Goal: Task Accomplishment & Management: Use online tool/utility

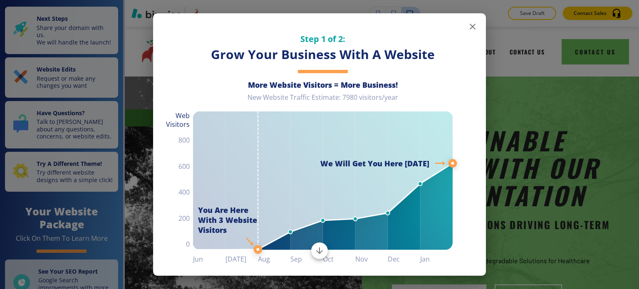
click at [469, 30] on icon "button" at bounding box center [473, 27] width 10 height 10
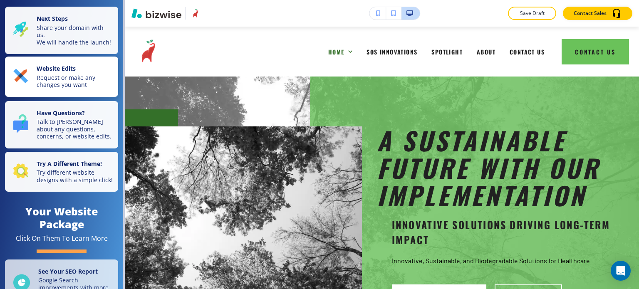
click at [65, 82] on p "Request or make any changes you want" at bounding box center [75, 81] width 77 height 15
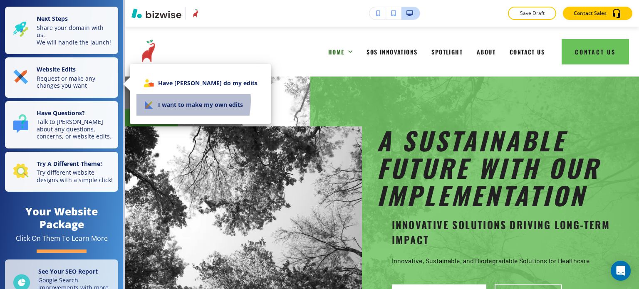
click at [179, 101] on li "I want to make my own edits" at bounding box center [201, 105] width 128 height 22
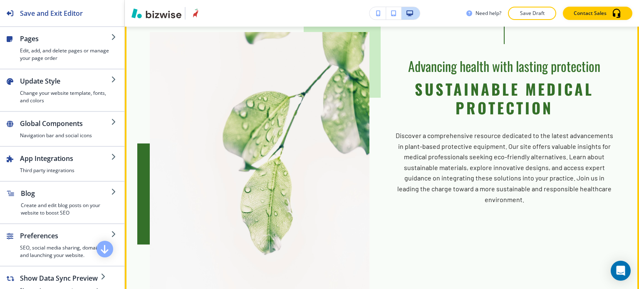
scroll to position [375, 0]
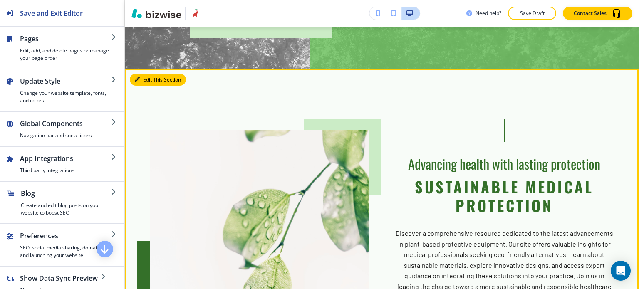
click at [150, 83] on button "Edit This Section" at bounding box center [158, 80] width 56 height 12
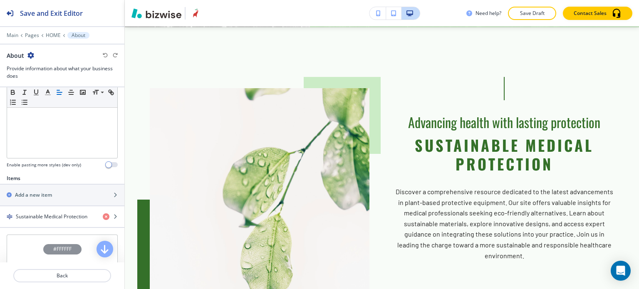
scroll to position [250, 0]
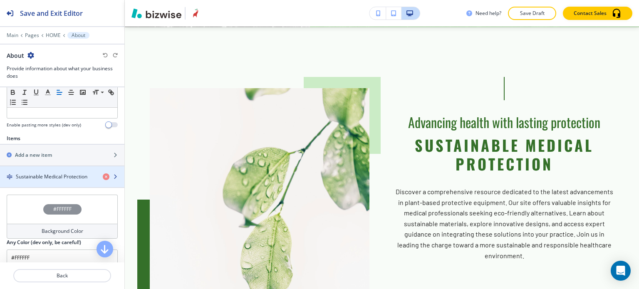
click at [54, 173] on h4 "Sustainable Medical Protection" at bounding box center [52, 176] width 72 height 7
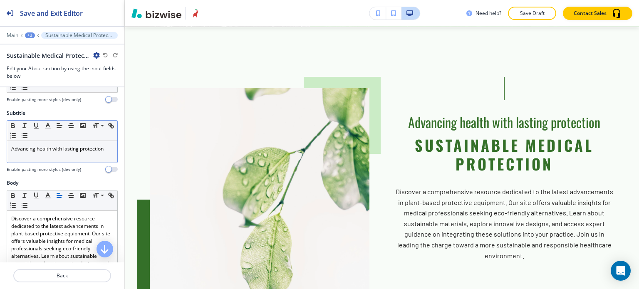
scroll to position [42, 0]
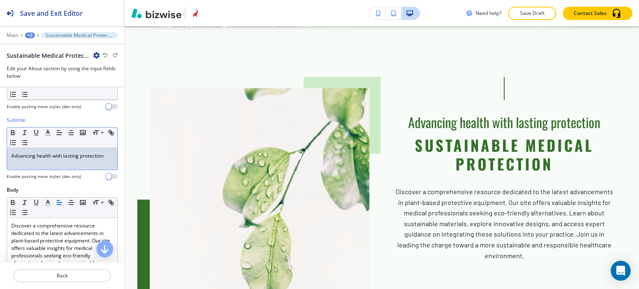
click at [97, 154] on p "Advancing health with lasting protection" at bounding box center [62, 155] width 102 height 7
copy p "Advancing health with lasting protection"
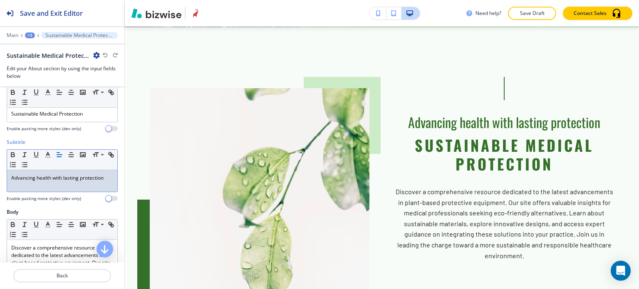
scroll to position [0, 0]
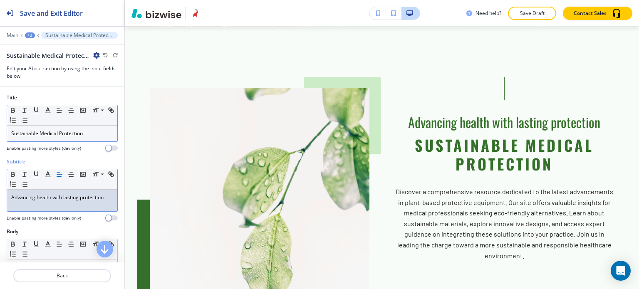
click at [86, 133] on p "Sustainable Medical Protection" at bounding box center [62, 133] width 102 height 7
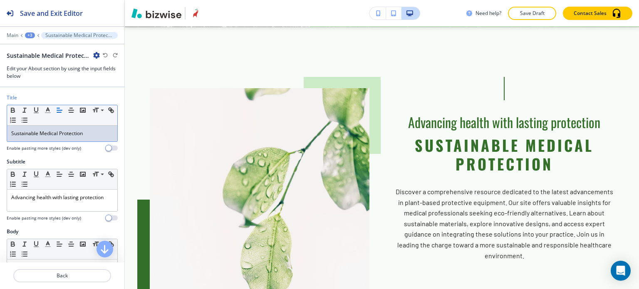
click at [86, 133] on p "Sustainable Medical Protection" at bounding box center [62, 133] width 102 height 7
click at [85, 134] on p "Sustainable Medical Protection" at bounding box center [62, 133] width 102 height 7
copy p "Sustainable Medical Protection"
click at [96, 133] on p "Sustainable Medical Protection" at bounding box center [62, 133] width 102 height 7
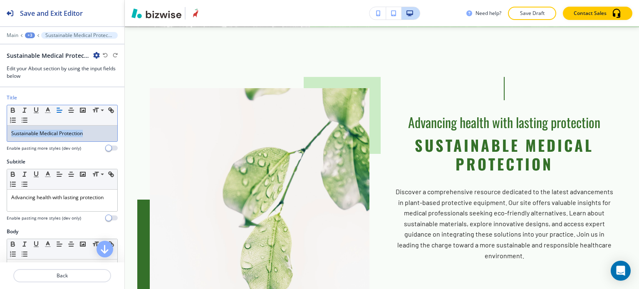
click at [96, 133] on p "Sustainable Medical Protection" at bounding box center [62, 133] width 102 height 7
drag, startPoint x: 56, startPoint y: 133, endPoint x: 0, endPoint y: 133, distance: 56.2
click at [0, 133] on div "Title Small Normal Large Huge Sustainable Medical Protection Enable pasting mor…" at bounding box center [62, 126] width 124 height 64
drag, startPoint x: 58, startPoint y: 133, endPoint x: 20, endPoint y: 119, distance: 40.3
click at [8, 131] on div "Sustainable Medical Protection" at bounding box center [62, 134] width 110 height 16
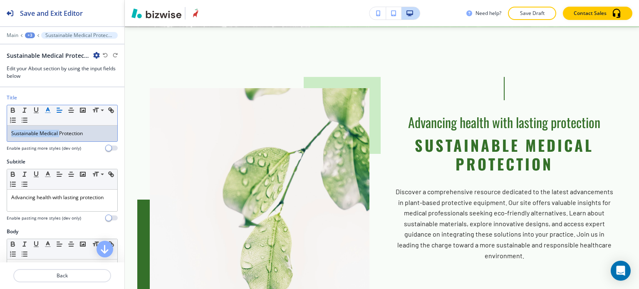
click at [48, 110] on line "button" at bounding box center [48, 110] width 2 height 0
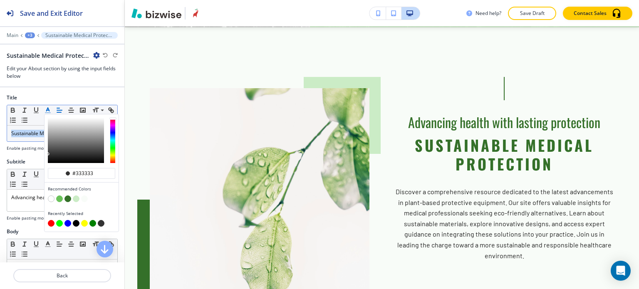
click at [75, 223] on button "button" at bounding box center [76, 223] width 7 height 7
type input "#000000"
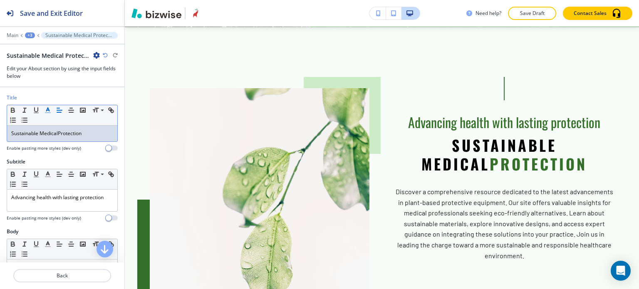
click at [33, 134] on span "Sustainable Medical" at bounding box center [34, 133] width 47 height 7
drag, startPoint x: 57, startPoint y: 133, endPoint x: 87, endPoint y: 132, distance: 29.2
click at [87, 132] on p "Sustainable Medical Protection" at bounding box center [62, 133] width 102 height 7
drag, startPoint x: 86, startPoint y: 132, endPoint x: 59, endPoint y: 133, distance: 27.5
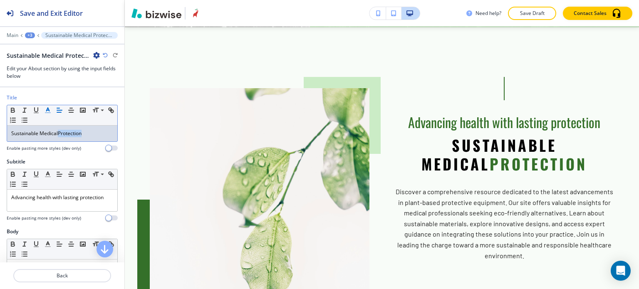
click at [59, 133] on p "Sustainable Medical Protection" at bounding box center [62, 133] width 102 height 7
click at [47, 108] on icon "button" at bounding box center [47, 110] width 7 height 7
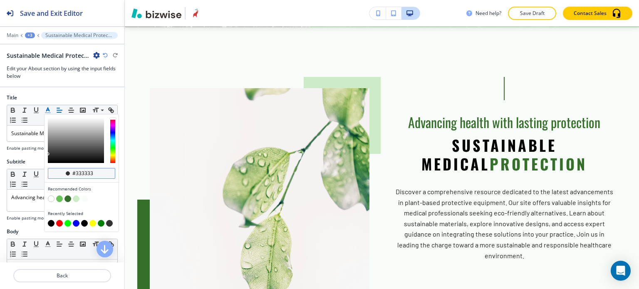
click at [89, 174] on input "#333333" at bounding box center [86, 173] width 29 height 7
paste input "6ac25a"
type input "#6ac25a"
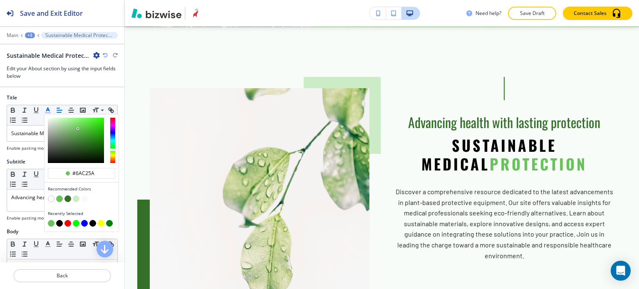
click at [106, 190] on h4 "Recommended Colors" at bounding box center [81, 189] width 67 height 6
click at [17, 147] on h4 "Enable pasting more styles (dev only)" at bounding box center [44, 148] width 75 height 6
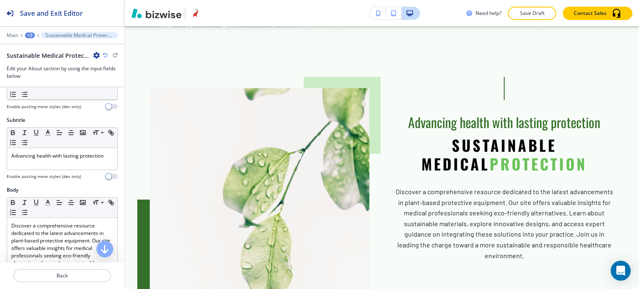
scroll to position [42, 0]
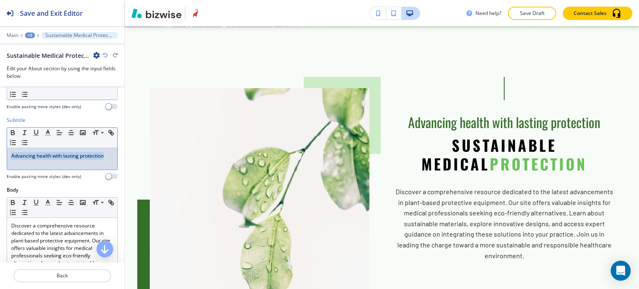
drag, startPoint x: 108, startPoint y: 157, endPoint x: 6, endPoint y: 157, distance: 102.4
click at [6, 157] on div "Subtitle Small Normal Large Huge Advancing health with lasting protection Enabl…" at bounding box center [62, 152] width 124 height 70
click at [45, 131] on icon "button" at bounding box center [47, 132] width 7 height 7
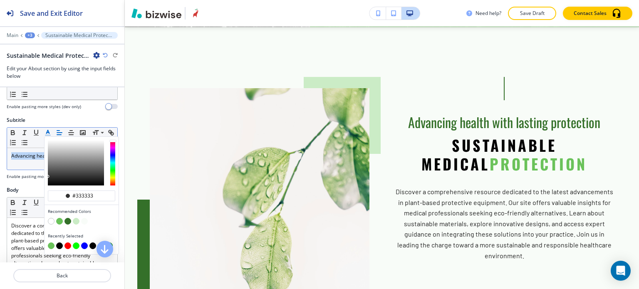
click at [58, 244] on button "button" at bounding box center [59, 246] width 7 height 7
type input "#000000"
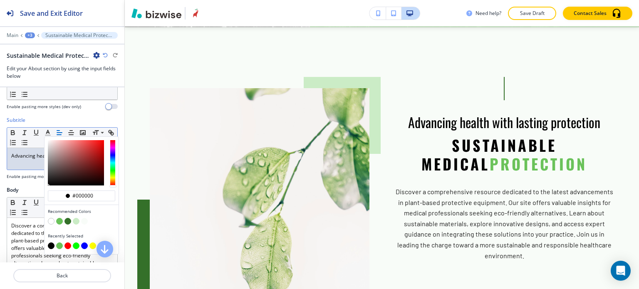
click at [29, 170] on div at bounding box center [62, 171] width 111 height 3
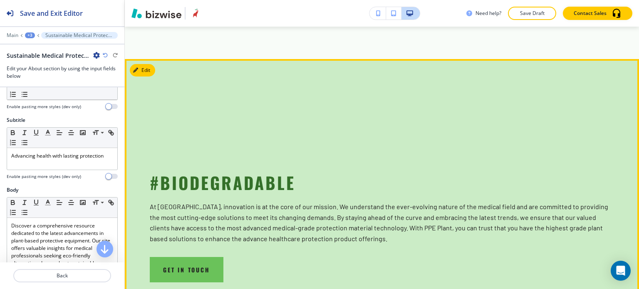
scroll to position [666, 0]
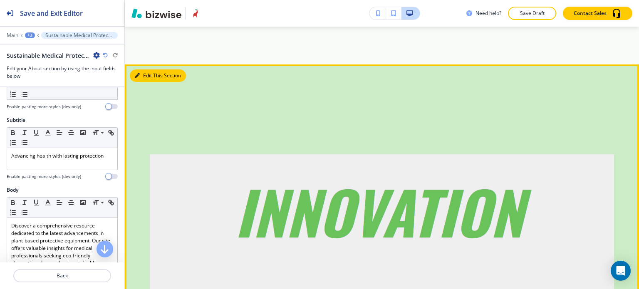
click at [144, 65] on section "#BIODEGRADABLE At PPE Plant, innovation is at the core of our mission. We under…" at bounding box center [382, 274] width 514 height 418
click at [144, 70] on button "Edit This Section" at bounding box center [158, 76] width 56 height 12
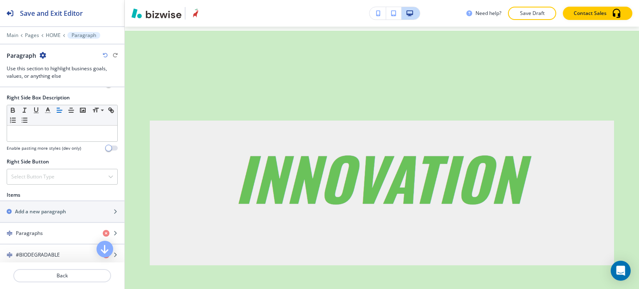
scroll to position [432, 0]
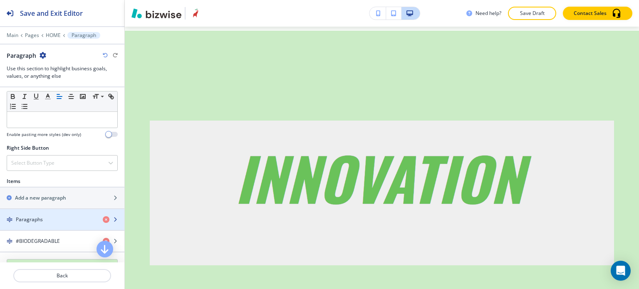
click at [82, 219] on div "Paragraphs" at bounding box center [48, 219] width 96 height 7
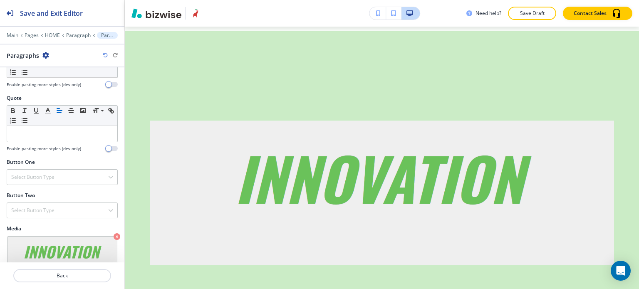
scroll to position [366, 0]
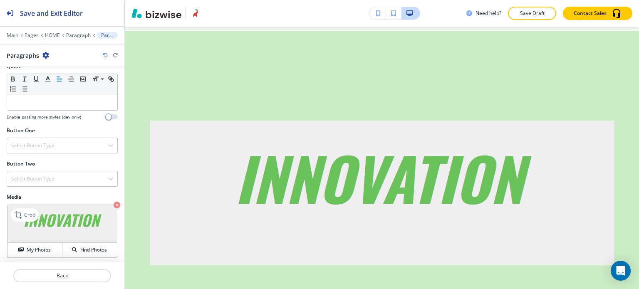
click at [114, 204] on icon "button" at bounding box center [117, 205] width 7 height 7
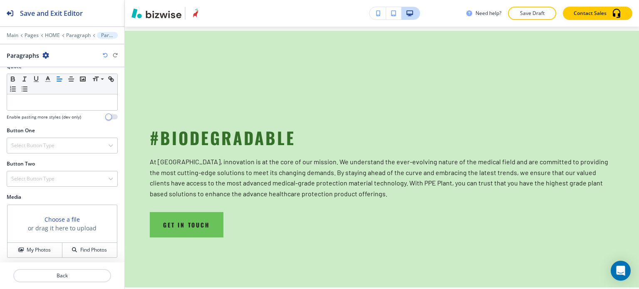
scroll to position [199, 0]
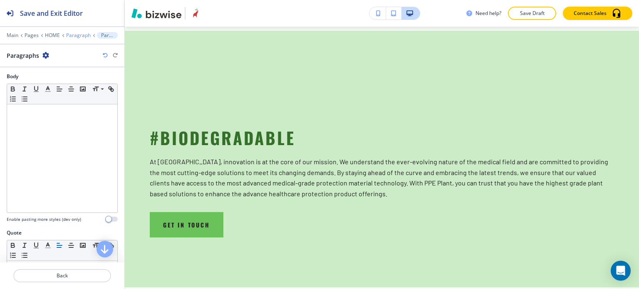
click at [70, 35] on p "Paragraph" at bounding box center [78, 35] width 25 height 6
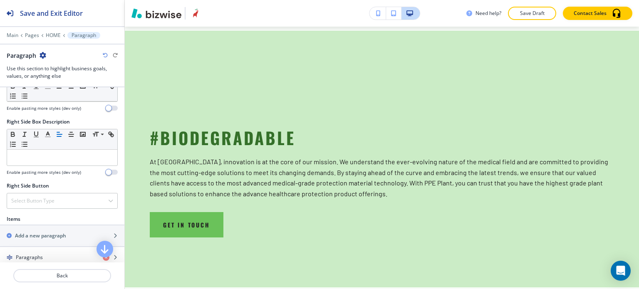
scroll to position [458, 0]
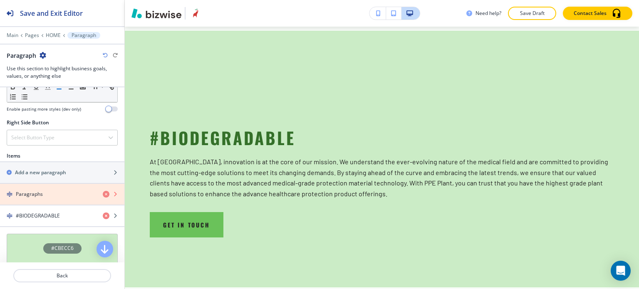
click at [103, 191] on icon "button" at bounding box center [106, 194] width 7 height 7
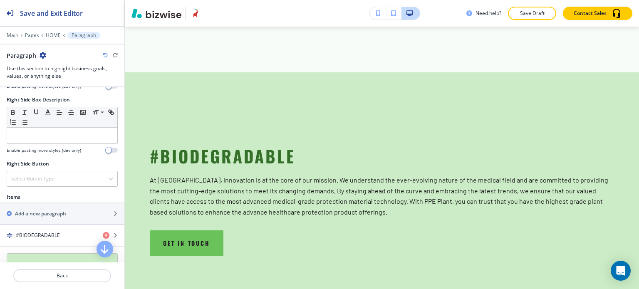
scroll to position [411, 0]
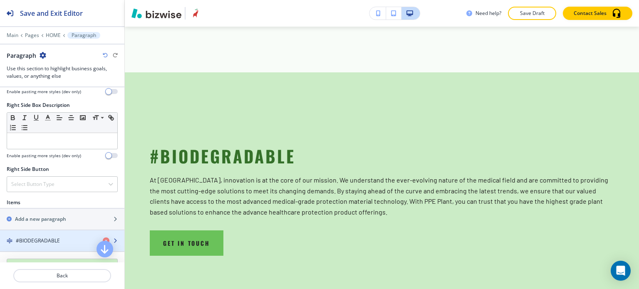
click at [52, 237] on h4 "#BIODEGRADABLE" at bounding box center [38, 240] width 44 height 7
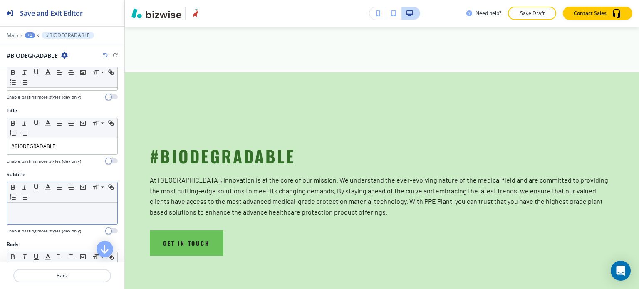
scroll to position [0, 0]
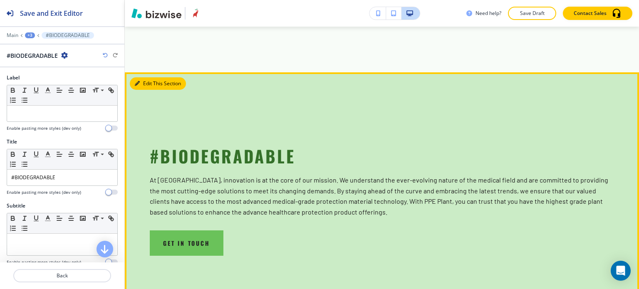
click at [146, 82] on button "Edit This Section" at bounding box center [158, 83] width 56 height 12
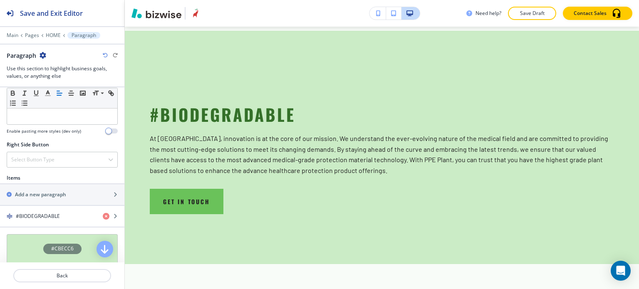
scroll to position [536, 0]
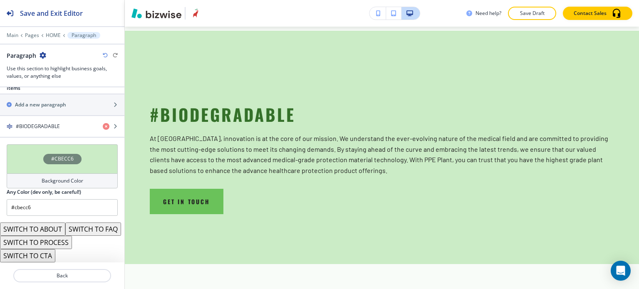
click at [51, 242] on button "SWITCH TO PROCESS" at bounding box center [36, 242] width 72 height 13
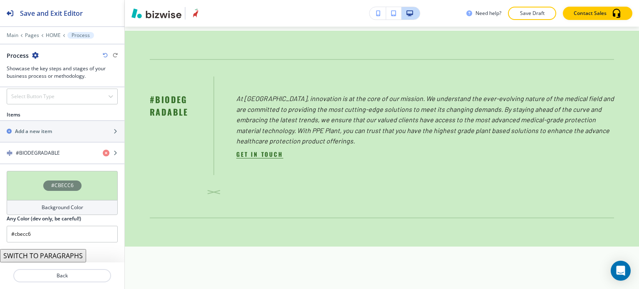
scroll to position [305, 0]
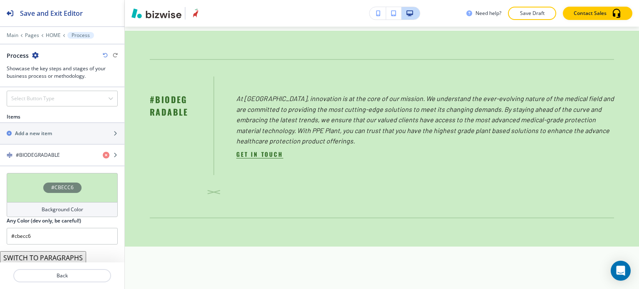
click at [70, 260] on button "SWITCH TO PARAGRAPHS" at bounding box center [43, 257] width 86 height 13
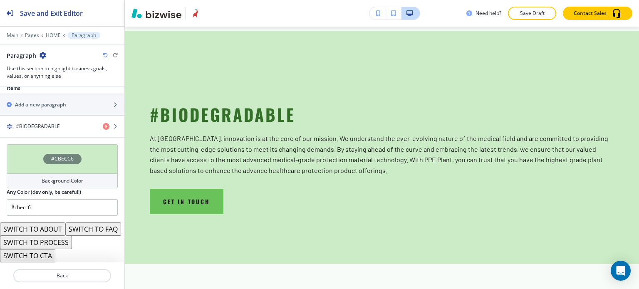
scroll to position [536, 0]
click at [53, 256] on button "SWITCH TO CTA" at bounding box center [27, 255] width 55 height 13
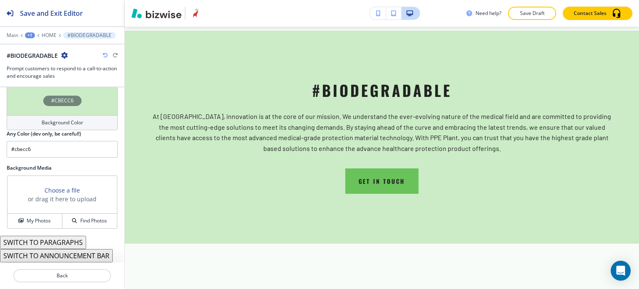
scroll to position [445, 0]
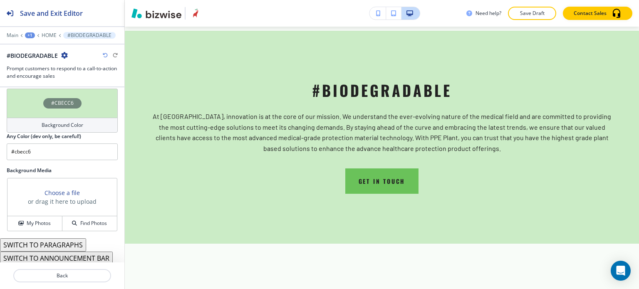
click at [57, 253] on button "SWITCH TO ANNOUNCEMENT BAR" at bounding box center [56, 258] width 113 height 13
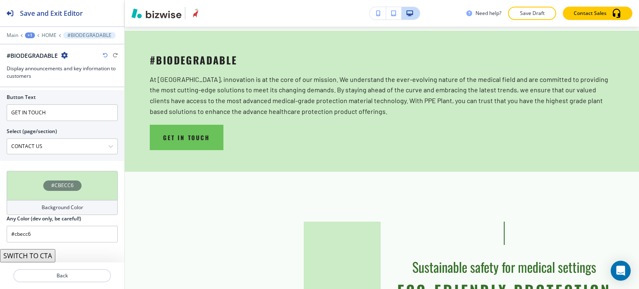
scroll to position [398, 0]
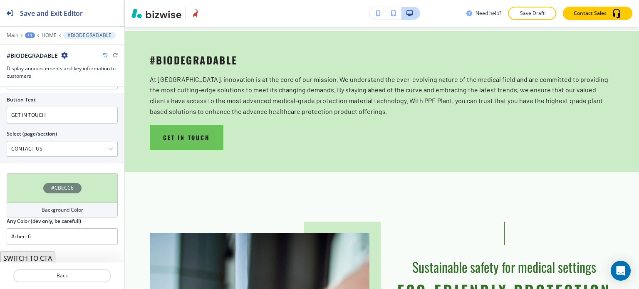
click at [40, 259] on button "SWITCH TO CTA" at bounding box center [27, 258] width 55 height 13
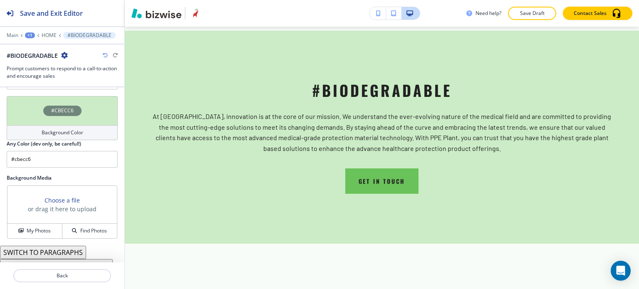
scroll to position [445, 0]
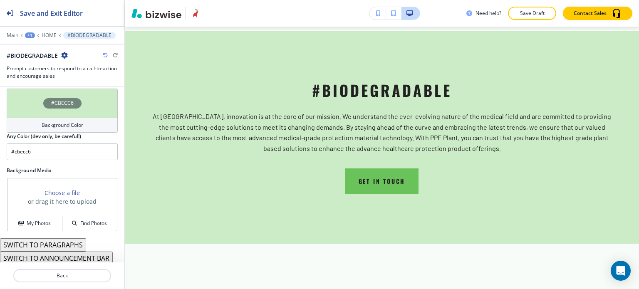
click at [55, 244] on button "SWITCH TO PARAGRAPHS" at bounding box center [43, 245] width 86 height 13
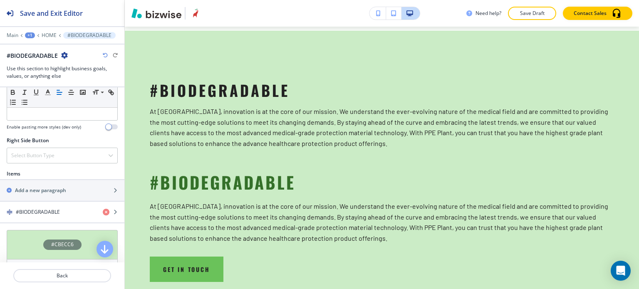
scroll to position [514, 0]
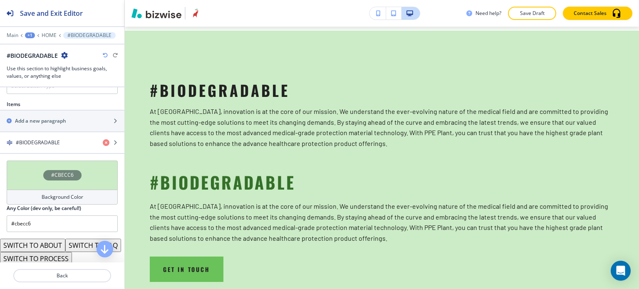
click at [56, 244] on button "SWITCH TO ABOUT" at bounding box center [32, 245] width 65 height 13
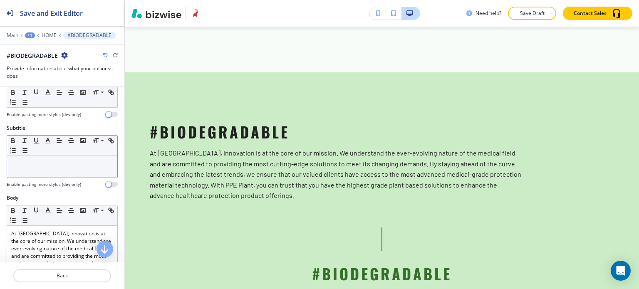
scroll to position [0, 0]
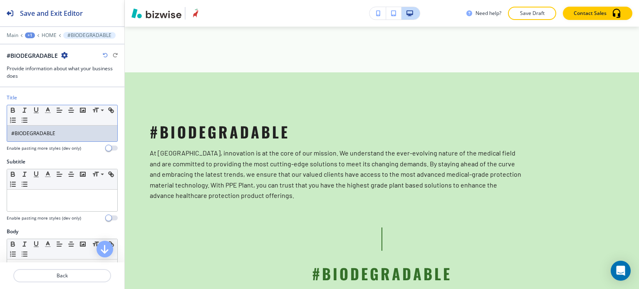
click at [74, 136] on p "#BIODEGRADABLE" at bounding box center [62, 133] width 102 height 7
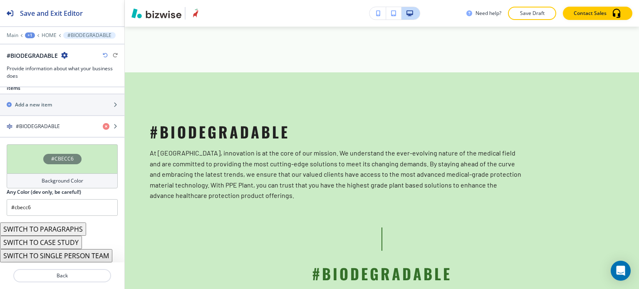
scroll to position [320, 0]
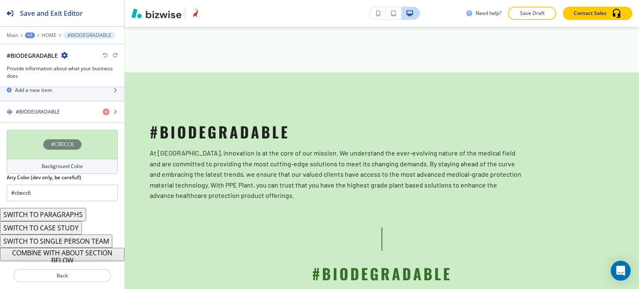
click at [80, 238] on button "SWITCH TO SINGLE PERSON TEAM" at bounding box center [56, 241] width 112 height 13
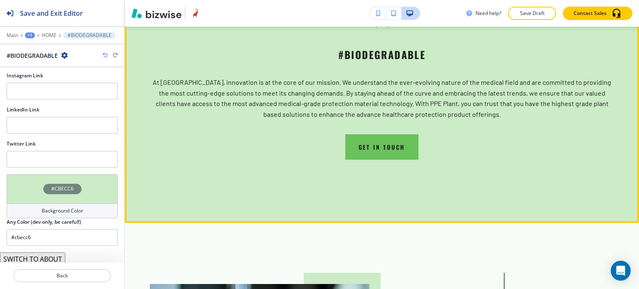
scroll to position [825, 0]
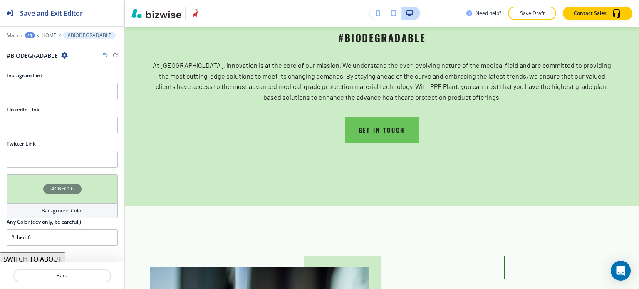
click at [47, 253] on button "SWITCH TO ABOUT" at bounding box center [32, 259] width 65 height 13
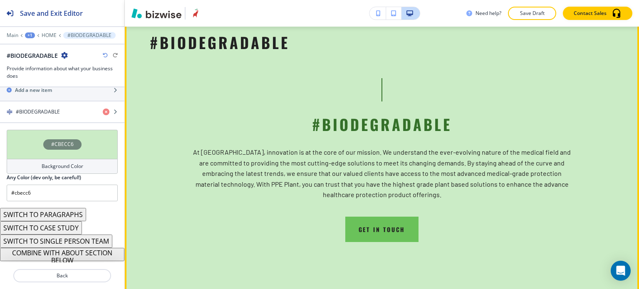
scroll to position [783, 0]
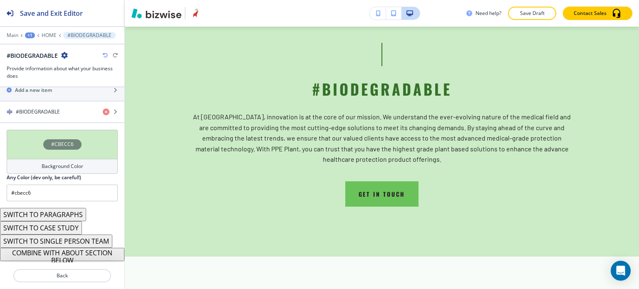
click at [105, 56] on icon "button" at bounding box center [105, 55] width 5 height 5
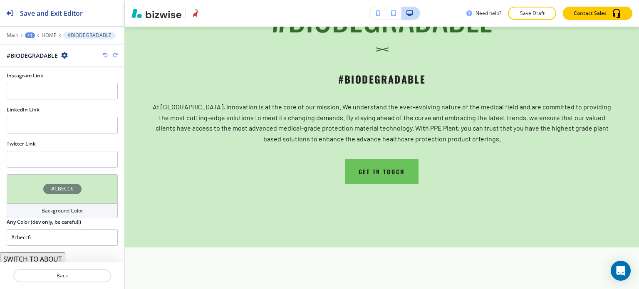
click at [105, 56] on icon "button" at bounding box center [105, 55] width 5 height 5
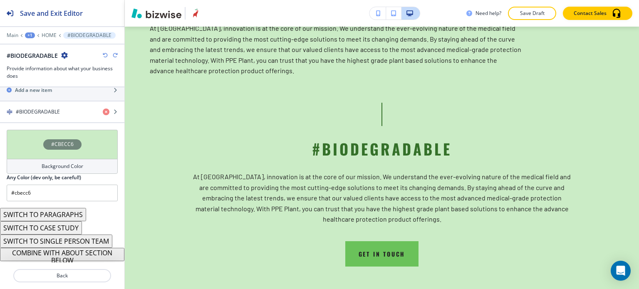
click at [105, 56] on icon "button" at bounding box center [105, 55] width 5 height 5
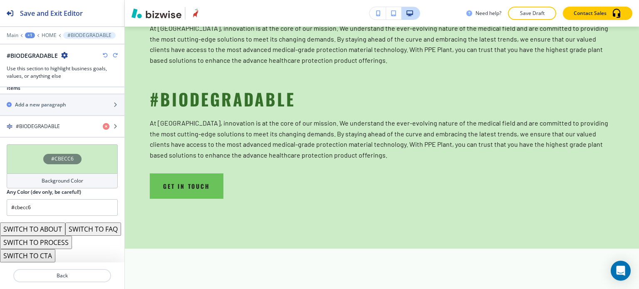
click at [105, 56] on icon "button" at bounding box center [105, 55] width 5 height 5
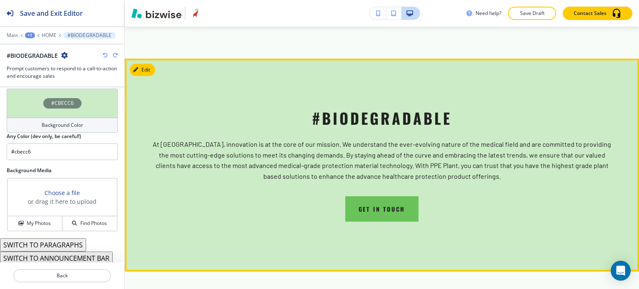
scroll to position [658, 0]
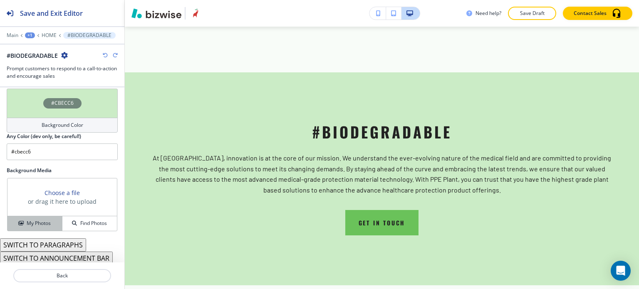
click at [50, 220] on div "My Photos" at bounding box center [34, 223] width 55 height 7
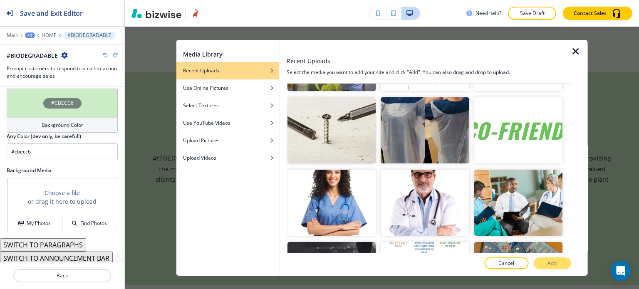
scroll to position [1165, 0]
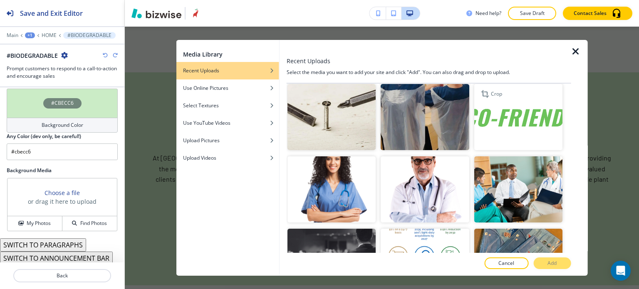
click at [490, 103] on img "button" at bounding box center [518, 117] width 88 height 66
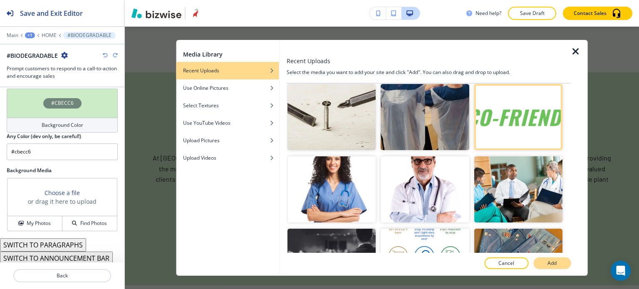
click at [556, 261] on p "Add" at bounding box center [552, 263] width 9 height 7
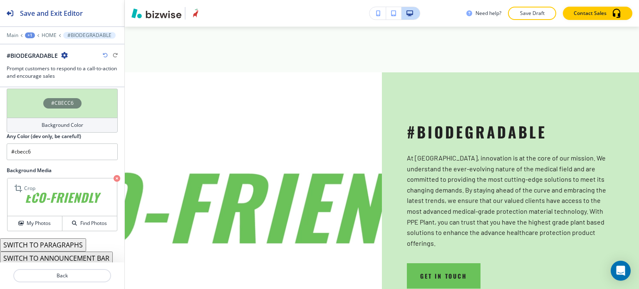
click at [114, 175] on icon "button" at bounding box center [117, 178] width 7 height 7
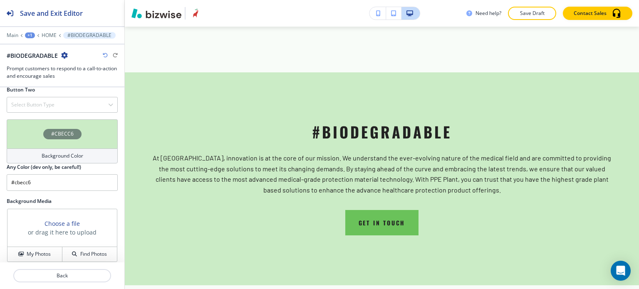
scroll to position [445, 0]
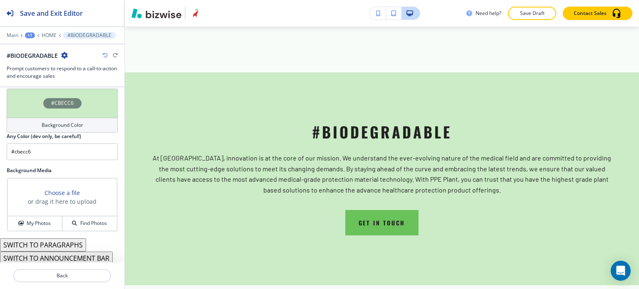
click at [78, 245] on button "SWITCH TO PARAGRAPHS" at bounding box center [43, 245] width 86 height 13
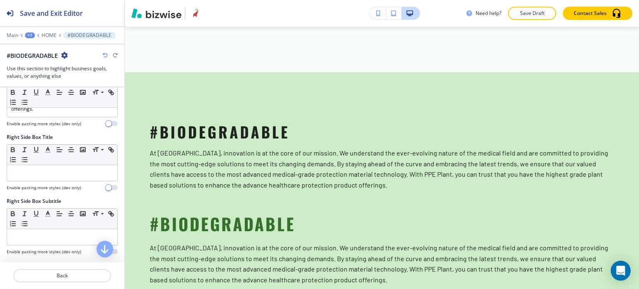
scroll to position [140, 0]
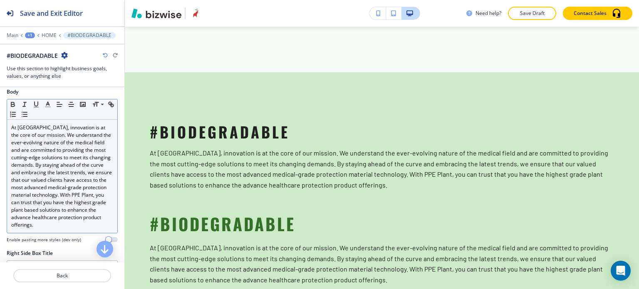
click at [63, 194] on p "At [GEOGRAPHIC_DATA], innovation is at the core of our mission. We understand t…" at bounding box center [62, 176] width 102 height 105
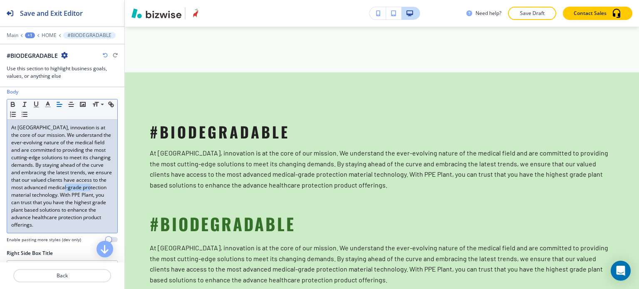
click at [63, 194] on p "At [GEOGRAPHIC_DATA], innovation is at the core of our mission. We understand t…" at bounding box center [62, 176] width 102 height 105
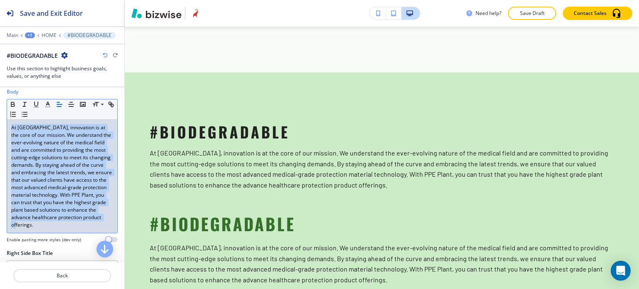
click at [63, 194] on p "At [GEOGRAPHIC_DATA], innovation is at the core of our mission. We understand t…" at bounding box center [62, 176] width 102 height 105
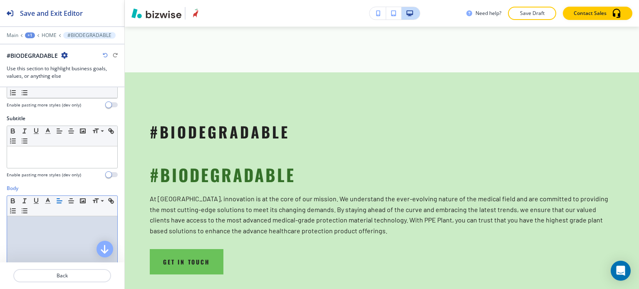
scroll to position [0, 0]
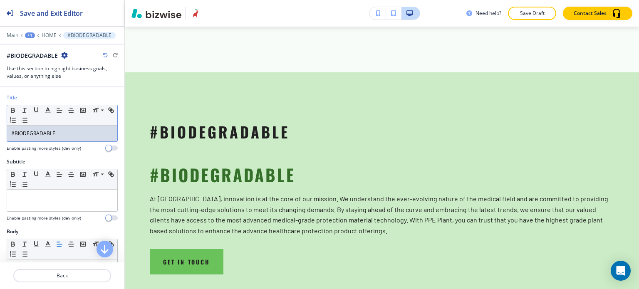
click at [72, 133] on p "#BIODEGRADABLE" at bounding box center [62, 133] width 102 height 7
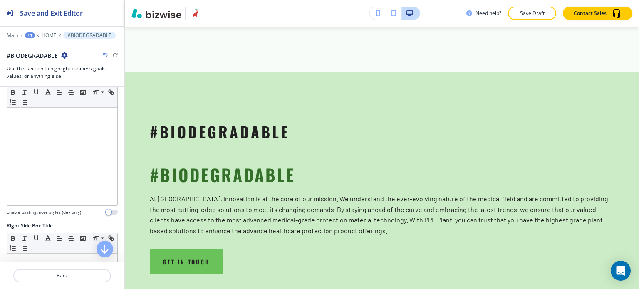
scroll to position [166, 0]
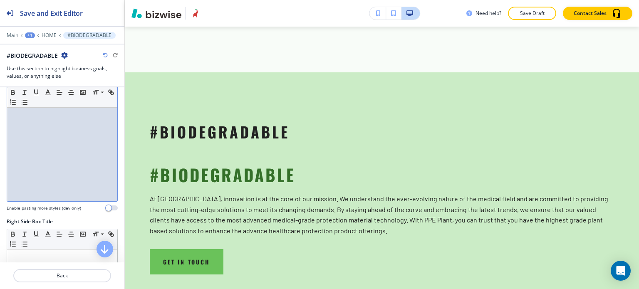
click at [60, 163] on div at bounding box center [62, 147] width 110 height 108
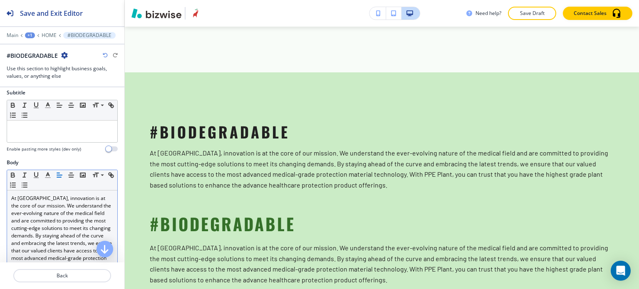
scroll to position [0, 0]
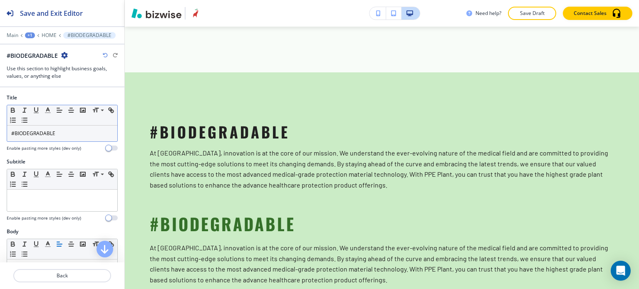
click at [78, 134] on p "#BIODEGRADABLE" at bounding box center [62, 133] width 102 height 7
click at [57, 152] on div "Title Small Normal Large Huge #BIODEGRADABLE Enable pasting more styles (dev on…" at bounding box center [62, 126] width 124 height 64
drag, startPoint x: 14, startPoint y: 132, endPoint x: 7, endPoint y: 133, distance: 6.3
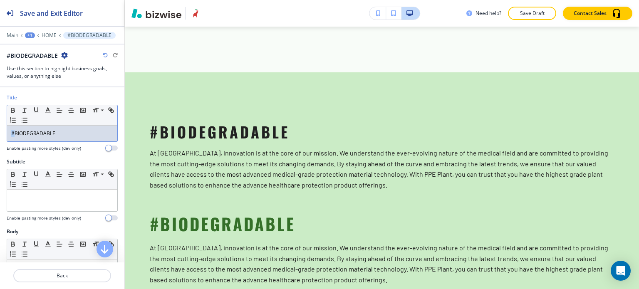
click at [7, 133] on div "#BIODEGRADABLE" at bounding box center [62, 134] width 110 height 16
click at [47, 110] on polyline "button" at bounding box center [48, 109] width 3 height 3
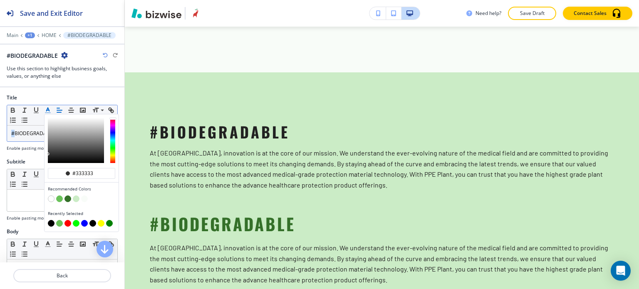
click at [58, 197] on button "button" at bounding box center [59, 199] width 7 height 7
type input "#6ac25a"
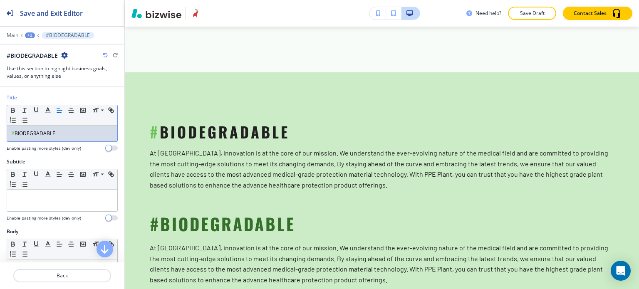
click at [28, 138] on div "# BIODEGRADABLE" at bounding box center [62, 134] width 110 height 16
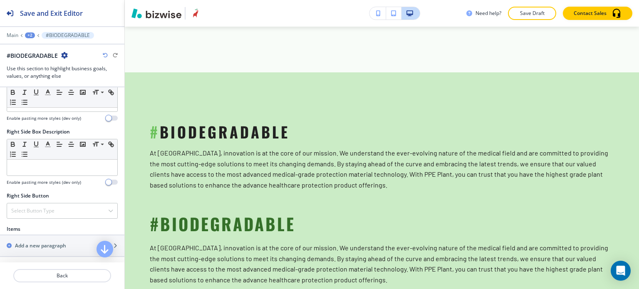
scroll to position [458, 0]
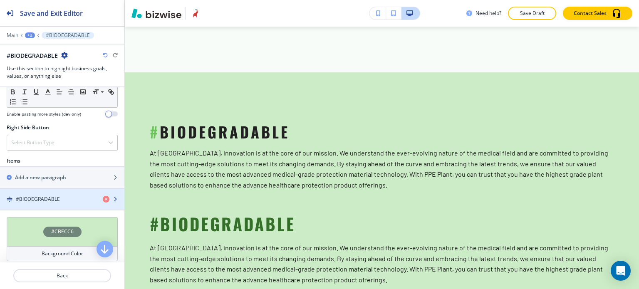
click at [55, 203] on div "button" at bounding box center [62, 206] width 124 height 7
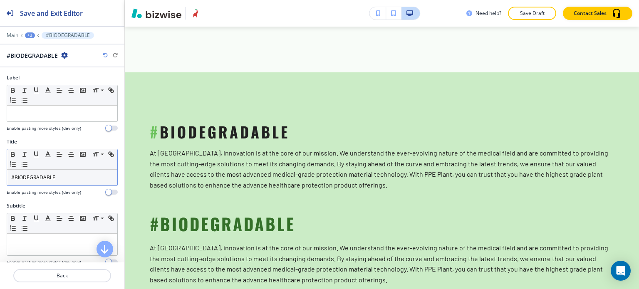
click at [62, 179] on p "#BIODEGRADABLE" at bounding box center [62, 177] width 102 height 7
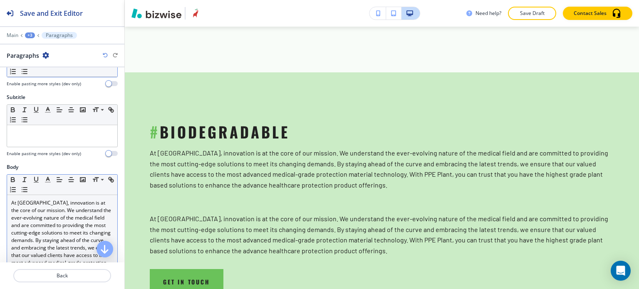
scroll to position [125, 0]
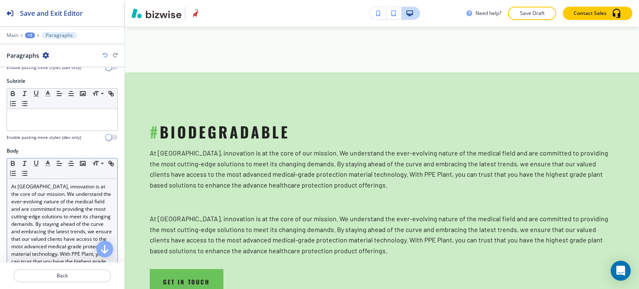
click at [49, 212] on p "At [GEOGRAPHIC_DATA], innovation is at the core of our mission. We understand t…" at bounding box center [62, 235] width 102 height 105
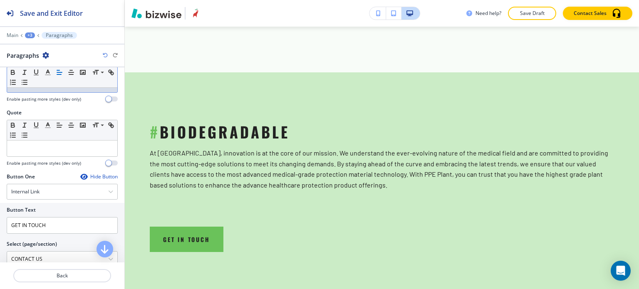
scroll to position [416, 0]
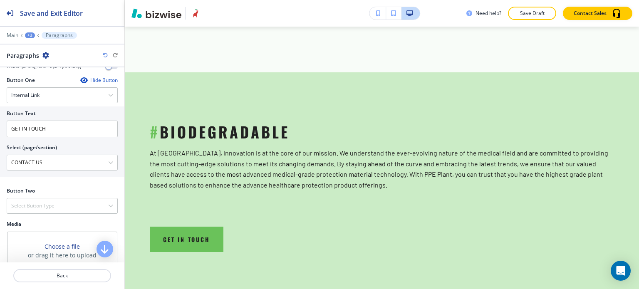
click at [57, 182] on div "Button One Hide Button Internal Link Telephone External Link Social Media Email…" at bounding box center [62, 132] width 124 height 111
click at [108, 160] on icon "button" at bounding box center [110, 162] width 5 height 5
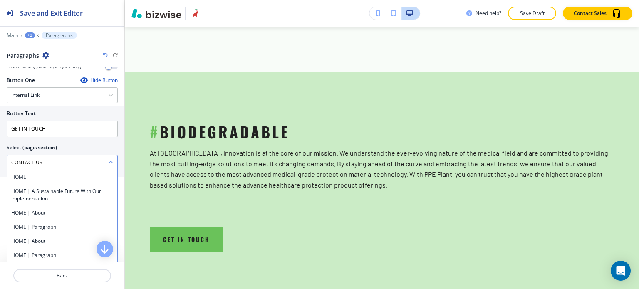
scroll to position [2956, 0]
click at [88, 163] on \(page\/section\) "CONTACT US" at bounding box center [57, 163] width 101 height 14
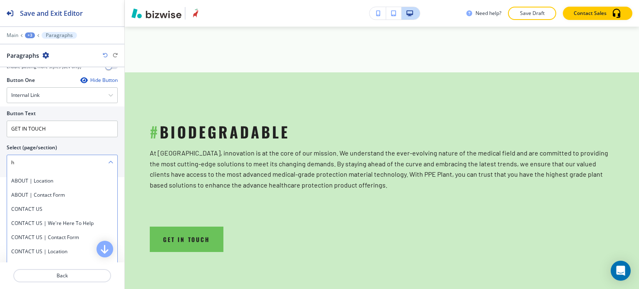
scroll to position [0, 0]
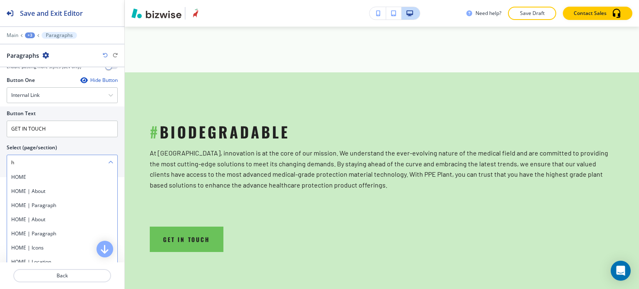
click at [88, 163] on \(page\/section\) "h" at bounding box center [57, 163] width 101 height 14
click at [92, 144] on div "Select (page/section)" at bounding box center [62, 147] width 111 height 7
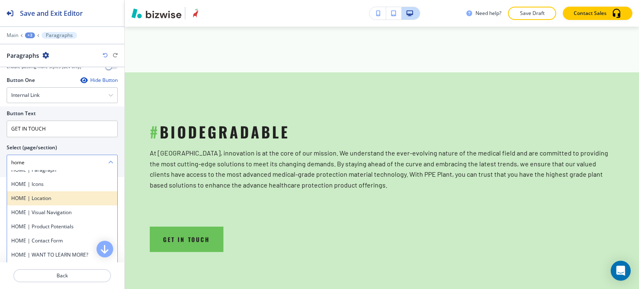
scroll to position [83, 0]
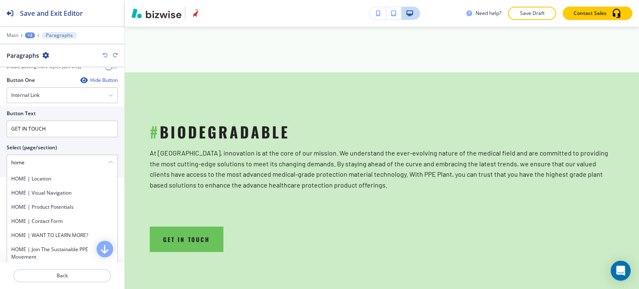
click at [76, 218] on h4 "HOME | Contact Form" at bounding box center [62, 221] width 102 height 7
type \(page\/section\) "HOME | Contact Form"
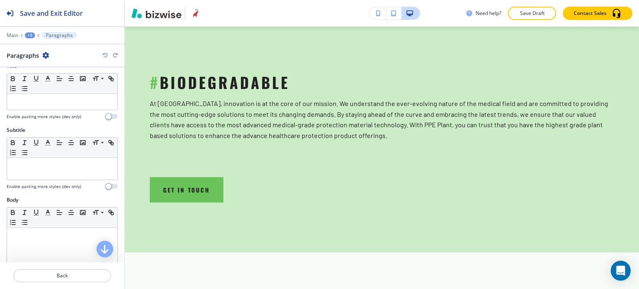
scroll to position [0, 0]
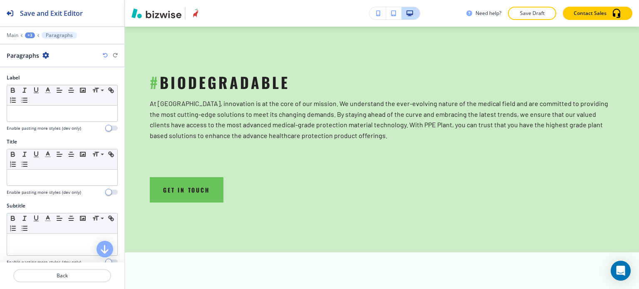
click at [34, 35] on div "+3" at bounding box center [30, 35] width 10 height 6
click at [46, 80] on p "#BIODEGRADABLE" at bounding box center [51, 77] width 42 height 7
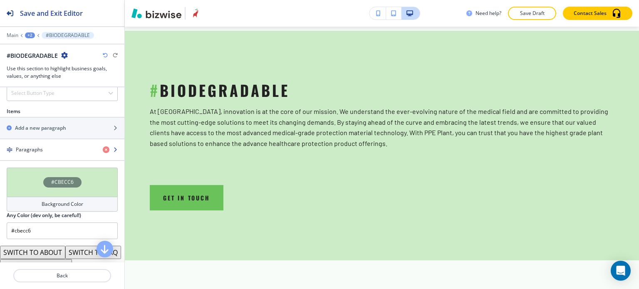
scroll to position [458, 0]
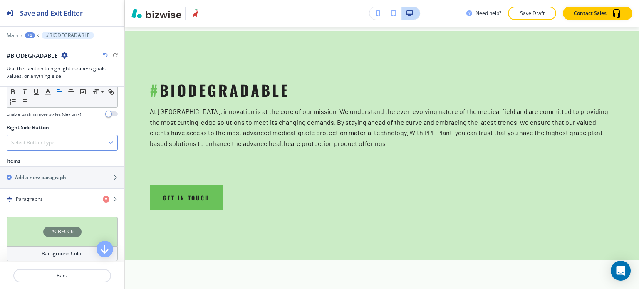
click at [67, 142] on div "Select Button Type" at bounding box center [62, 142] width 110 height 15
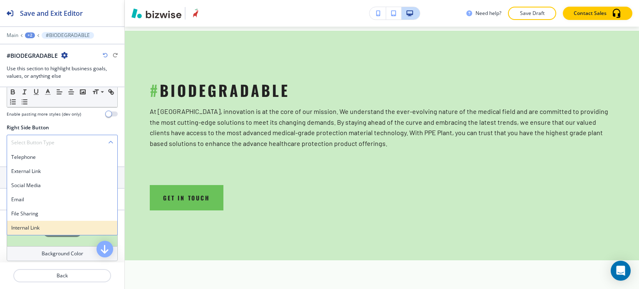
click at [51, 224] on h4 "Internal Link" at bounding box center [62, 227] width 102 height 7
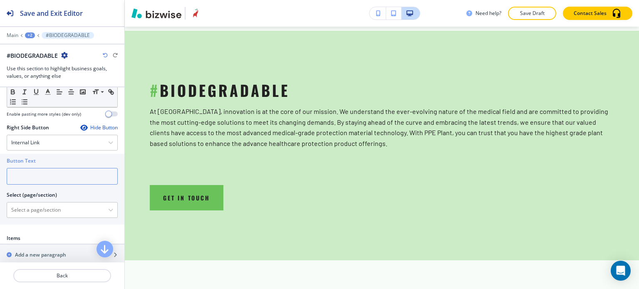
click at [57, 168] on input "text" at bounding box center [62, 176] width 111 height 17
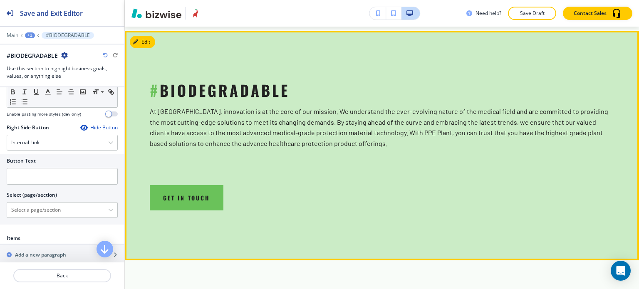
drag, startPoint x: 142, startPoint y: 193, endPoint x: 239, endPoint y: 196, distance: 97.5
click at [225, 198] on section "# BIODEGRADABLE At PPE Plant, innovation is at the core of our mission. We unde…" at bounding box center [382, 146] width 514 height 230
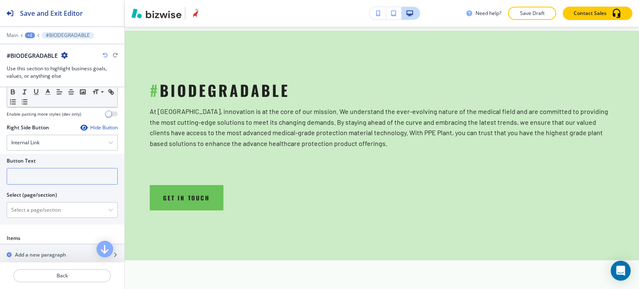
click at [42, 171] on input "text" at bounding box center [62, 176] width 111 height 17
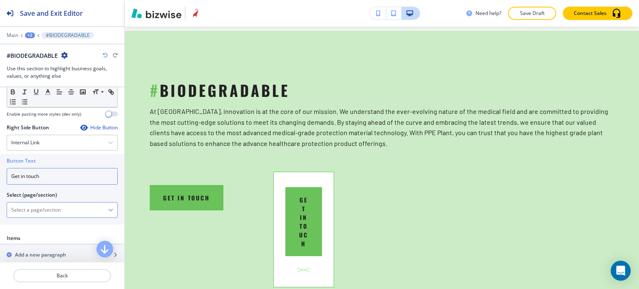
type input "Get in touch"
click at [44, 204] on \(page\/section\) "Manual Input" at bounding box center [57, 210] width 101 height 14
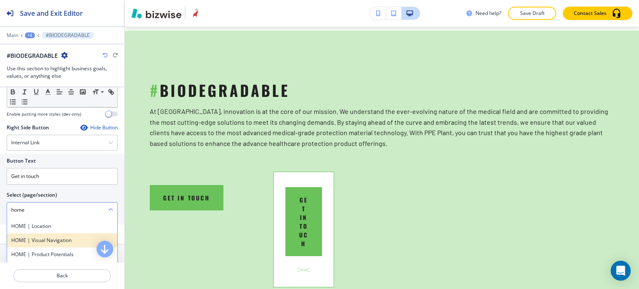
scroll to position [125, 0]
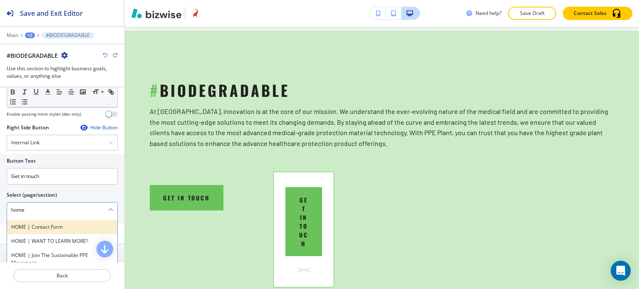
click at [60, 224] on h4 "HOME | Contact Form" at bounding box center [62, 227] width 102 height 7
type \(page\/section\) "HOME | Contact Form"
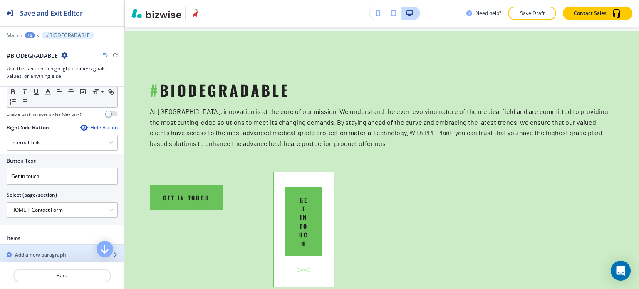
click at [60, 251] on h2 "Add a new paragraph" at bounding box center [40, 254] width 51 height 7
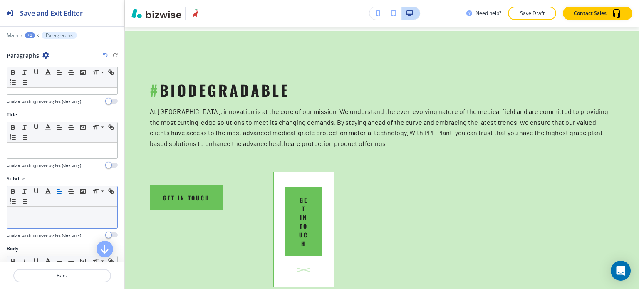
scroll to position [42, 0]
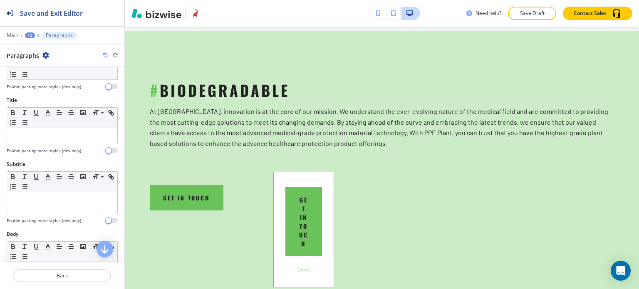
click at [27, 31] on div "Save and Exit Editor Main +3 Paragraphs Paragraphs" at bounding box center [62, 33] width 124 height 67
click at [31, 36] on div "+3" at bounding box center [30, 35] width 10 height 6
click at [43, 70] on button "HOME" at bounding box center [51, 63] width 53 height 15
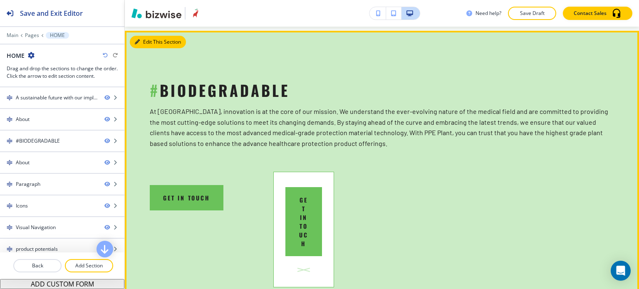
click at [145, 37] on button "Edit This Section" at bounding box center [158, 42] width 56 height 12
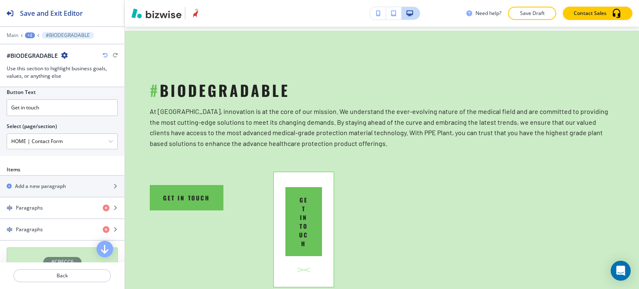
scroll to position [541, 0]
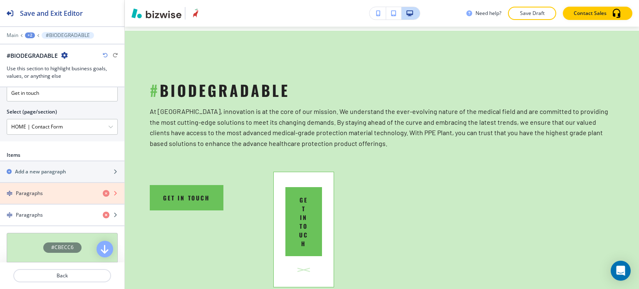
click at [103, 190] on icon "button" at bounding box center [106, 193] width 7 height 7
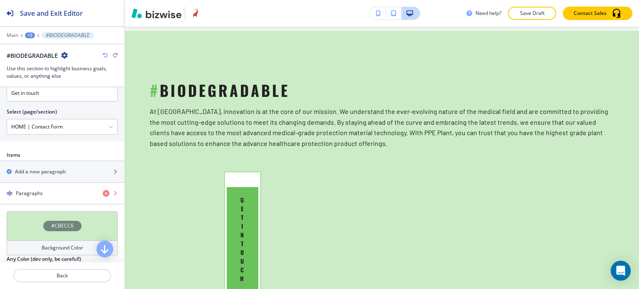
click at [103, 190] on icon "button" at bounding box center [106, 193] width 7 height 7
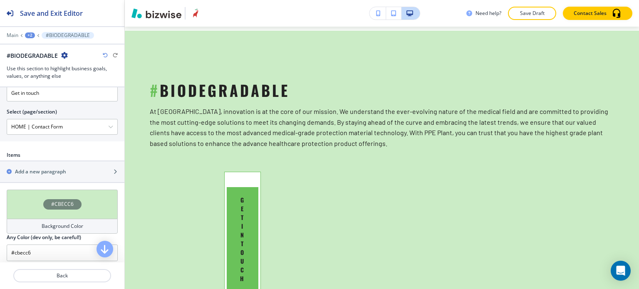
click at [102, 54] on div "#BIODEGRADABLE" at bounding box center [62, 55] width 111 height 9
click at [104, 54] on icon "button" at bounding box center [105, 55] width 5 height 5
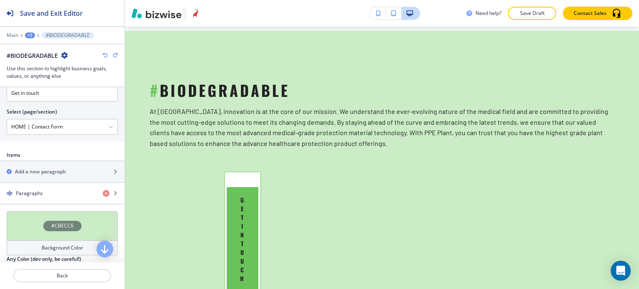
click at [104, 54] on icon "button" at bounding box center [105, 55] width 5 height 5
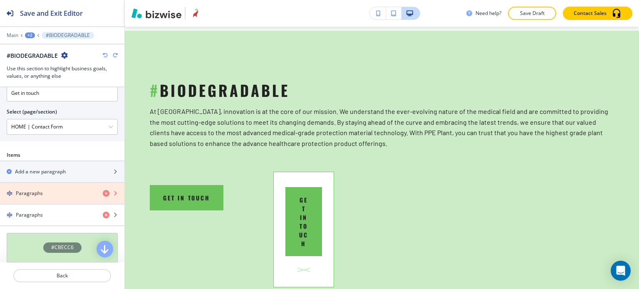
click at [103, 191] on icon "button" at bounding box center [106, 193] width 7 height 7
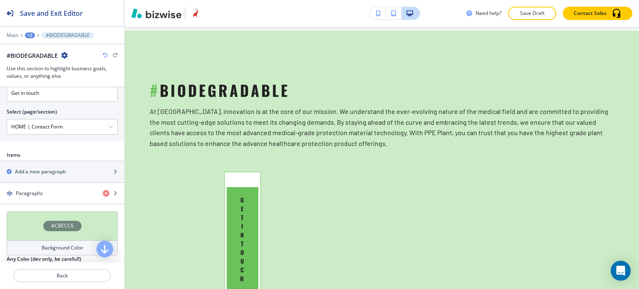
click at [107, 56] on icon "button" at bounding box center [105, 55] width 5 height 5
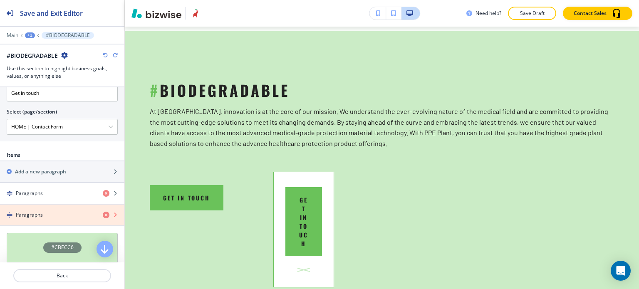
click at [103, 212] on icon "button" at bounding box center [106, 215] width 7 height 7
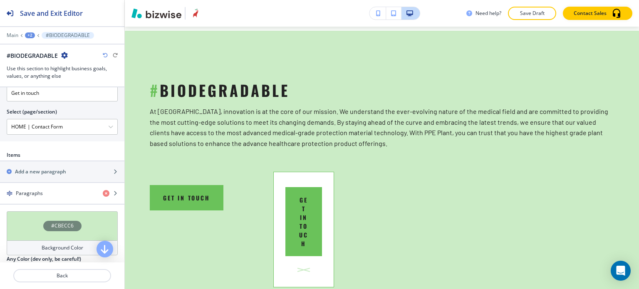
scroll to position [416, 0]
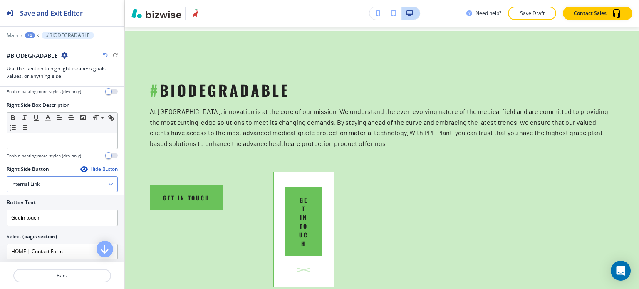
click at [97, 178] on div "Internal Link" at bounding box center [62, 184] width 110 height 15
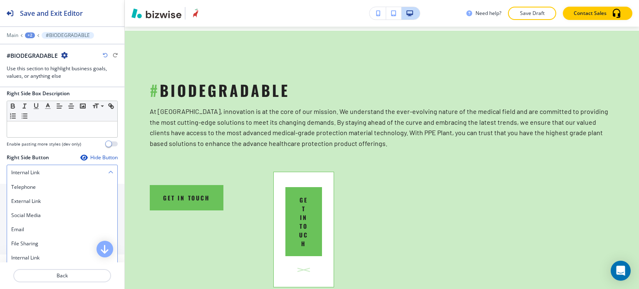
click at [93, 172] on div "Internal Link" at bounding box center [62, 172] width 110 height 15
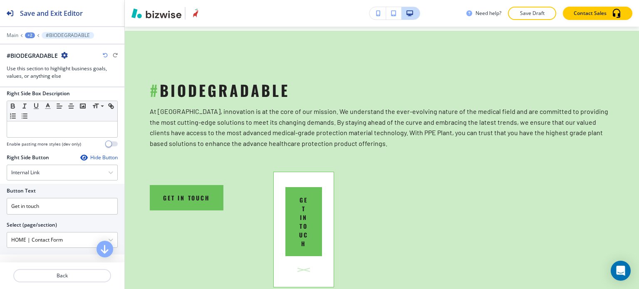
click at [90, 154] on div "Hide Button" at bounding box center [98, 157] width 37 height 7
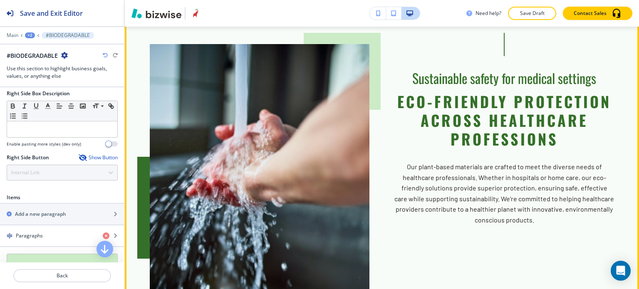
scroll to position [991, 0]
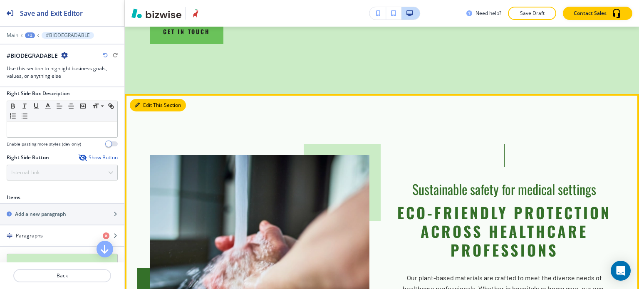
click at [143, 103] on button "Edit This Section" at bounding box center [158, 105] width 56 height 12
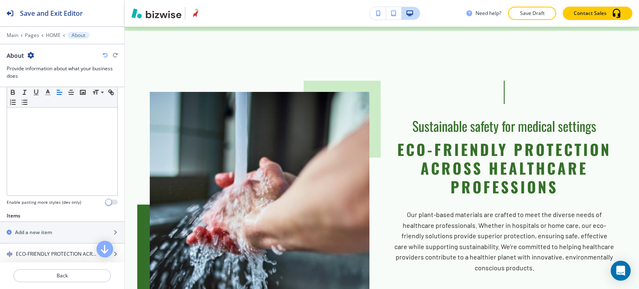
scroll to position [291, 0]
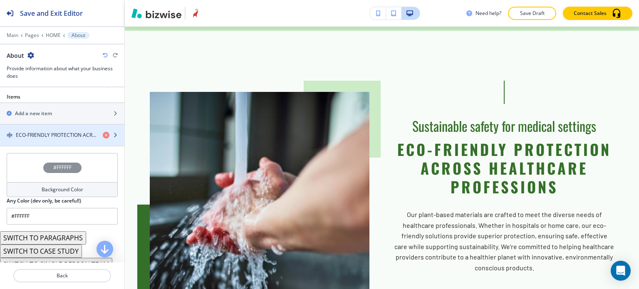
click at [64, 141] on div "button" at bounding box center [62, 142] width 124 height 7
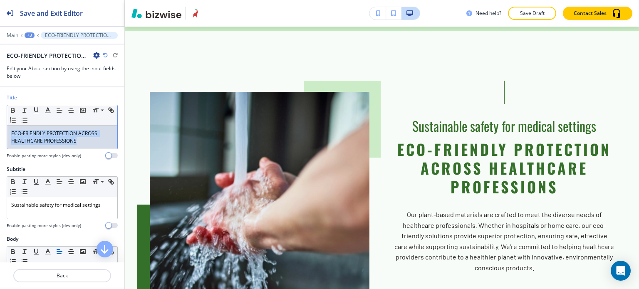
drag, startPoint x: 82, startPoint y: 143, endPoint x: 9, endPoint y: 134, distance: 73.0
click at [9, 134] on div "ECO-FRIENDLY PROTECTION ACROSS HEALTHCARE PROFESSIONS" at bounding box center [62, 137] width 110 height 23
click at [46, 113] on line "button" at bounding box center [47, 113] width 5 height 0
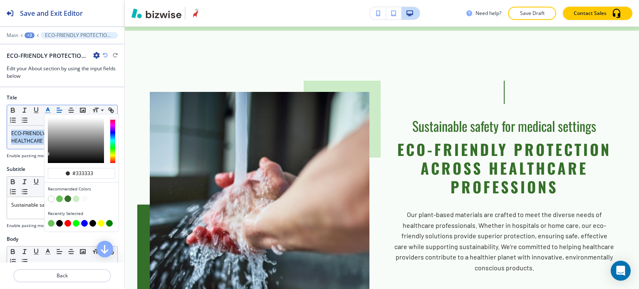
click at [59, 221] on button "button" at bounding box center [59, 223] width 7 height 7
type input "#000000"
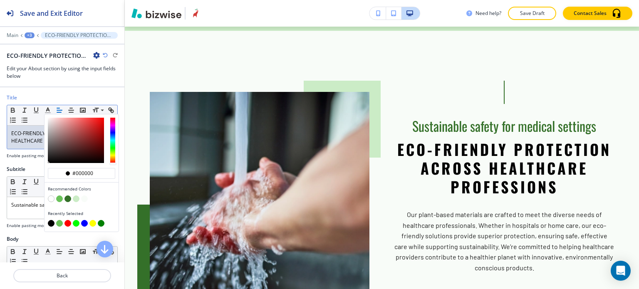
click at [23, 149] on div at bounding box center [62, 150] width 111 height 3
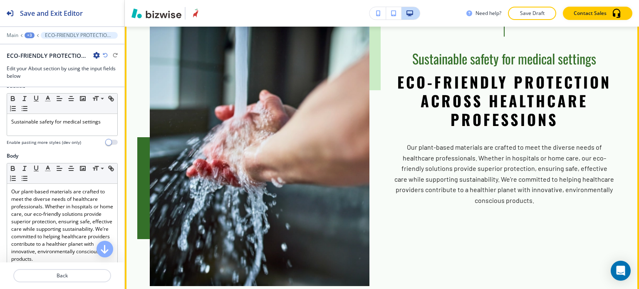
scroll to position [1013, 0]
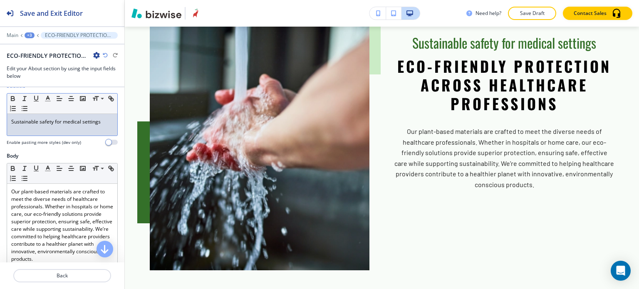
click at [105, 119] on p "Sustainable safety for medical settings" at bounding box center [62, 121] width 102 height 7
click at [47, 99] on icon "button" at bounding box center [47, 98] width 7 height 7
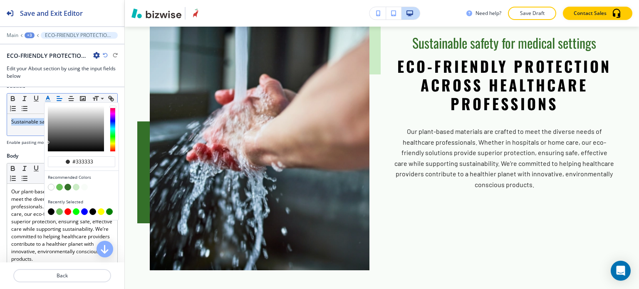
click at [52, 209] on button "button" at bounding box center [51, 212] width 7 height 7
type input "#000000"
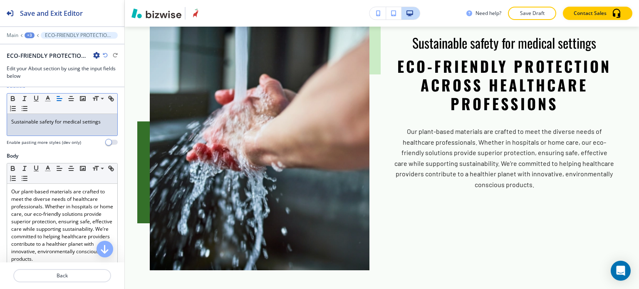
click at [23, 127] on div "Sustainable safety for medical settings" at bounding box center [62, 125] width 110 height 22
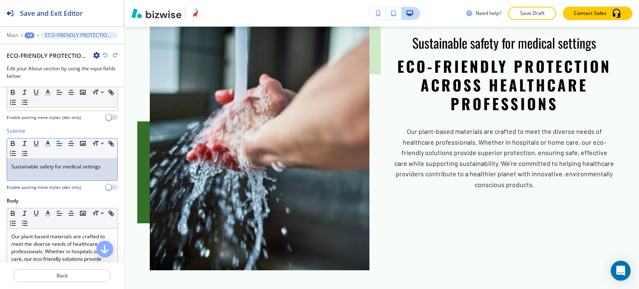
scroll to position [0, 0]
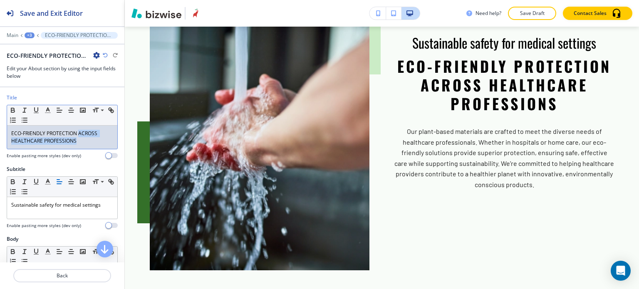
drag, startPoint x: 78, startPoint y: 132, endPoint x: 83, endPoint y: 138, distance: 7.4
click at [83, 138] on p "ECO-FRIENDLY PROTECTION ACROSS HEALTHCARE PROFESSIONS" at bounding box center [62, 137] width 102 height 15
click at [50, 108] on icon "button" at bounding box center [47, 110] width 7 height 7
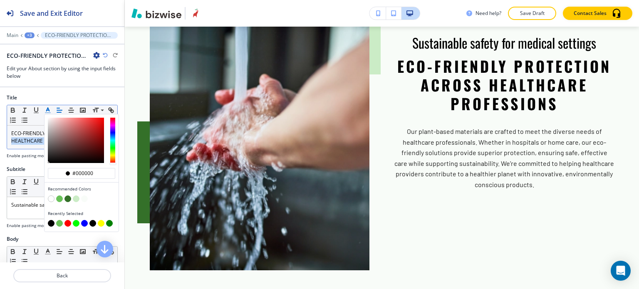
click at [58, 221] on button "button" at bounding box center [59, 223] width 7 height 7
type input "#6ac25a"
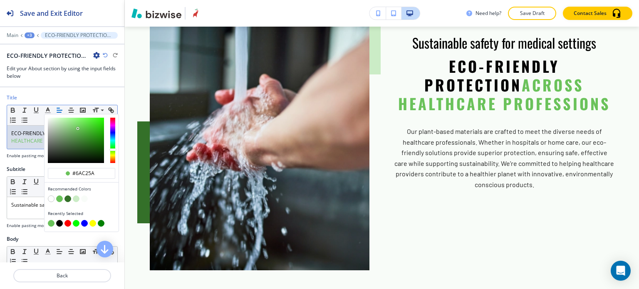
click at [32, 144] on div "ECO-FRIENDLY PROTECTION ACROSS HEALTHCARE PROFESSIONS" at bounding box center [62, 137] width 110 height 23
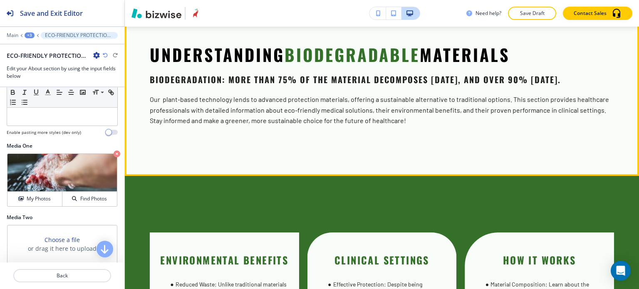
scroll to position [1387, 0]
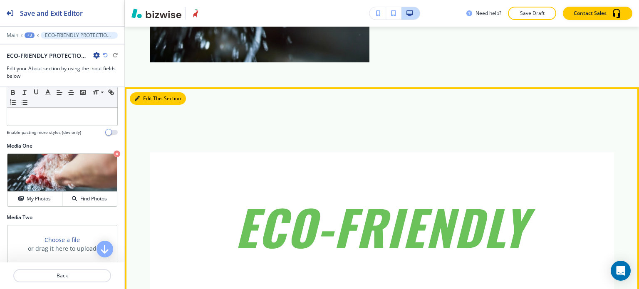
click at [149, 93] on button "Edit This Section" at bounding box center [158, 98] width 56 height 12
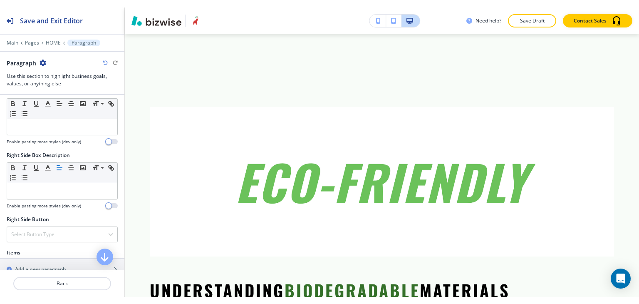
scroll to position [458, 0]
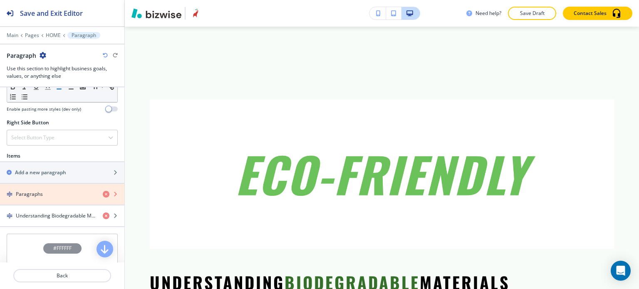
click at [103, 191] on icon "button" at bounding box center [106, 194] width 7 height 7
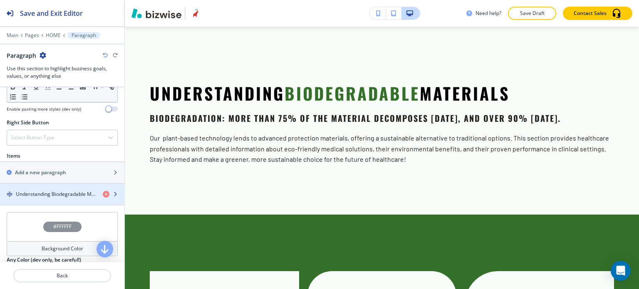
click at [58, 191] on h4 "Understanding Biodegradable Materials" at bounding box center [56, 194] width 80 height 7
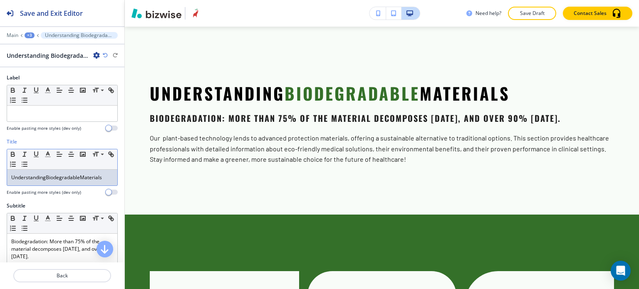
click at [81, 176] on p "Understanding Biodegradable Materials" at bounding box center [62, 177] width 102 height 7
copy p "Understanding Biodegradable Materials"
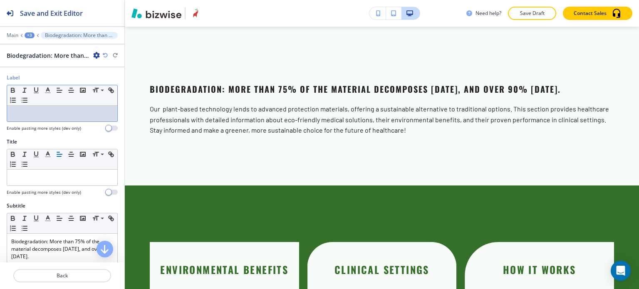
click at [65, 107] on div at bounding box center [62, 114] width 110 height 16
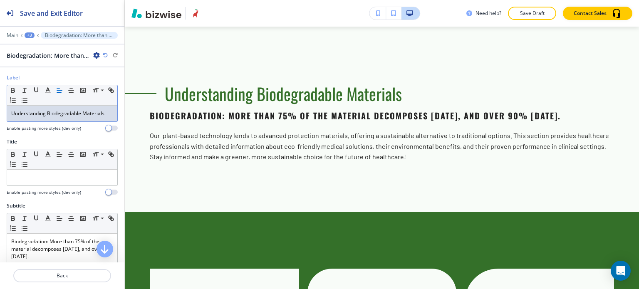
click at [65, 107] on div "Understanding Biodegradable Materials" at bounding box center [62, 114] width 110 height 16
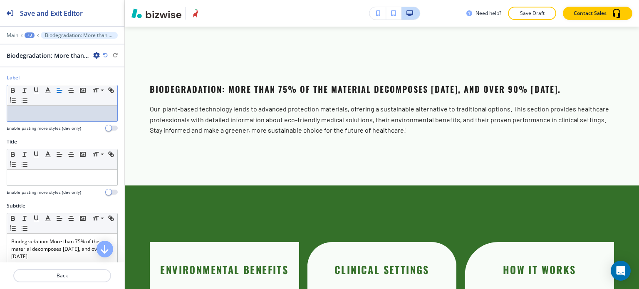
click at [70, 186] on div at bounding box center [62, 187] width 111 height 3
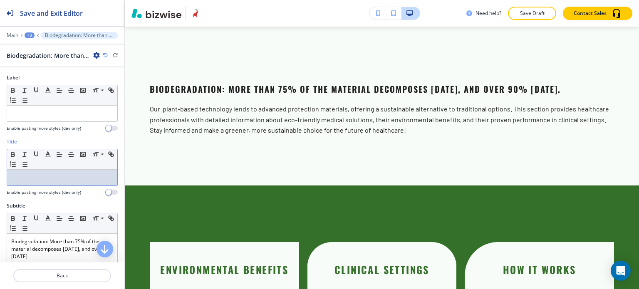
click at [70, 176] on p at bounding box center [62, 177] width 102 height 7
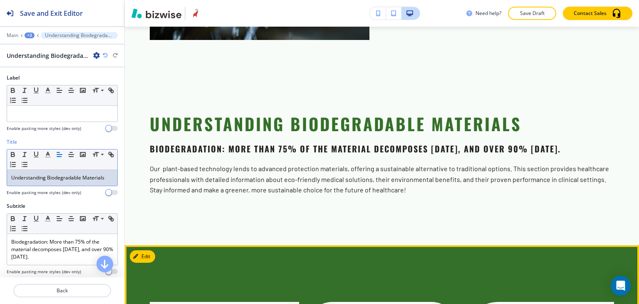
scroll to position [1232, 0]
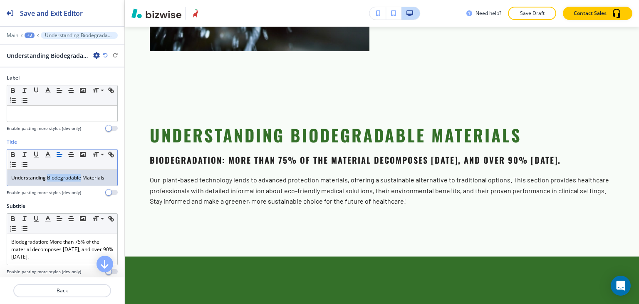
drag, startPoint x: 80, startPoint y: 177, endPoint x: 47, endPoint y: 177, distance: 33.7
click at [47, 177] on p "Understanding Biodegradable Materials" at bounding box center [62, 177] width 102 height 7
click at [47, 154] on polyline "button" at bounding box center [48, 153] width 3 height 3
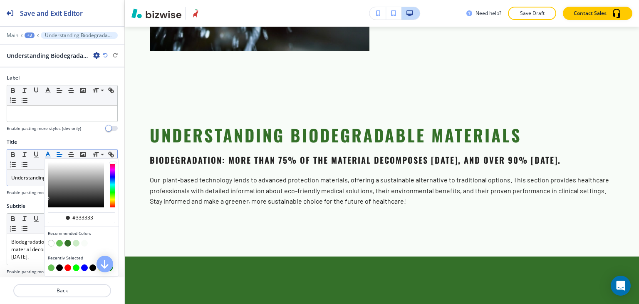
click at [50, 266] on button "button" at bounding box center [51, 267] width 7 height 7
type input "#6ac25a"
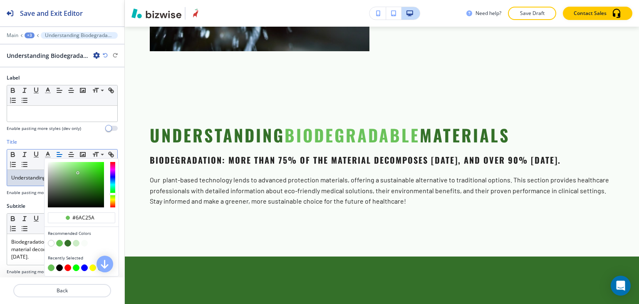
click at [32, 176] on p "Understanding Biodegradable Materials" at bounding box center [62, 177] width 102 height 7
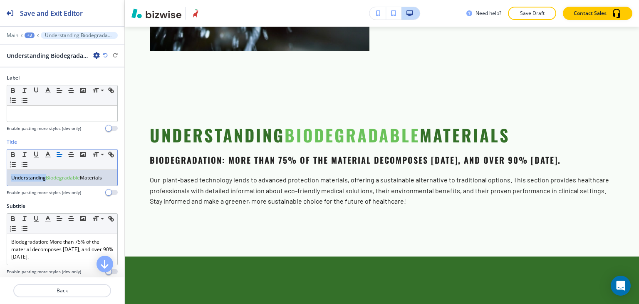
drag, startPoint x: 45, startPoint y: 176, endPoint x: 13, endPoint y: 170, distance: 32.7
click at [9, 175] on div "Understanding Biodegradable Materials" at bounding box center [62, 178] width 110 height 16
click at [48, 151] on icon "button" at bounding box center [47, 154] width 7 height 7
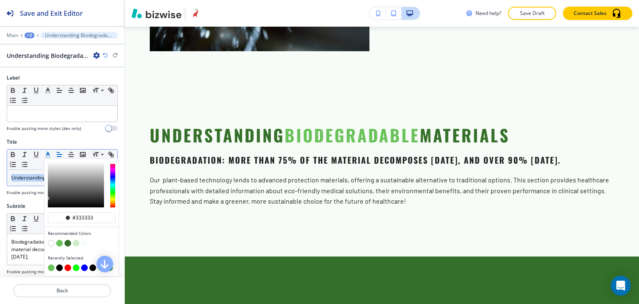
click at [60, 266] on button "button" at bounding box center [59, 267] width 7 height 7
type input "#000000"
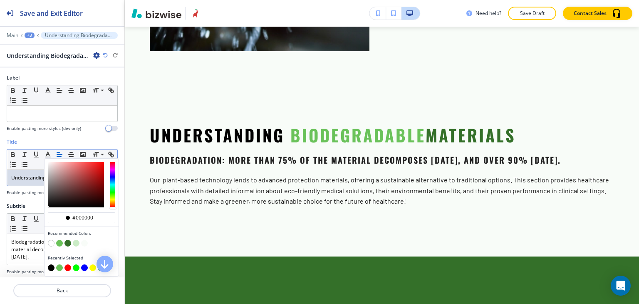
click at [29, 170] on div "Understanding Biodegradable Materials" at bounding box center [62, 178] width 110 height 16
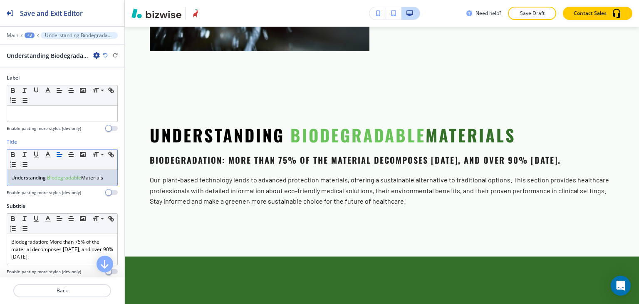
drag, startPoint x: 82, startPoint y: 175, endPoint x: 106, endPoint y: 174, distance: 23.7
click at [106, 174] on p "Understanding Biodegradable Materials" at bounding box center [62, 177] width 102 height 7
click at [49, 152] on icon "button" at bounding box center [47, 154] width 7 height 7
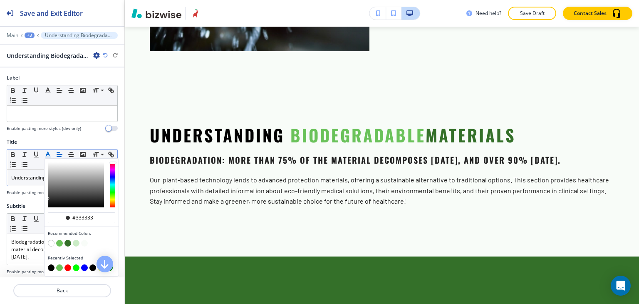
click at [50, 266] on button "button" at bounding box center [51, 267] width 7 height 7
type input "#000000"
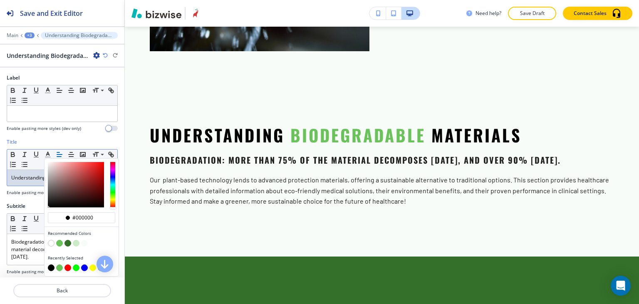
click at [24, 177] on span "Understanding" at bounding box center [28, 177] width 35 height 7
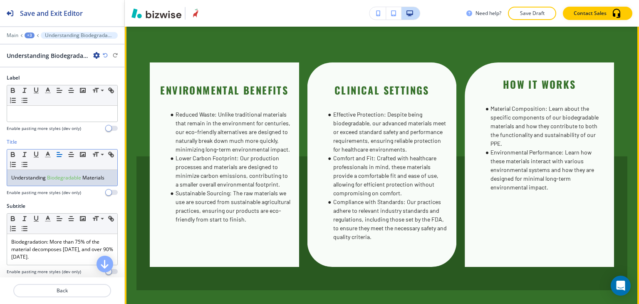
scroll to position [1482, 0]
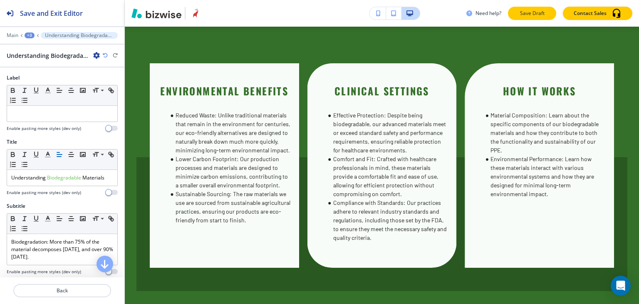
click at [528, 12] on p "Save Draft" at bounding box center [532, 13] width 27 height 7
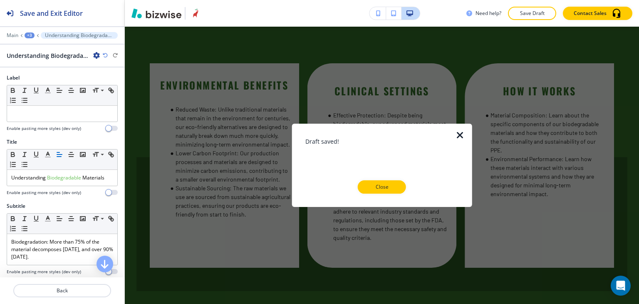
drag, startPoint x: 384, startPoint y: 192, endPoint x: 216, endPoint y: 130, distance: 178.7
click at [384, 192] on button "Close" at bounding box center [382, 186] width 48 height 13
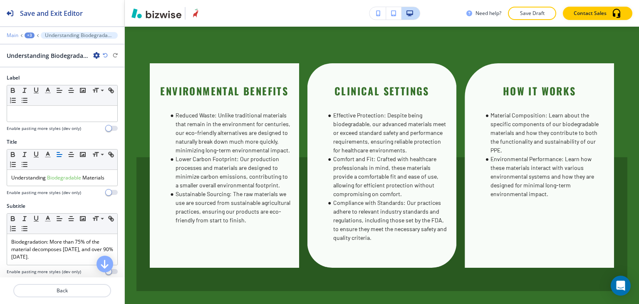
click at [17, 33] on div "Main +3 Understanding Biodegradable Materials" at bounding box center [62, 35] width 111 height 7
click at [10, 35] on p "Main" at bounding box center [13, 35] width 12 height 6
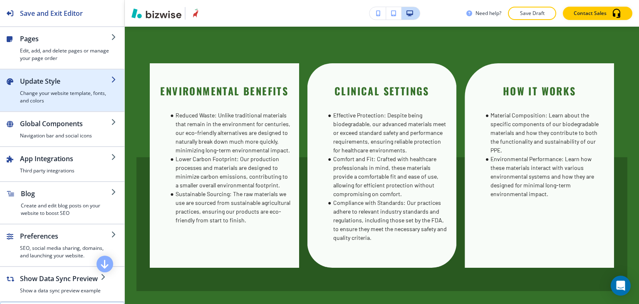
click at [61, 91] on h4 "Change your website template, fonts, and colors" at bounding box center [65, 96] width 91 height 15
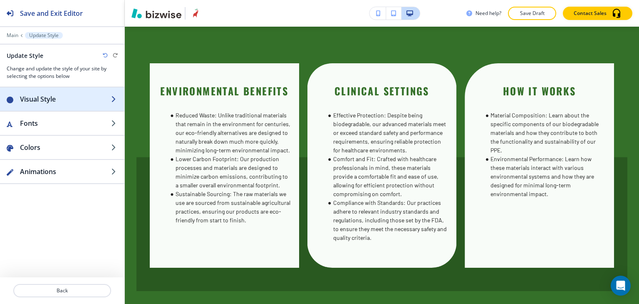
click at [70, 102] on h2 "Visual Style" at bounding box center [65, 99] width 91 height 10
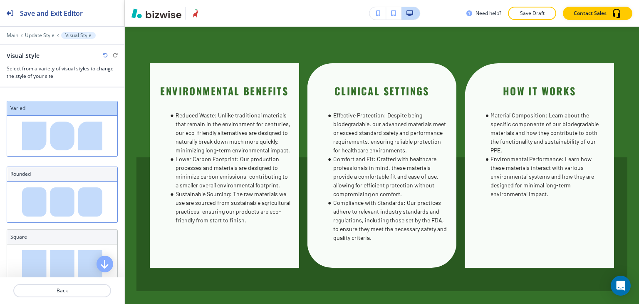
click at [70, 204] on img at bounding box center [62, 201] width 110 height 40
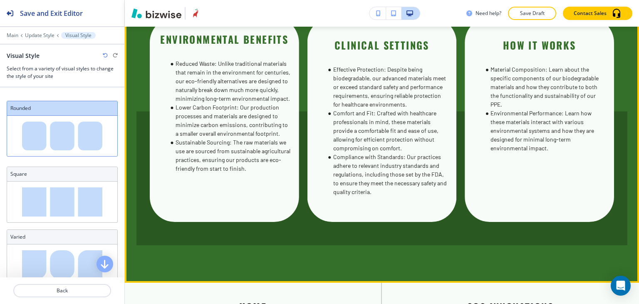
scroll to position [1523, 0]
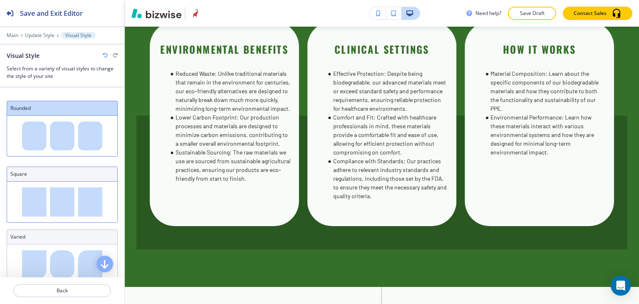
click at [65, 206] on img at bounding box center [62, 201] width 110 height 40
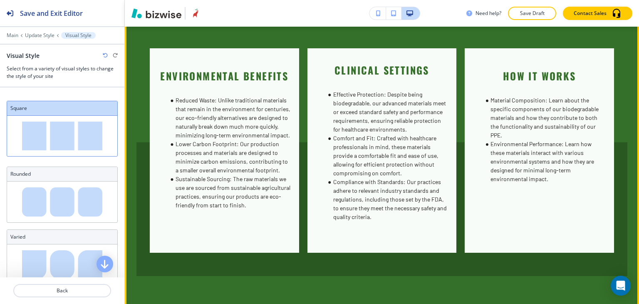
scroll to position [1482, 0]
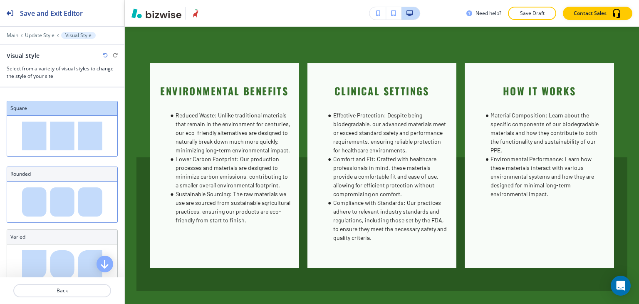
click at [80, 195] on img at bounding box center [62, 201] width 110 height 40
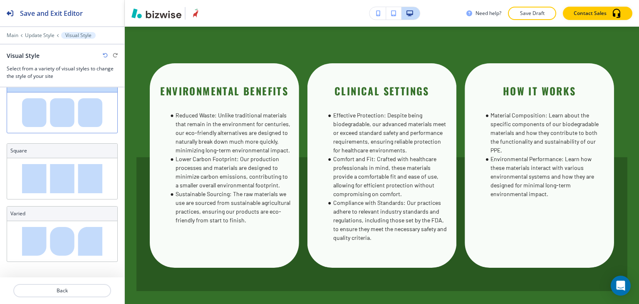
scroll to position [0, 0]
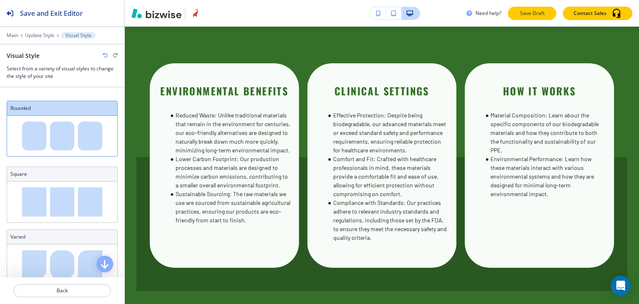
click at [528, 15] on p "Save Draft" at bounding box center [532, 13] width 27 height 7
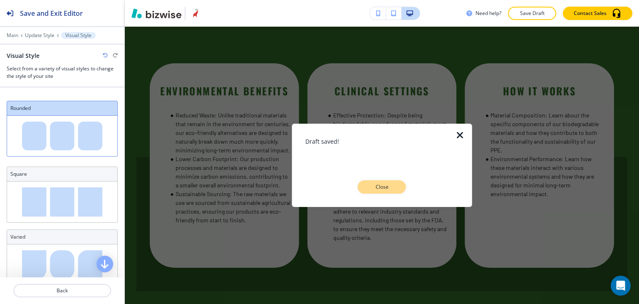
click at [388, 189] on p "Close" at bounding box center [382, 186] width 27 height 7
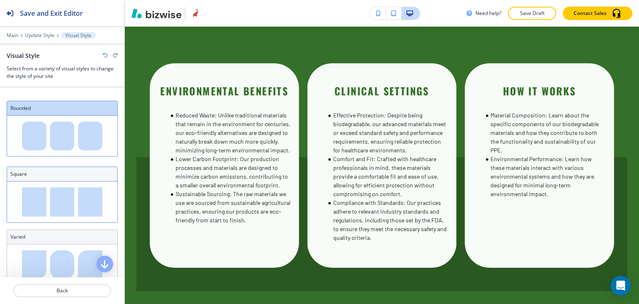
click at [77, 196] on img at bounding box center [62, 201] width 110 height 40
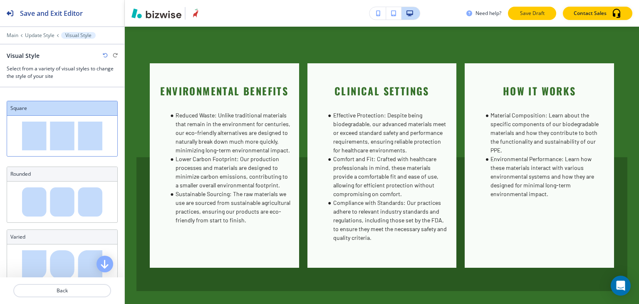
click at [526, 15] on p "Save Draft" at bounding box center [532, 13] width 27 height 7
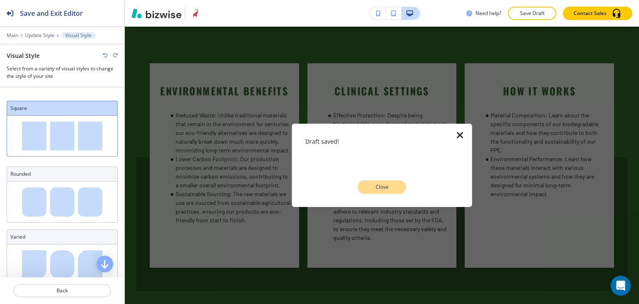
click at [370, 186] on p "Close" at bounding box center [382, 186] width 27 height 7
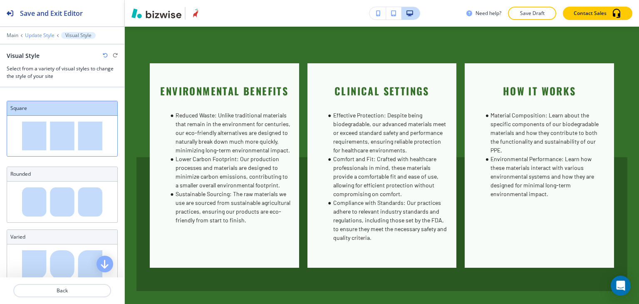
click at [43, 37] on p "Update Style" at bounding box center [40, 35] width 30 height 6
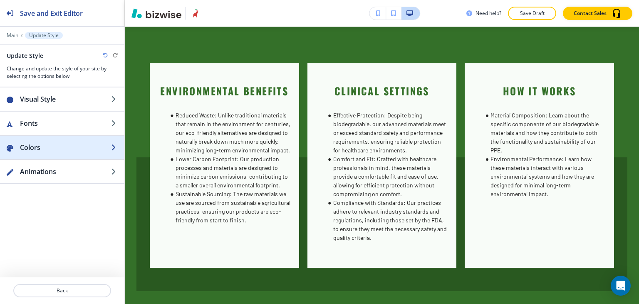
click at [77, 140] on div "button" at bounding box center [62, 139] width 124 height 7
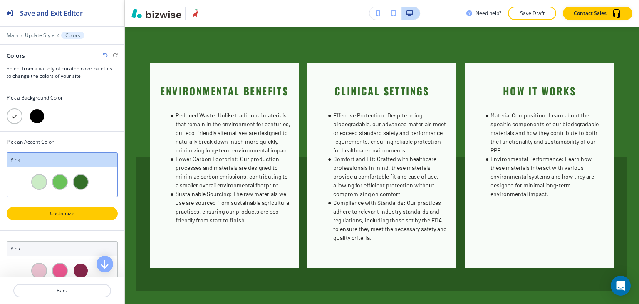
click at [73, 210] on p "Customize" at bounding box center [61, 213] width 89 height 7
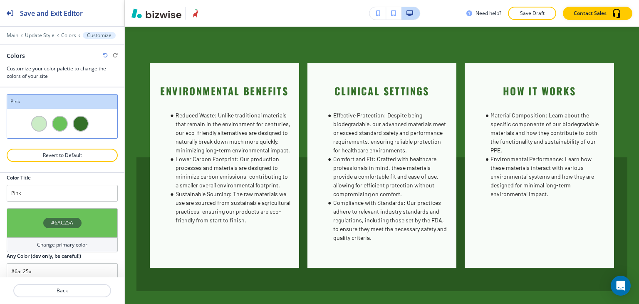
scroll to position [7, 0]
click at [70, 241] on h4 "Change primary color" at bounding box center [62, 243] width 50 height 7
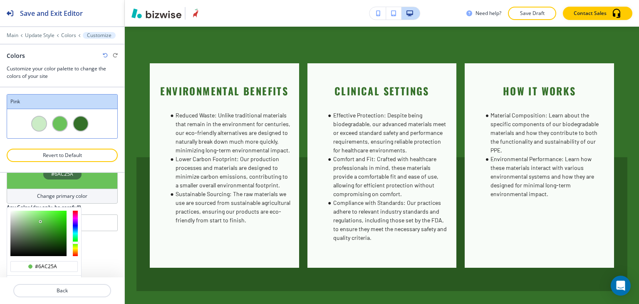
scroll to position [100, 0]
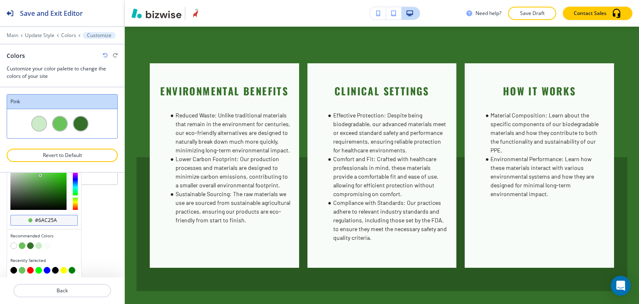
click at [57, 220] on input "#6ac25a" at bounding box center [48, 220] width 29 height 7
type input "Custom Pink"
click at [88, 217] on div "Color Title Custom Pink #6AC25A Change primary color #6ac25a Recommended Colors…" at bounding box center [62, 225] width 124 height 104
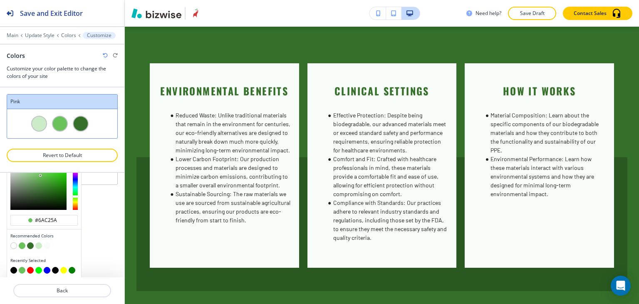
scroll to position [7, 0]
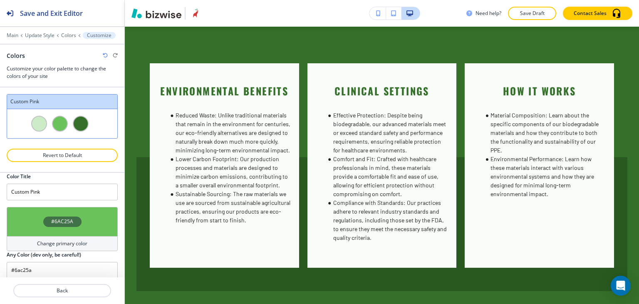
click at [75, 124] on div at bounding box center [81, 124] width 16 height 16
click at [84, 70] on h3 "Customize your color palette to change the colors of your site" at bounding box center [62, 72] width 111 height 15
click at [63, 289] on p "Back" at bounding box center [62, 290] width 96 height 7
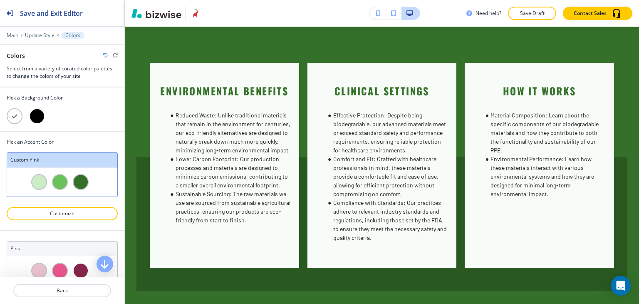
click at [35, 115] on div at bounding box center [37, 116] width 16 height 16
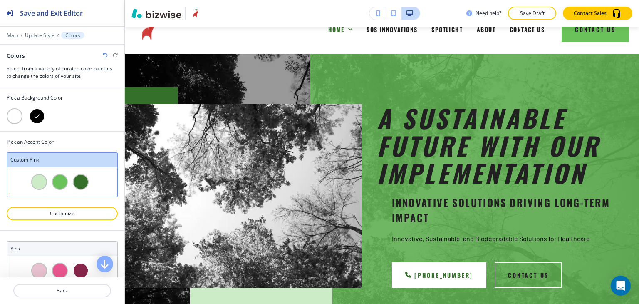
scroll to position [0, 0]
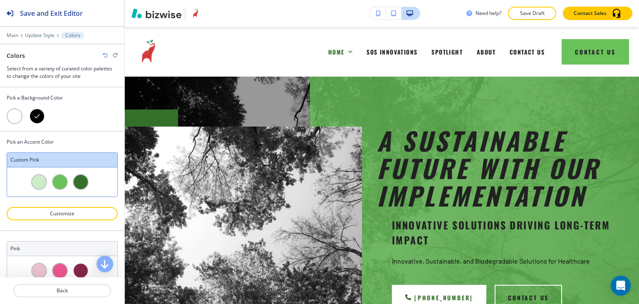
click at [13, 119] on div at bounding box center [15, 116] width 16 height 16
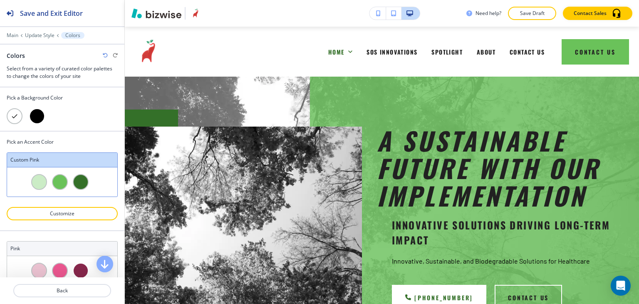
click at [36, 115] on div at bounding box center [37, 116] width 16 height 16
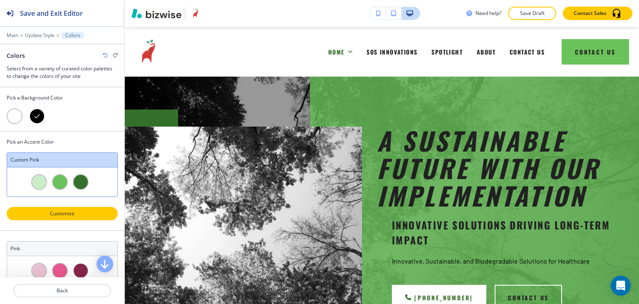
click at [62, 216] on p "Customize" at bounding box center [61, 213] width 89 height 7
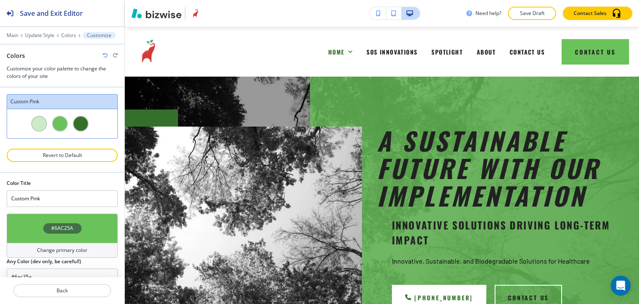
scroll to position [7, 0]
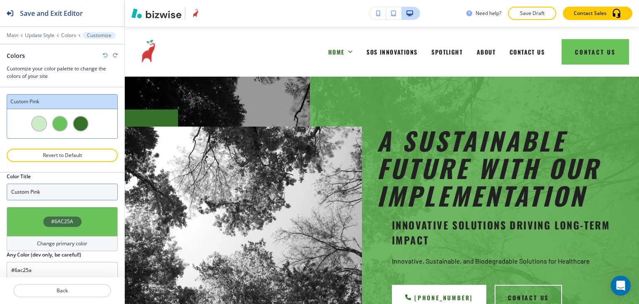
click at [68, 191] on input "Custom Pink" at bounding box center [62, 192] width 111 height 17
click at [75, 268] on input "#6ac25a" at bounding box center [62, 270] width 111 height 17
click at [71, 240] on h4 "Change primary color" at bounding box center [62, 243] width 50 height 7
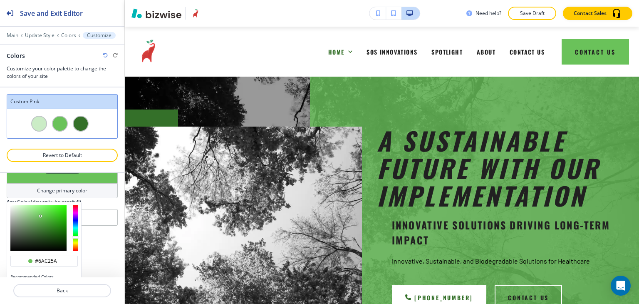
scroll to position [100, 0]
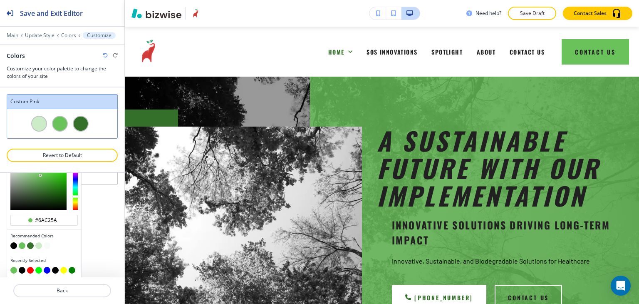
click at [94, 208] on div "Color Title Custom Pink #6AC25A Change primary color #6ac25a Recommended Colors…" at bounding box center [62, 225] width 124 height 104
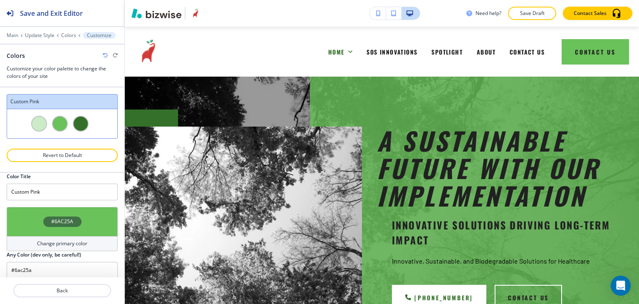
scroll to position [7, 0]
click at [67, 155] on p "Revert to Default" at bounding box center [61, 155] width 89 height 7
type input "Pink"
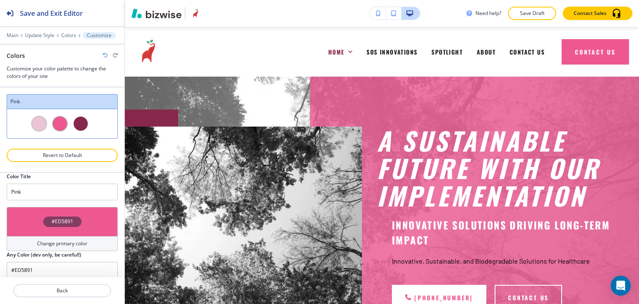
click at [72, 242] on h4 "Change primary color" at bounding box center [62, 243] width 50 height 7
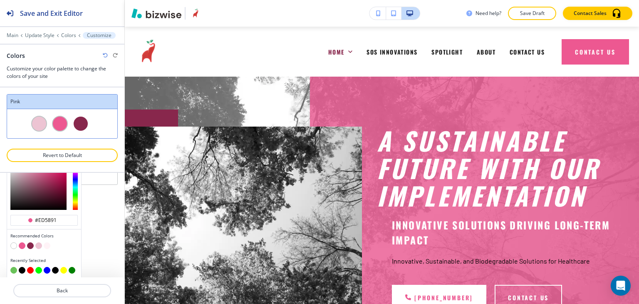
click at [15, 267] on button "button" at bounding box center [13, 270] width 7 height 7
type input "#6ac25a"
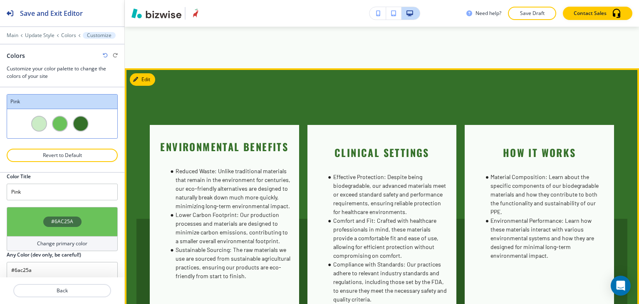
scroll to position [1415, 0]
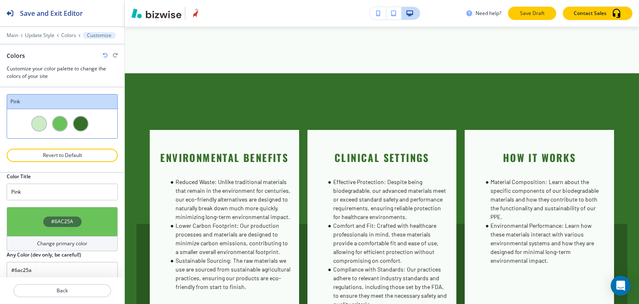
click at [520, 13] on p "Save Draft" at bounding box center [532, 13] width 27 height 7
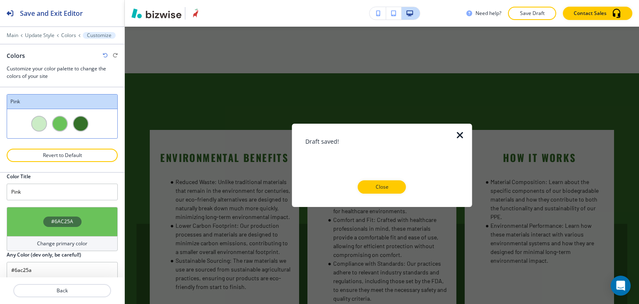
click at [388, 190] on p "Close" at bounding box center [382, 186] width 27 height 7
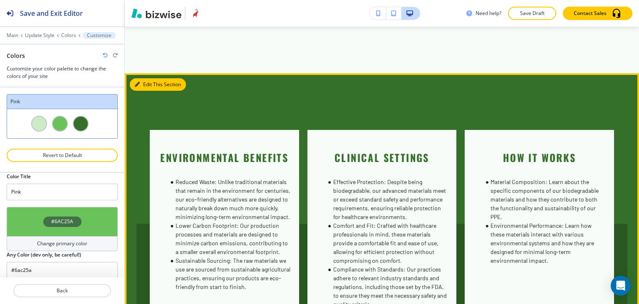
click at [144, 87] on button "Edit This Section" at bounding box center [158, 84] width 56 height 12
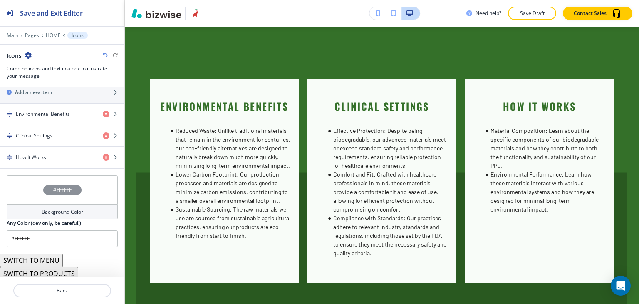
scroll to position [313, 0]
click at [71, 208] on h4 "Background Color" at bounding box center [63, 211] width 42 height 7
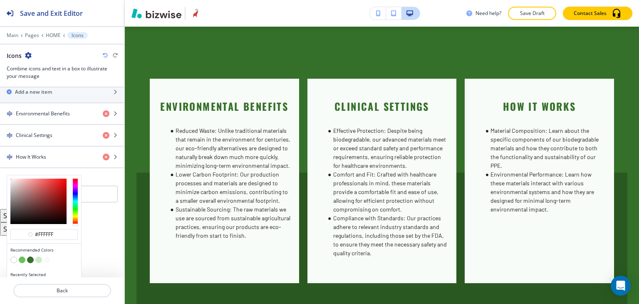
click at [23, 257] on button "button" at bounding box center [22, 259] width 7 height 7
type input "#6ac25a"
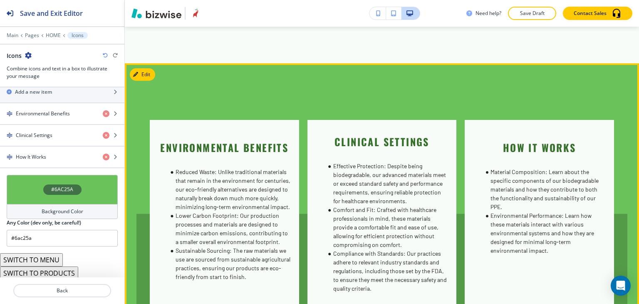
scroll to position [1383, 0]
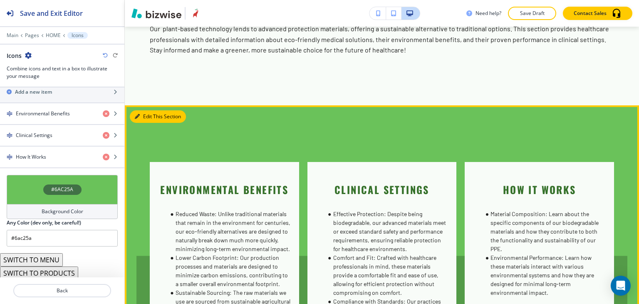
click at [146, 118] on button "Edit This Section" at bounding box center [158, 116] width 56 height 12
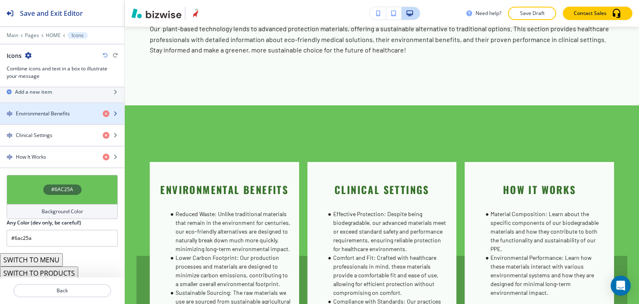
click at [49, 117] on div "button" at bounding box center [62, 120] width 124 height 7
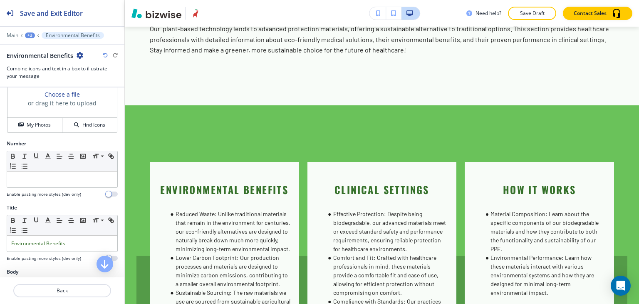
scroll to position [67, 0]
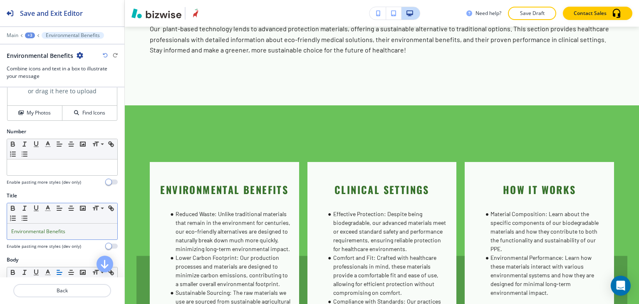
click at [76, 229] on p "Environmental Benefits" at bounding box center [62, 231] width 102 height 7
click at [47, 208] on line "button" at bounding box center [48, 208] width 2 height 0
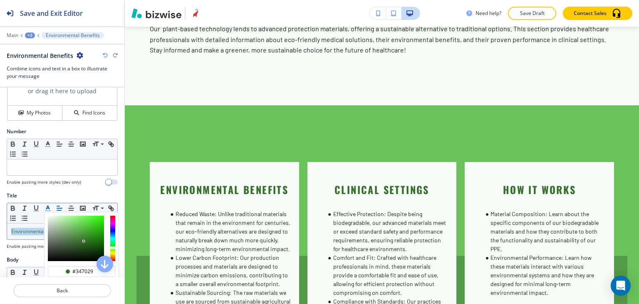
scroll to position [150, 0]
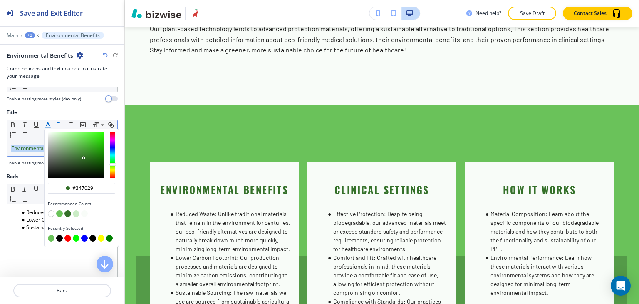
click at [61, 237] on button "button" at bounding box center [59, 238] width 7 height 7
type input "#000000"
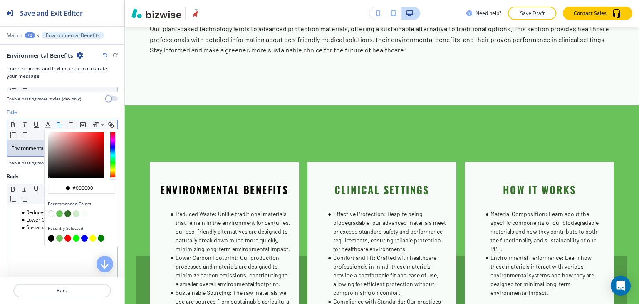
click at [23, 166] on div "Title #000000 Recommended Colors Recently Selected Small Normal Large Huge Envi…" at bounding box center [62, 141] width 124 height 64
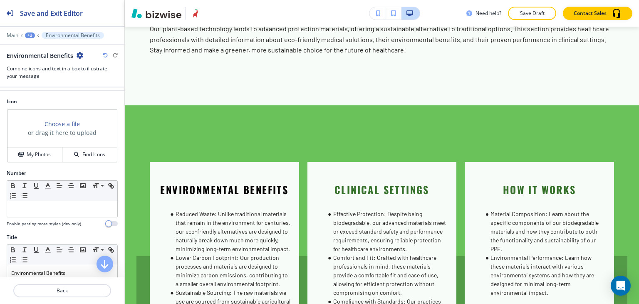
scroll to position [234, 0]
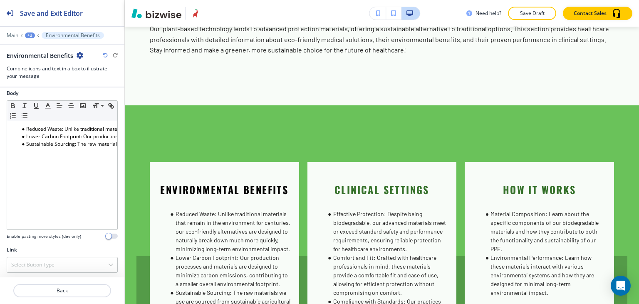
click at [30, 32] on div "+3" at bounding box center [30, 35] width 10 height 6
click at [43, 75] on p "Icons" at bounding box center [51, 77] width 42 height 7
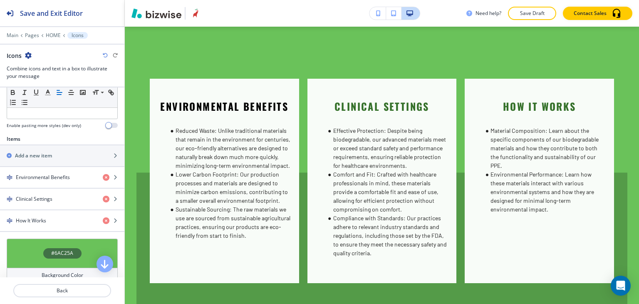
scroll to position [250, 0]
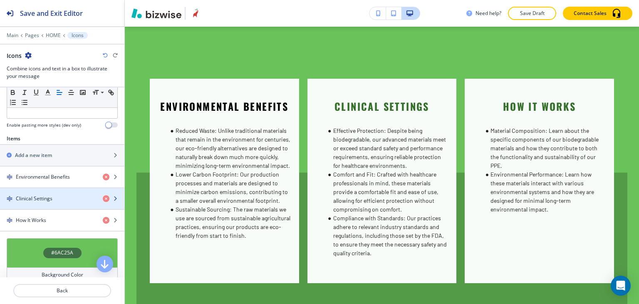
click at [47, 199] on h4 "Clinical Settings" at bounding box center [34, 198] width 37 height 7
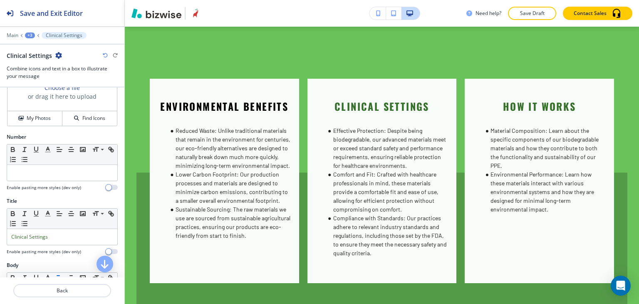
scroll to position [166, 0]
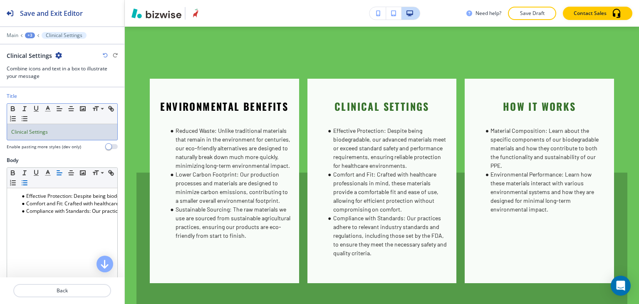
click at [70, 128] on p "Clinical Settings" at bounding box center [62, 131] width 102 height 7
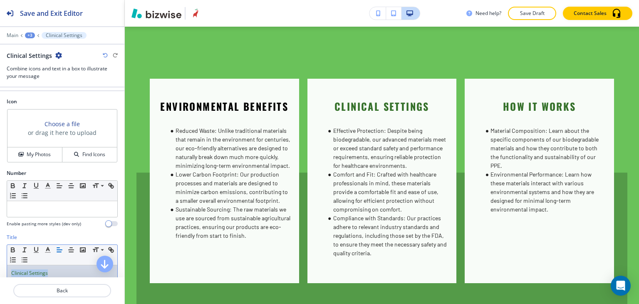
scroll to position [67, 0]
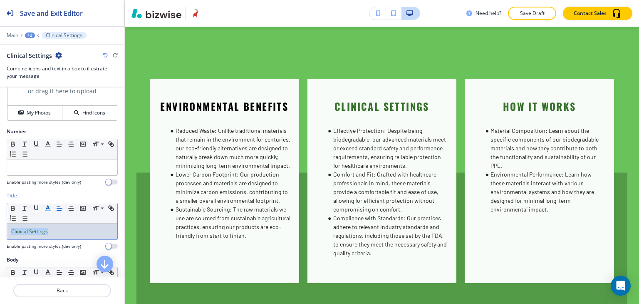
click at [48, 211] on button "button" at bounding box center [48, 208] width 12 height 10
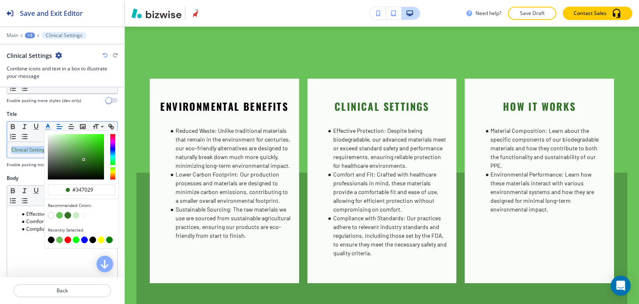
scroll to position [150, 0]
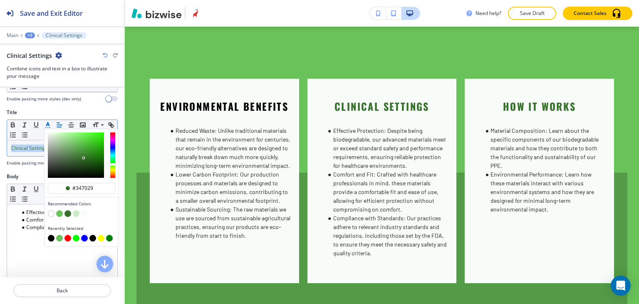
click at [48, 235] on button "button" at bounding box center [51, 238] width 7 height 7
type input "#000000"
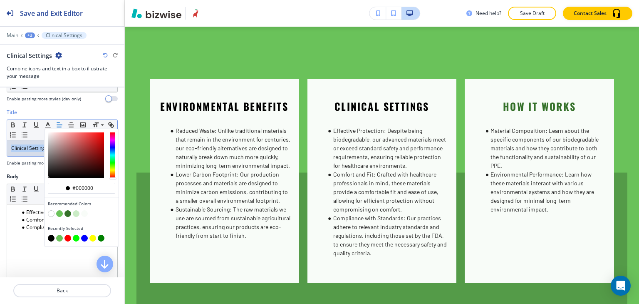
click at [32, 37] on div "+3" at bounding box center [30, 35] width 10 height 6
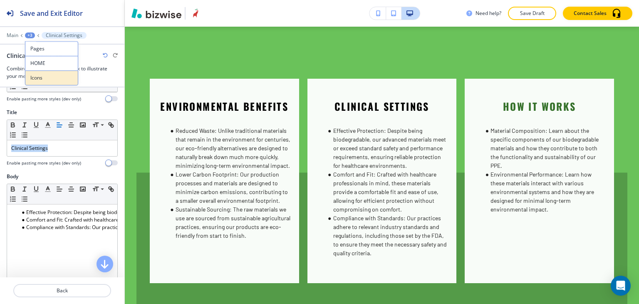
click at [42, 78] on p "Icons" at bounding box center [51, 77] width 42 height 7
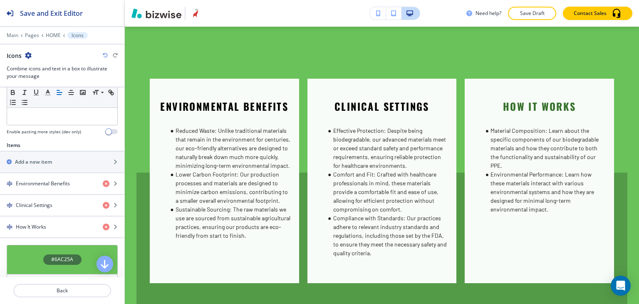
scroll to position [291, 0]
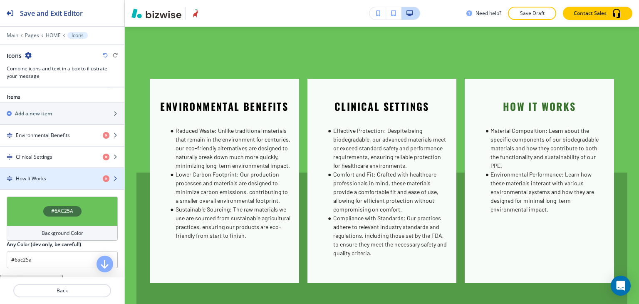
click at [64, 175] on div "How It Works" at bounding box center [48, 178] width 96 height 7
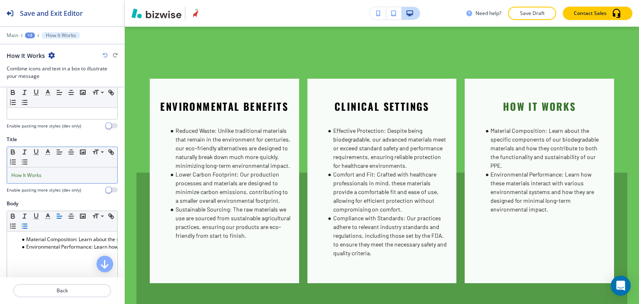
scroll to position [125, 0]
click at [60, 172] on p "How It Works" at bounding box center [62, 173] width 102 height 7
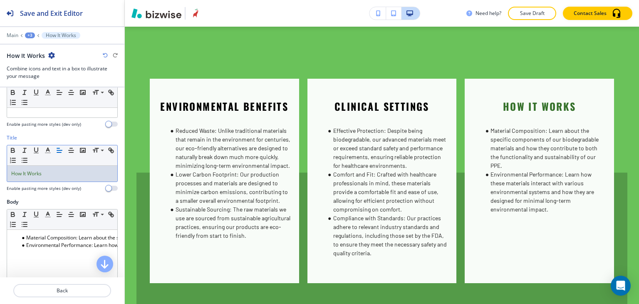
click at [60, 172] on p "How It Works" at bounding box center [62, 173] width 102 height 7
click at [48, 150] on icon "button" at bounding box center [47, 150] width 7 height 7
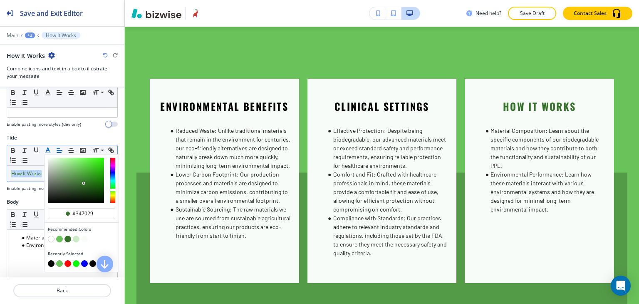
drag, startPoint x: 49, startPoint y: 260, endPoint x: 45, endPoint y: 251, distance: 9.5
click at [49, 260] on button "button" at bounding box center [51, 263] width 7 height 7
type input "#000000"
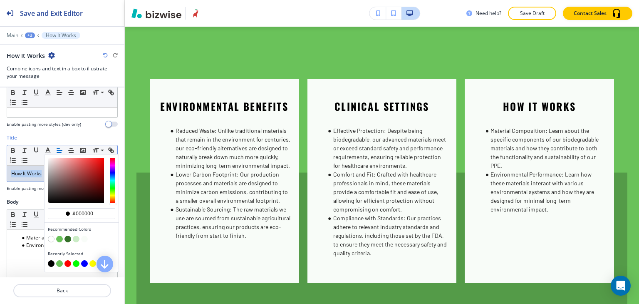
click at [27, 174] on span "How It Works" at bounding box center [26, 173] width 30 height 7
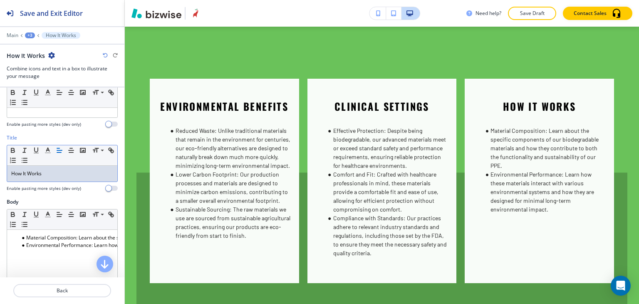
click at [67, 173] on p "How It Works" at bounding box center [62, 173] width 102 height 7
click at [527, 16] on p "Save Draft" at bounding box center [532, 13] width 27 height 7
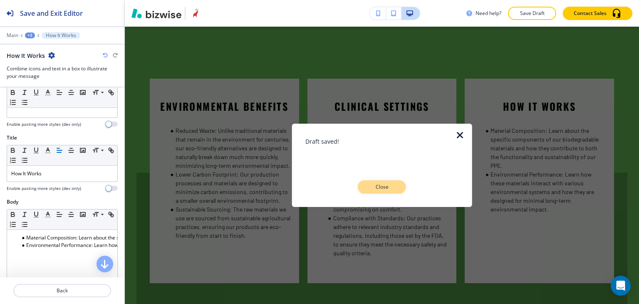
click at [402, 189] on button "Close" at bounding box center [382, 186] width 48 height 13
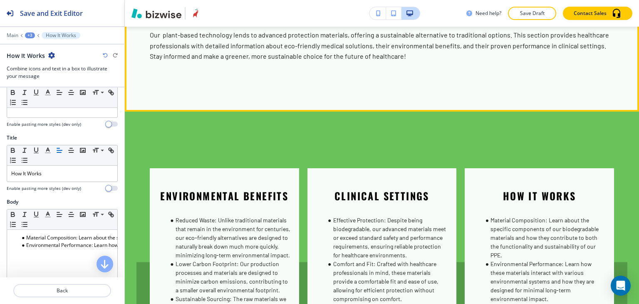
scroll to position [1383, 0]
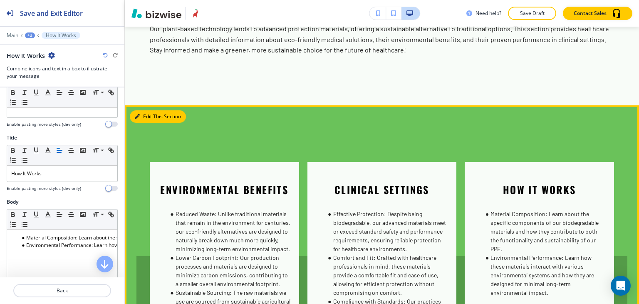
click at [144, 121] on button "Edit This Section" at bounding box center [158, 116] width 56 height 12
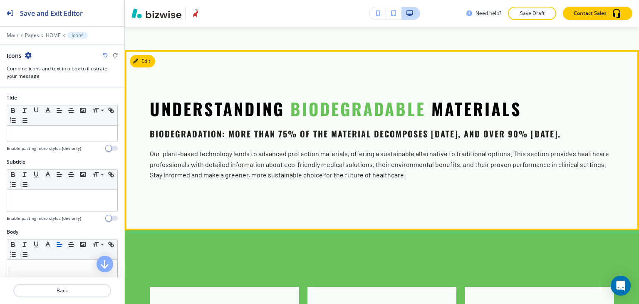
scroll to position [1175, 0]
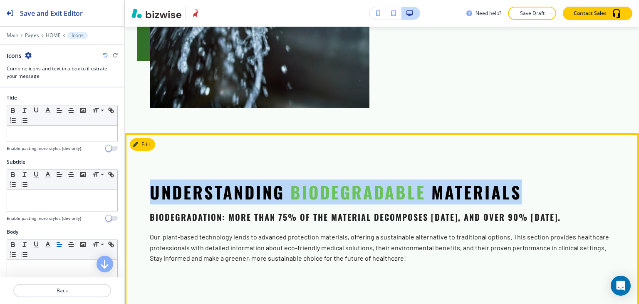
drag, startPoint x: 150, startPoint y: 184, endPoint x: 536, endPoint y: 188, distance: 386.3
click at [536, 188] on div "Understanding Biodegradable Materials Biodegradation: More than 75% of the mate…" at bounding box center [355, 202] width 411 height 42
copy p "Understanding Biodegradable Materials"
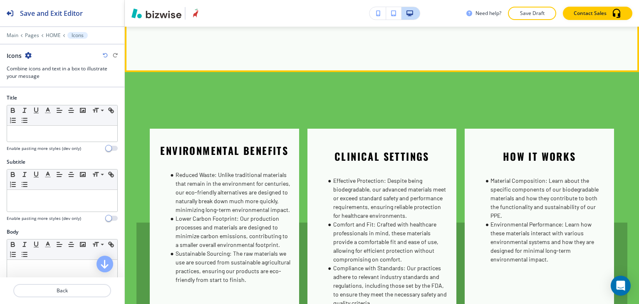
scroll to position [1425, 0]
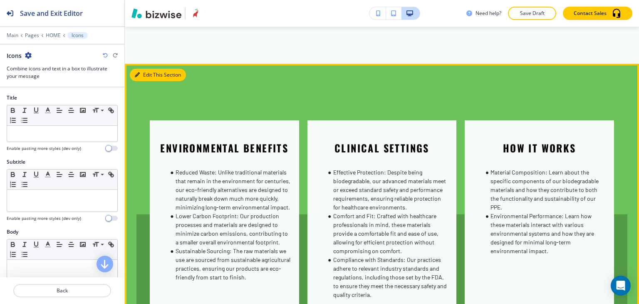
click at [145, 80] on button "Edit This Section" at bounding box center [158, 75] width 56 height 12
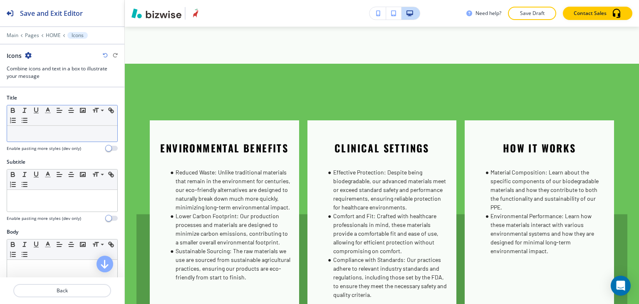
click at [68, 137] on div at bounding box center [62, 134] width 110 height 16
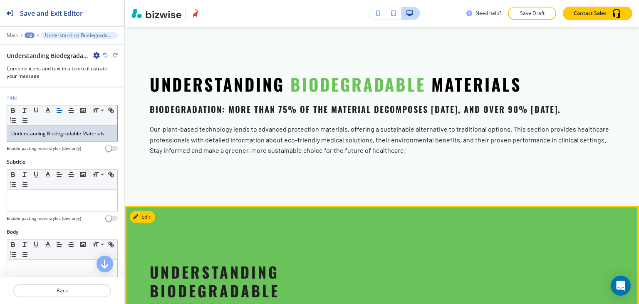
scroll to position [1258, 0]
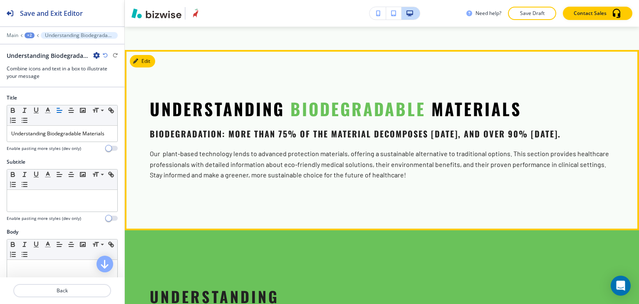
drag, startPoint x: 147, startPoint y: 127, endPoint x: 220, endPoint y: 140, distance: 74.9
click at [220, 140] on section "Understanding Biodegradable Materials Biodegradation: More than 75% of the mate…" at bounding box center [382, 140] width 514 height 180
copy p "Biodegradation: More than 75% of the material decomposes [DATE], and over 90% […"
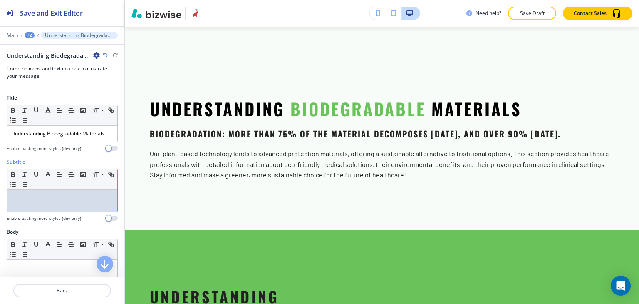
click at [41, 196] on p at bounding box center [62, 197] width 102 height 7
paste div
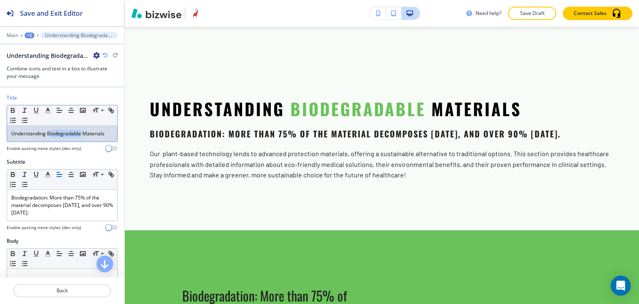
drag, startPoint x: 80, startPoint y: 132, endPoint x: 49, endPoint y: 130, distance: 31.3
click at [49, 130] on p "Understanding Biodegradable Materials" at bounding box center [62, 133] width 102 height 7
drag, startPoint x: 47, startPoint y: 130, endPoint x: 81, endPoint y: 130, distance: 33.3
click at [81, 130] on p "Understanding Biodegradable Materials" at bounding box center [62, 133] width 102 height 7
click at [51, 114] on button "button" at bounding box center [48, 110] width 12 height 10
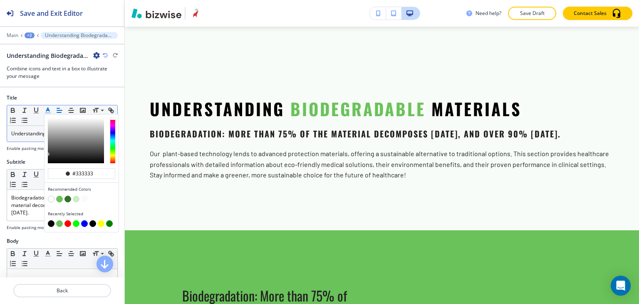
click at [59, 199] on button "button" at bounding box center [59, 199] width 7 height 7
type input "#6ac25a"
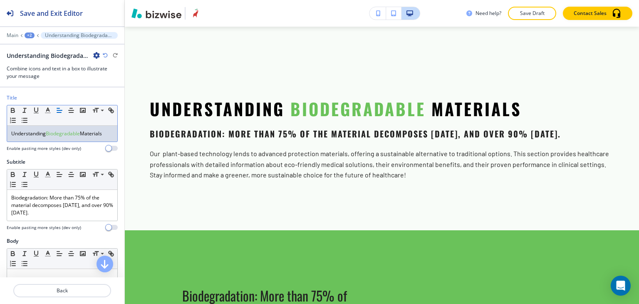
click at [34, 138] on div "Understanding Biodegradable Materials" at bounding box center [62, 134] width 110 height 16
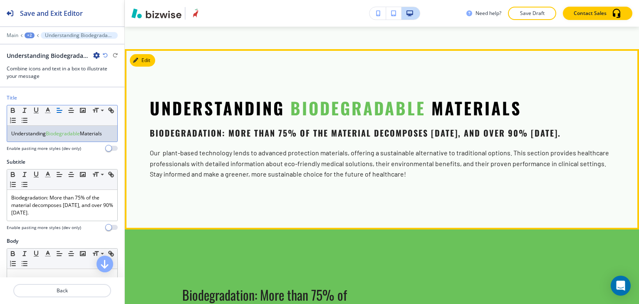
scroll to position [1300, 0]
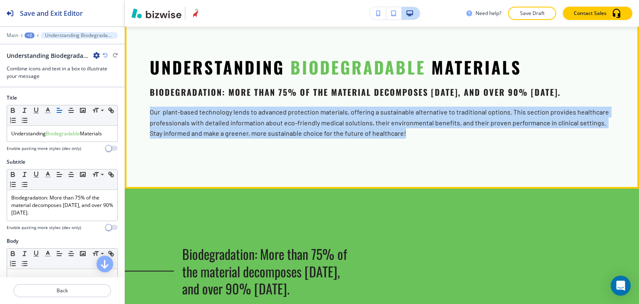
drag, startPoint x: 149, startPoint y: 119, endPoint x: 415, endPoint y: 141, distance: 267.3
click at [415, 141] on section "Understanding Biodegradable Materials Biodegradation: More than 75% of the mate…" at bounding box center [382, 98] width 514 height 180
copy p "Our plant-based technology lends to advanced protection materials, offering a s…"
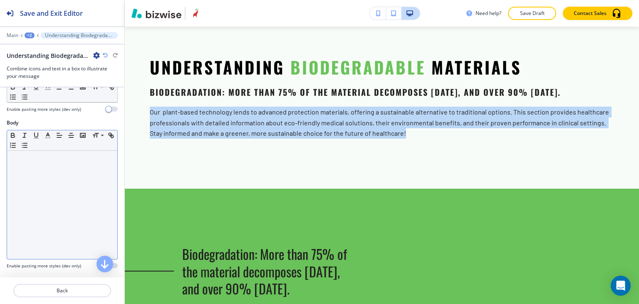
scroll to position [125, 0]
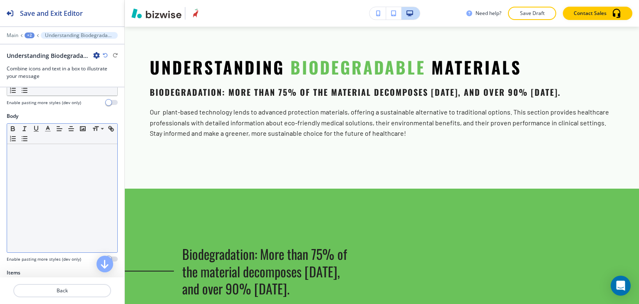
click at [48, 176] on div at bounding box center [62, 198] width 110 height 108
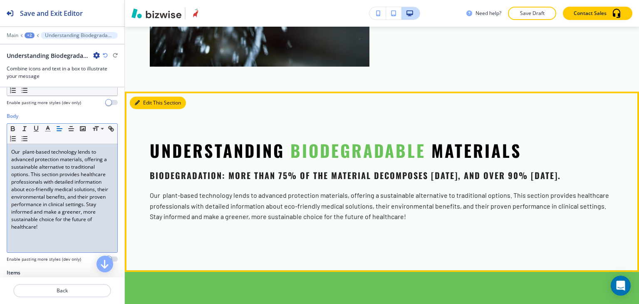
click at [147, 97] on button "Edit This Section" at bounding box center [158, 103] width 56 height 12
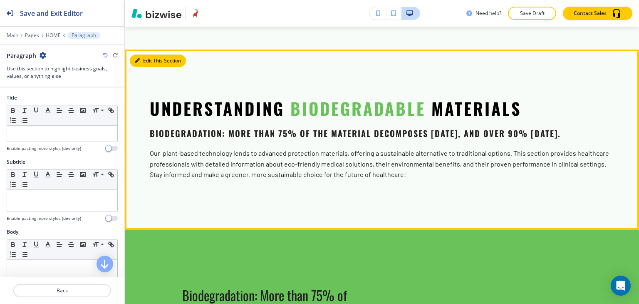
scroll to position [1274, 0]
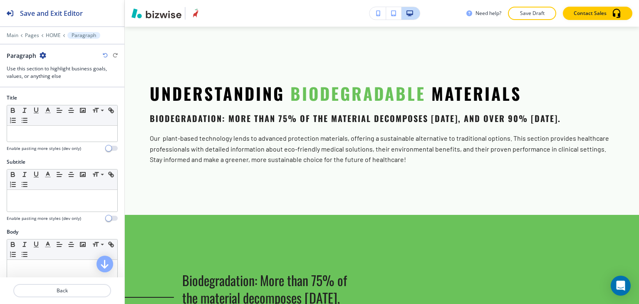
click at [45, 55] on icon "button" at bounding box center [43, 55] width 7 height 7
click at [68, 99] on p "Delete Section" at bounding box center [66, 98] width 42 height 7
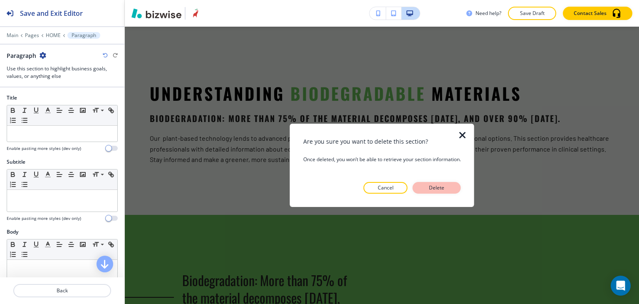
click at [445, 189] on p "Delete" at bounding box center [437, 187] width 20 height 7
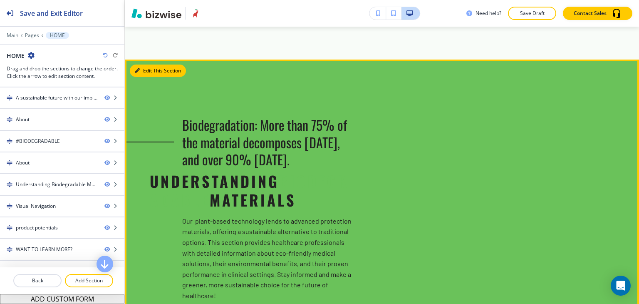
click at [144, 65] on button "Edit This Section" at bounding box center [158, 71] width 56 height 12
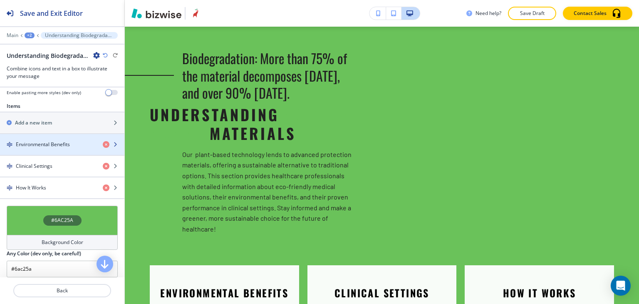
scroll to position [323, 0]
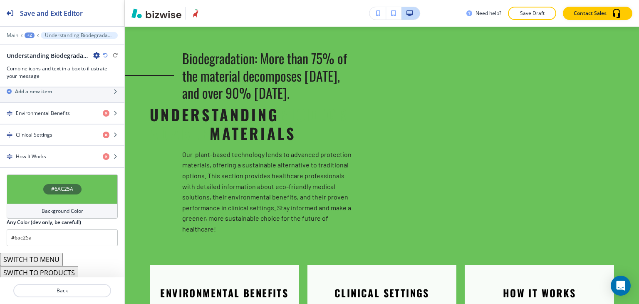
click at [59, 255] on button "SWITCH TO MENU" at bounding box center [31, 259] width 63 height 13
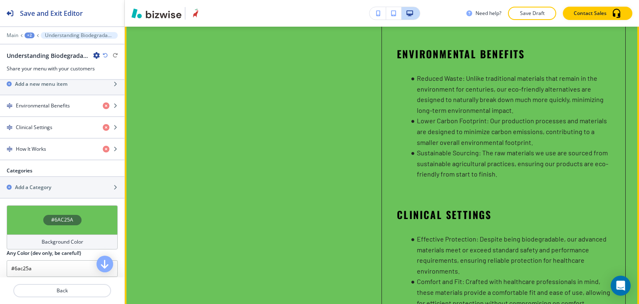
scroll to position [1299, 0]
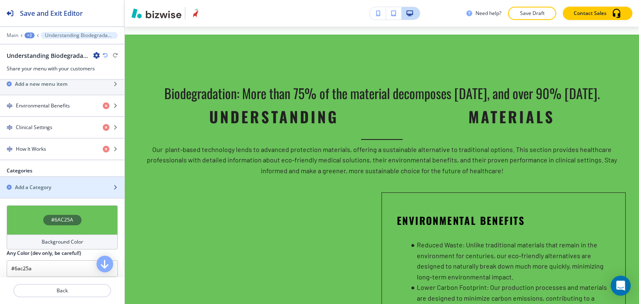
click at [63, 186] on div "Add a Category" at bounding box center [53, 187] width 106 height 7
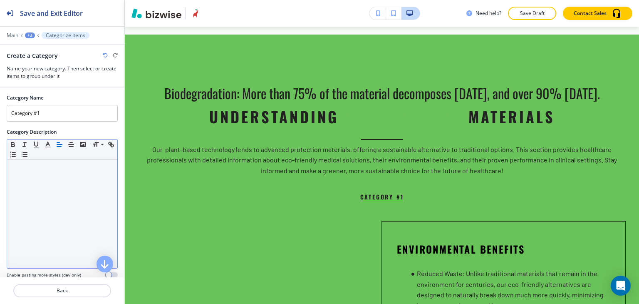
click at [68, 201] on div at bounding box center [62, 214] width 110 height 108
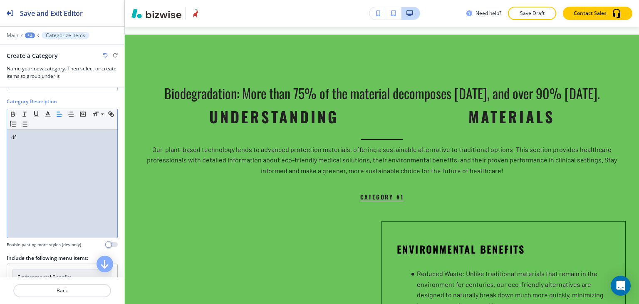
scroll to position [19, 0]
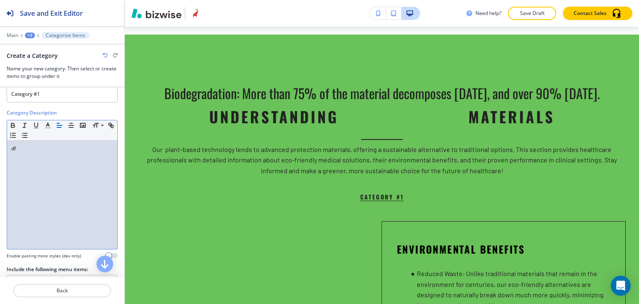
click at [47, 160] on div "df" at bounding box center [62, 195] width 110 height 108
click at [25, 35] on div "+3" at bounding box center [30, 35] width 10 height 6
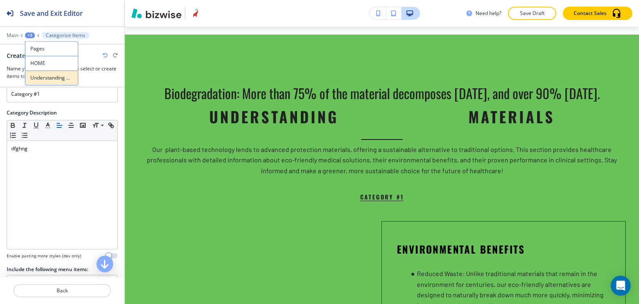
click at [47, 77] on p "Understanding Biodegradable Materials" at bounding box center [51, 77] width 42 height 7
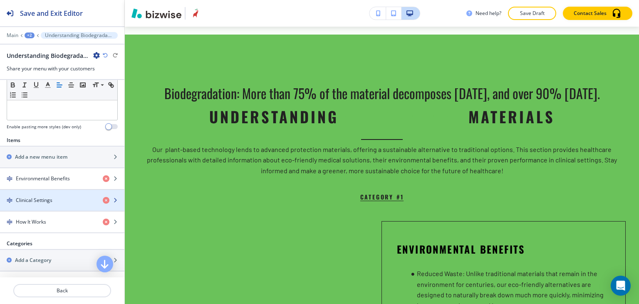
scroll to position [374, 0]
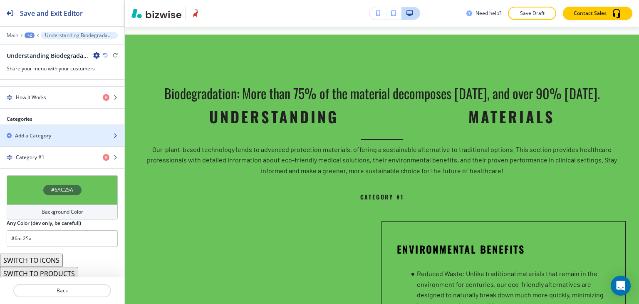
click at [56, 140] on div "button" at bounding box center [62, 142] width 124 height 7
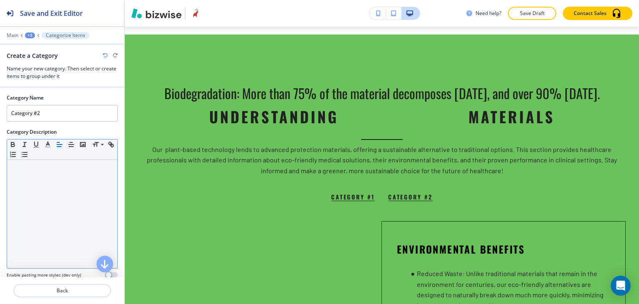
click at [38, 182] on div at bounding box center [62, 214] width 110 height 108
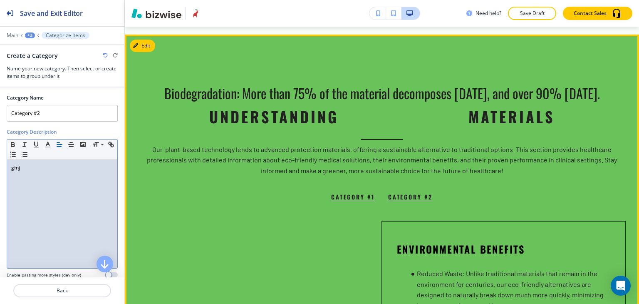
click at [365, 201] on button "Category #1" at bounding box center [353, 197] width 44 height 9
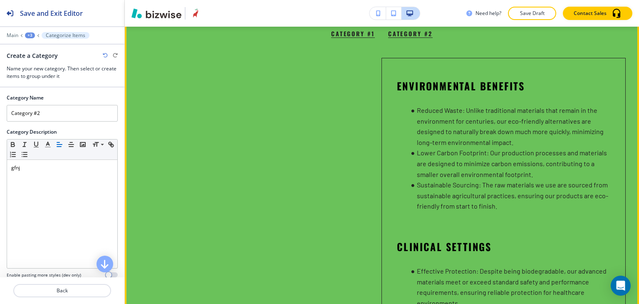
scroll to position [1295, 0]
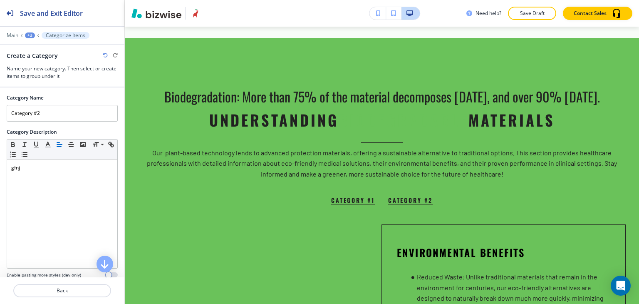
click at [32, 36] on div "+3" at bounding box center [30, 35] width 10 height 6
click at [47, 78] on p "Understanding Biodegradable Materials" at bounding box center [51, 77] width 42 height 7
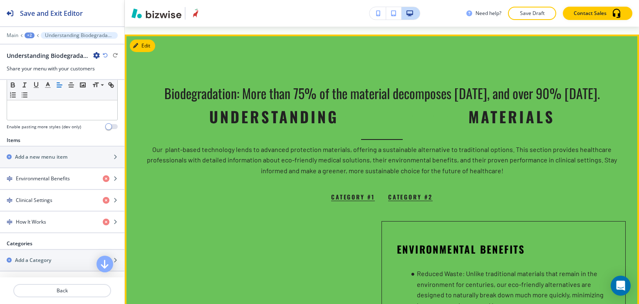
scroll to position [1132, 0]
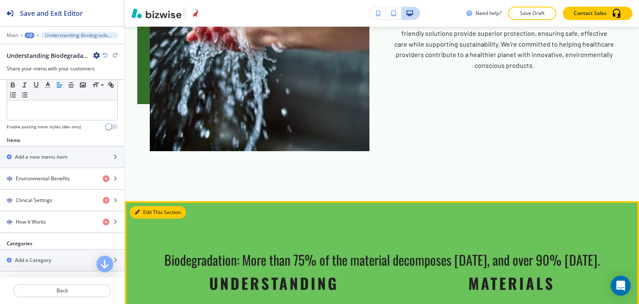
click at [139, 210] on icon "button" at bounding box center [137, 212] width 5 height 5
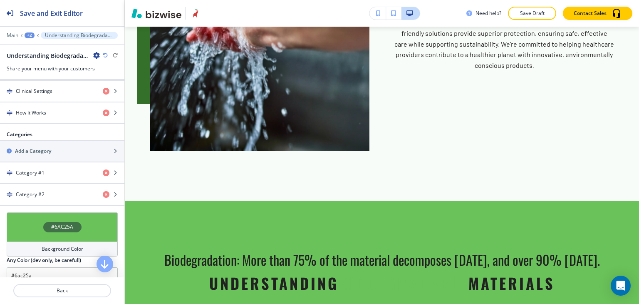
scroll to position [396, 0]
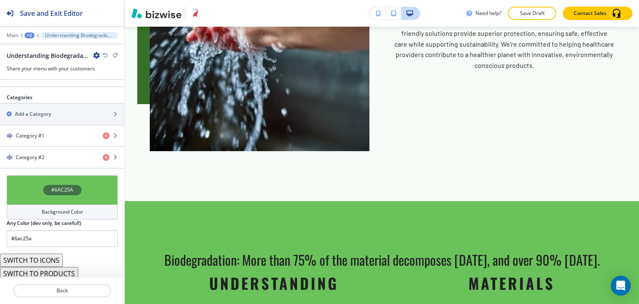
click at [55, 209] on h4 "Background Color" at bounding box center [63, 211] width 42 height 7
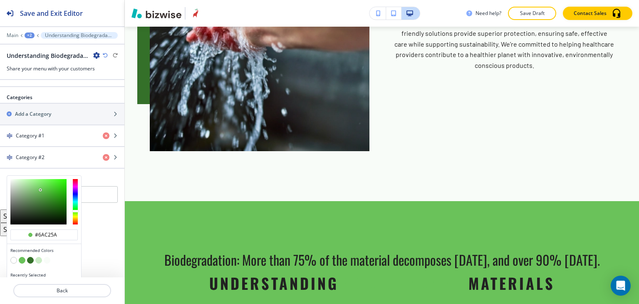
click at [15, 257] on button "button" at bounding box center [13, 260] width 7 height 7
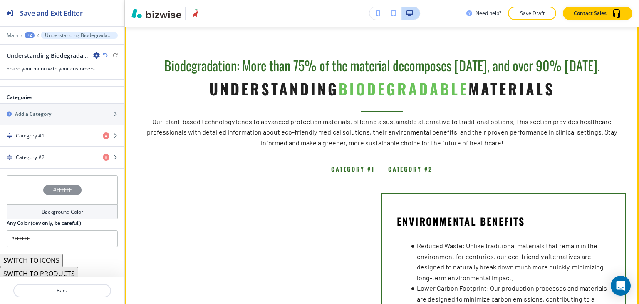
scroll to position [1382, 0]
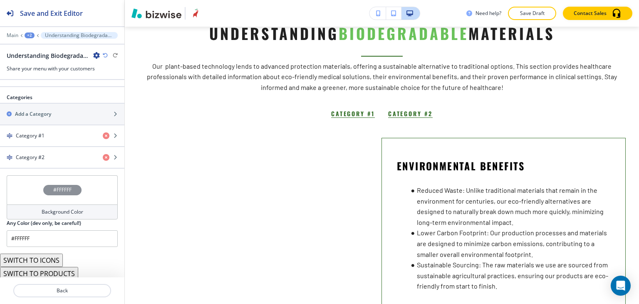
click at [77, 210] on h4 "Background Color" at bounding box center [63, 211] width 42 height 7
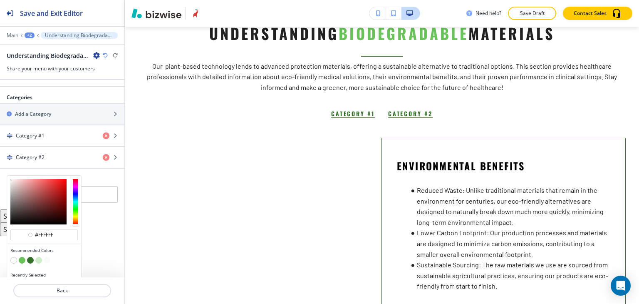
click at [40, 257] on button "button" at bounding box center [38, 260] width 7 height 7
type input "#cbecc6"
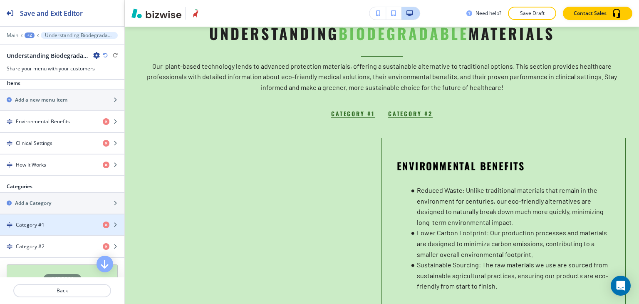
scroll to position [354, 0]
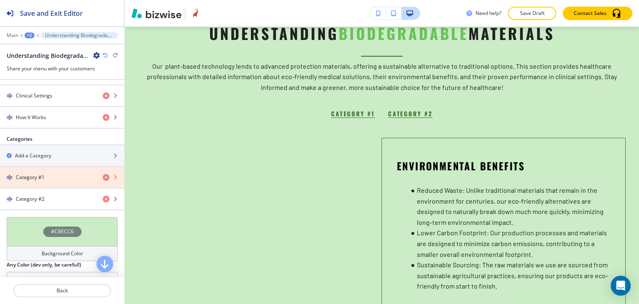
click at [103, 175] on icon "button" at bounding box center [106, 177] width 7 height 7
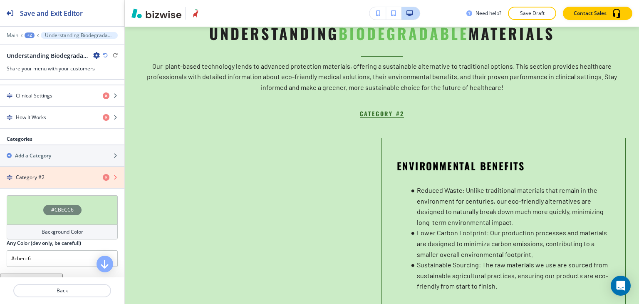
click at [103, 175] on icon "button" at bounding box center [106, 177] width 7 height 7
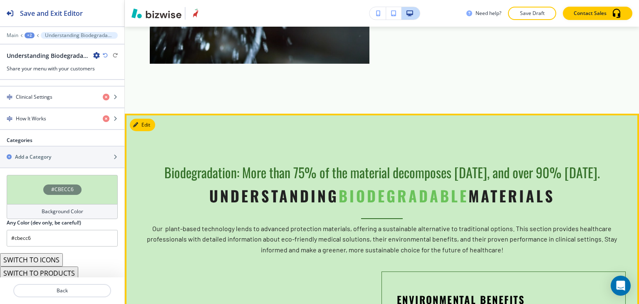
scroll to position [1215, 0]
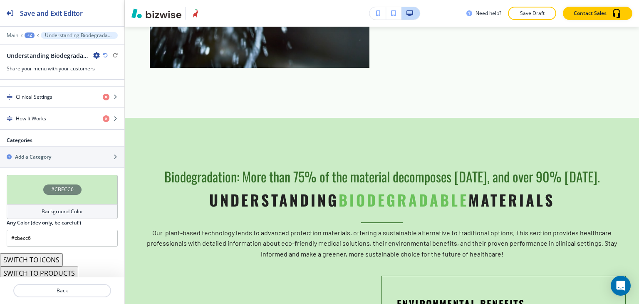
click at [57, 272] on button "SWITCH TO PRODUCTS" at bounding box center [39, 272] width 78 height 13
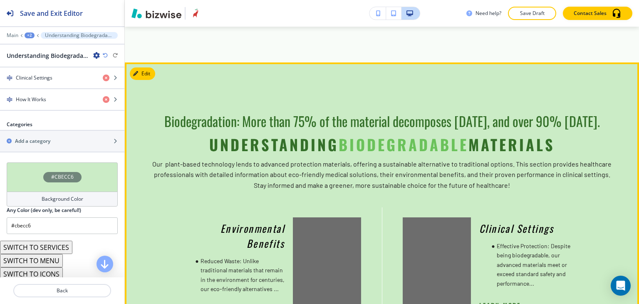
scroll to position [1424, 0]
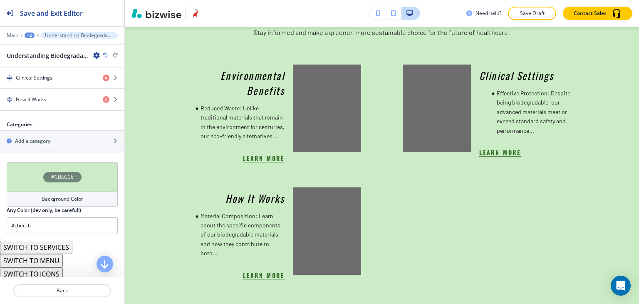
click at [47, 258] on button "SWITCH TO MENU" at bounding box center [31, 260] width 63 height 13
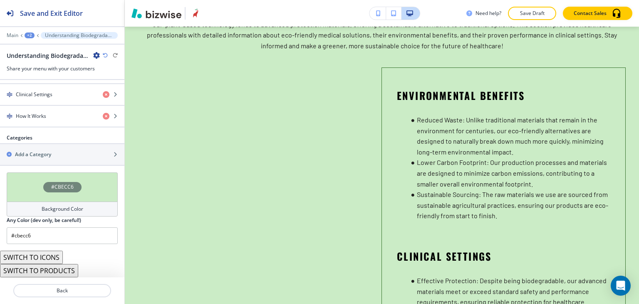
scroll to position [353, 0]
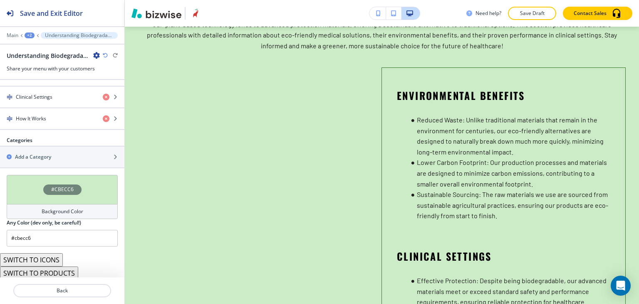
click at [48, 268] on button "SWITCH TO PRODUCTS" at bounding box center [39, 272] width 78 height 13
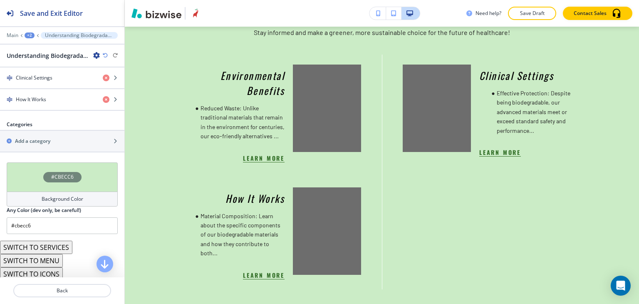
click at [57, 246] on button "SWITCH TO SERVICES" at bounding box center [36, 247] width 72 height 13
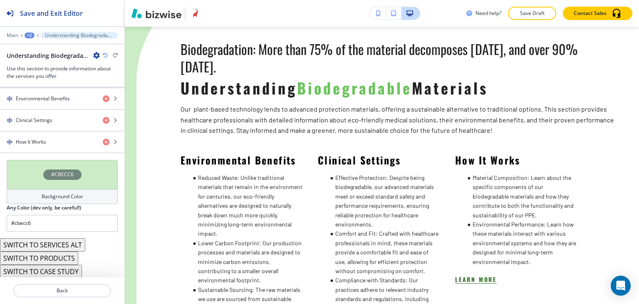
scroll to position [349, 0]
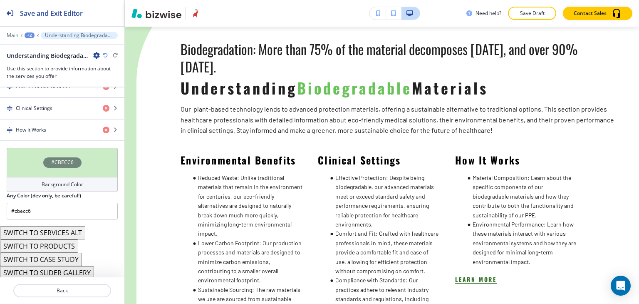
click at [75, 233] on button "SWITCH TO SERVICES ALT" at bounding box center [42, 232] width 85 height 13
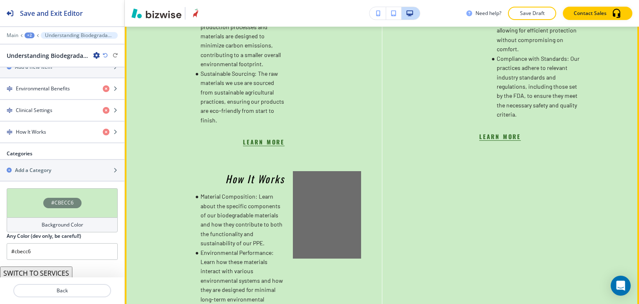
scroll to position [1590, 0]
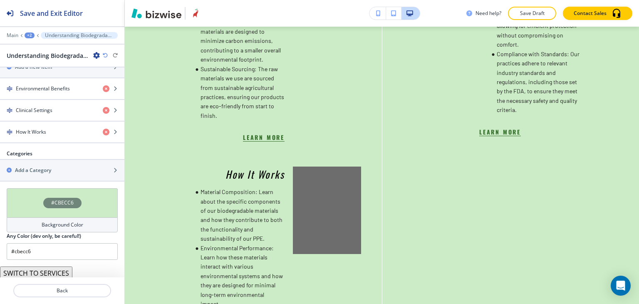
click at [47, 267] on button "SWITCH TO SERVICES" at bounding box center [36, 272] width 72 height 13
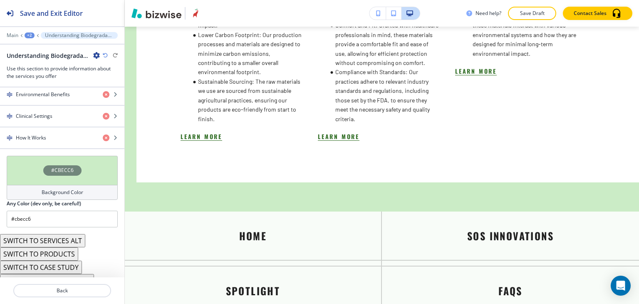
scroll to position [349, 0]
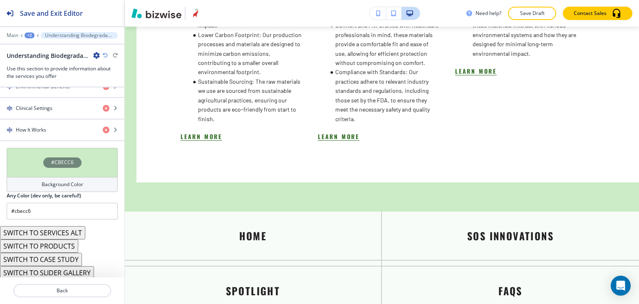
click at [73, 259] on button "SWITCH TO CASE STUDY" at bounding box center [41, 259] width 82 height 13
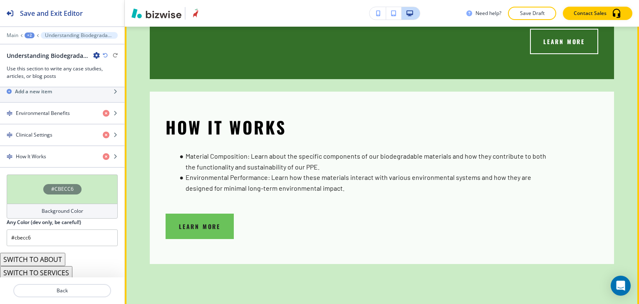
scroll to position [1798, 0]
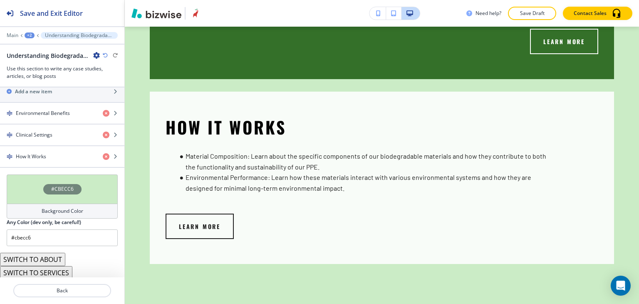
click at [62, 259] on button "SWITCH TO ABOUT" at bounding box center [32, 259] width 65 height 13
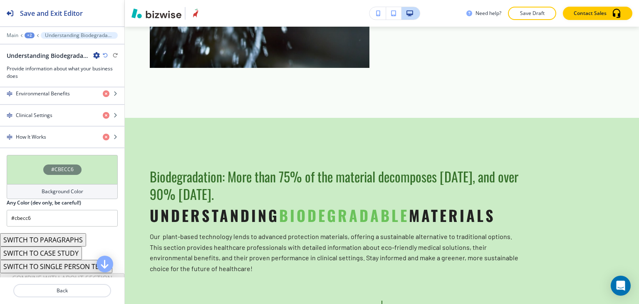
scroll to position [353, 0]
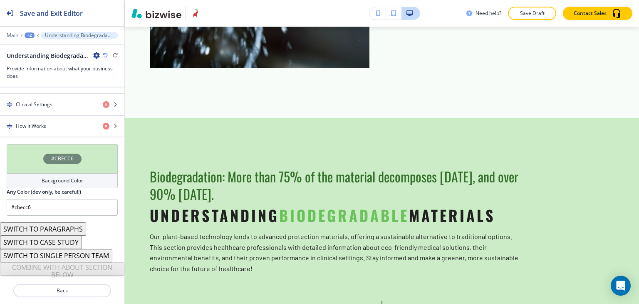
click at [83, 257] on button "SWITCH TO SINGLE PERSON TEAM" at bounding box center [56, 255] width 112 height 13
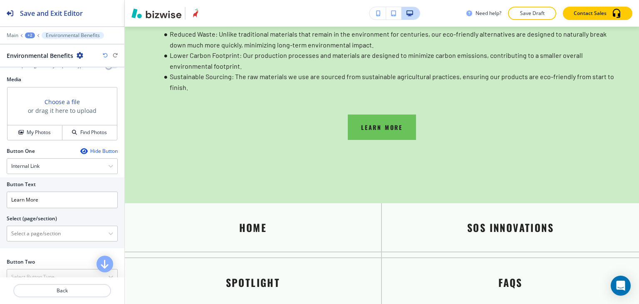
scroll to position [393, 0]
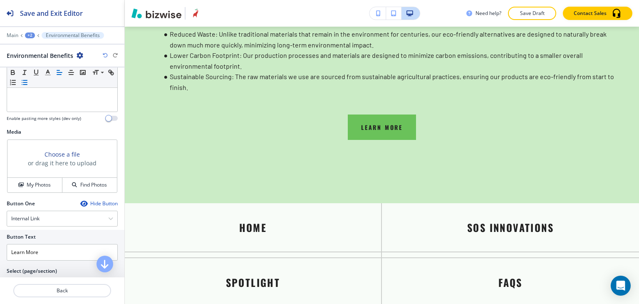
click at [106, 54] on icon "button" at bounding box center [105, 55] width 5 height 5
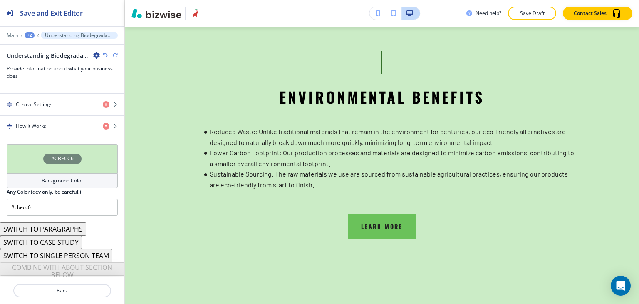
click at [106, 54] on icon "button" at bounding box center [105, 55] width 5 height 5
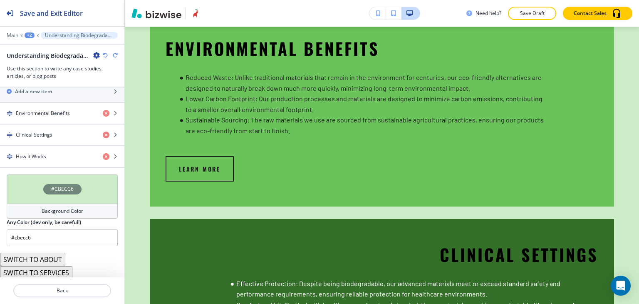
click at [106, 54] on icon "button" at bounding box center [105, 55] width 5 height 5
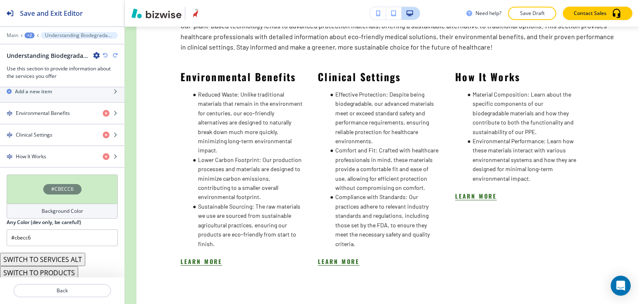
scroll to position [349, 0]
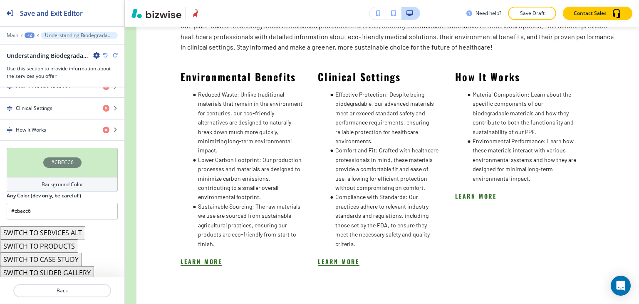
click at [106, 54] on icon "button" at bounding box center [105, 55] width 5 height 5
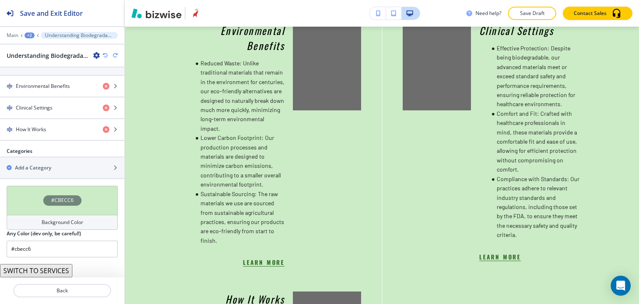
scroll to position [327, 0]
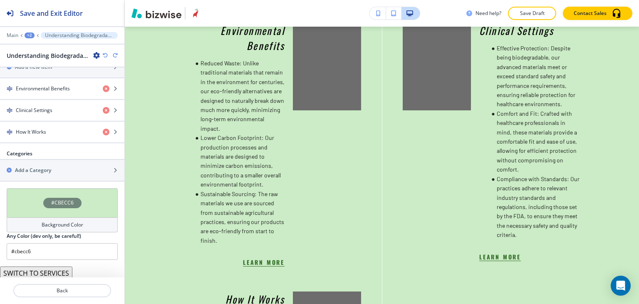
click at [106, 53] on icon "button" at bounding box center [105, 55] width 5 height 5
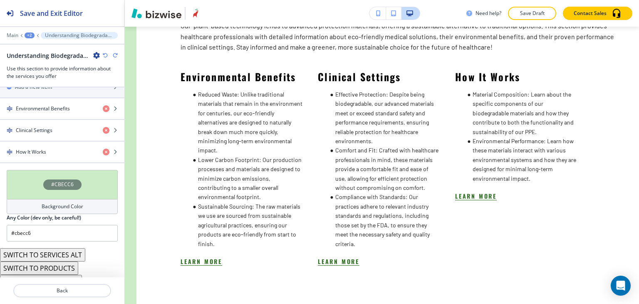
scroll to position [349, 0]
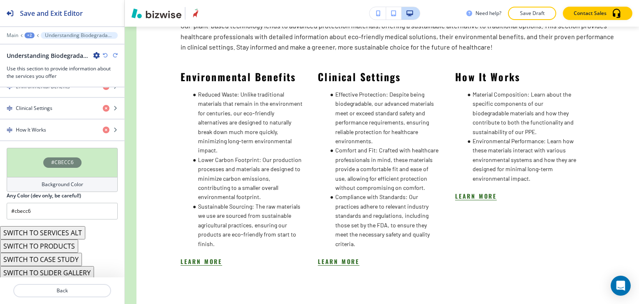
click at [106, 53] on icon "button" at bounding box center [105, 55] width 5 height 5
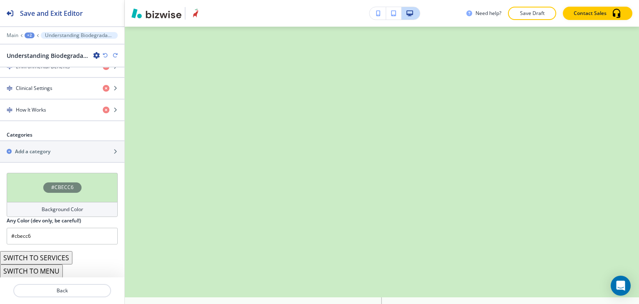
scroll to position [374, 0]
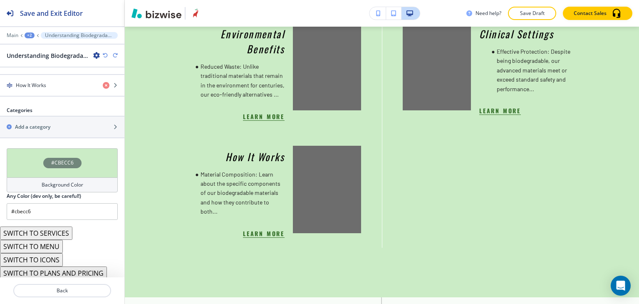
click at [106, 53] on icon "button" at bounding box center [105, 55] width 5 height 5
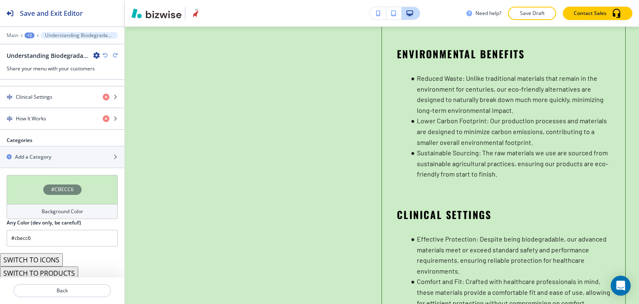
click at [106, 53] on icon "button" at bounding box center [105, 55] width 5 height 5
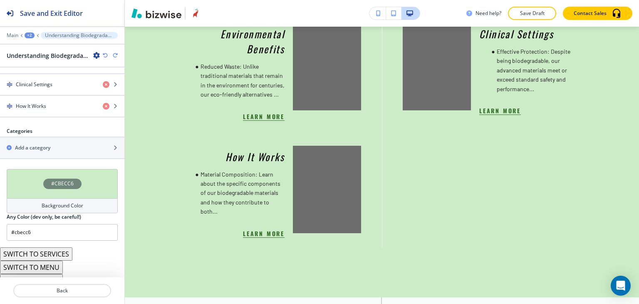
scroll to position [374, 0]
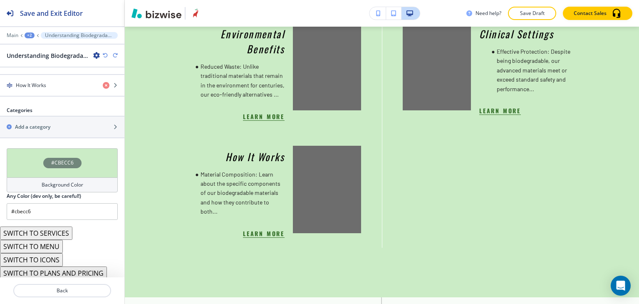
click at [106, 53] on icon "button" at bounding box center [105, 55] width 5 height 5
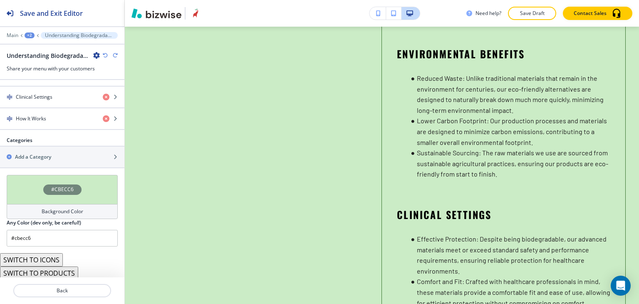
click at [106, 53] on icon "button" at bounding box center [105, 55] width 5 height 5
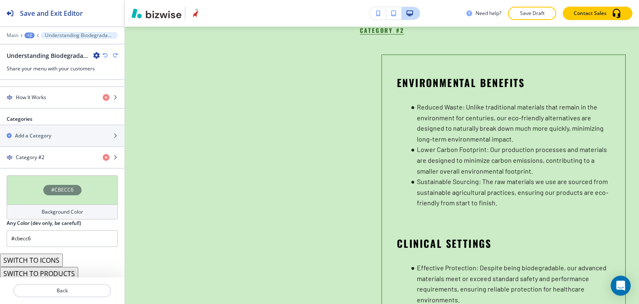
click at [106, 53] on icon "button" at bounding box center [105, 55] width 5 height 5
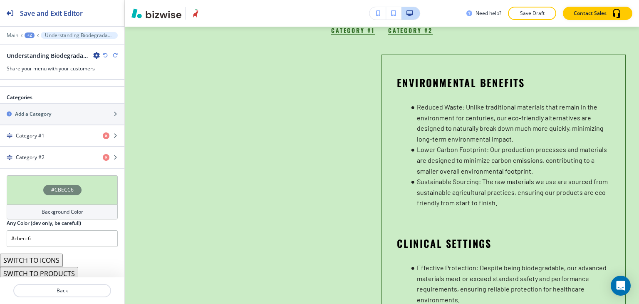
click at [106, 53] on icon "button" at bounding box center [105, 55] width 5 height 5
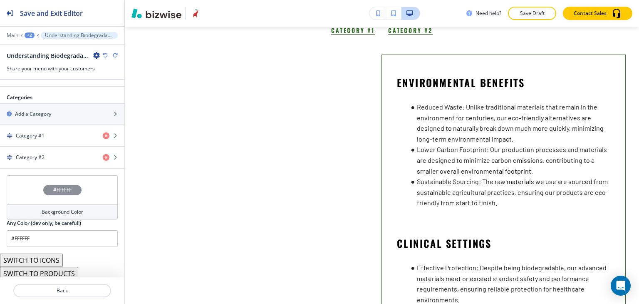
click at [106, 53] on icon "button" at bounding box center [105, 55] width 5 height 5
type input "#6ac25a"
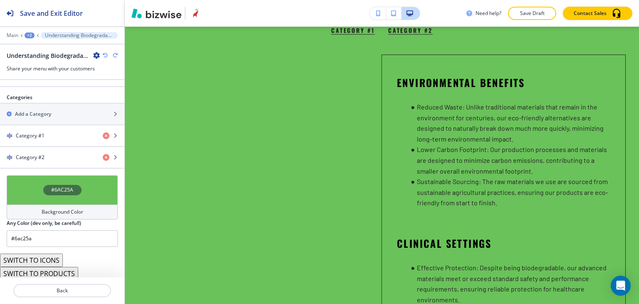
click at [106, 53] on icon "button" at bounding box center [105, 55] width 5 height 5
click at [107, 56] on icon "button" at bounding box center [105, 55] width 5 height 5
click at [104, 54] on icon "button" at bounding box center [105, 55] width 5 height 5
click at [107, 54] on icon "button" at bounding box center [105, 55] width 5 height 5
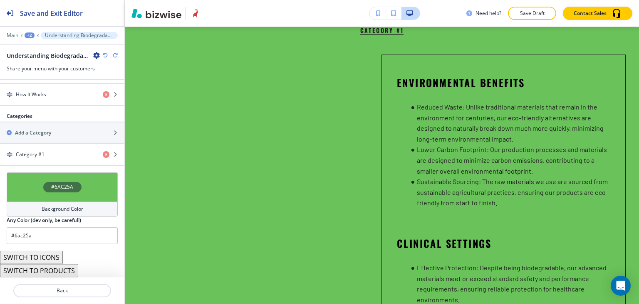
scroll to position [374, 0]
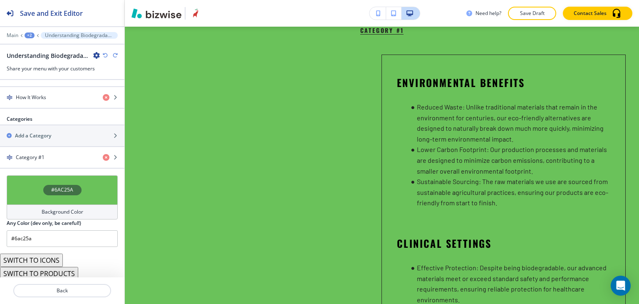
click at [107, 54] on icon "button" at bounding box center [105, 55] width 5 height 5
click at [105, 52] on div "Understanding Biodegradable Materials" at bounding box center [62, 55] width 111 height 9
click at [103, 55] on icon "button" at bounding box center [105, 55] width 5 height 5
click at [106, 55] on icon "button" at bounding box center [105, 55] width 5 height 5
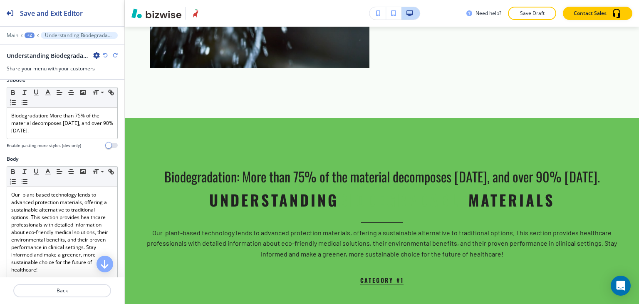
scroll to position [0, 0]
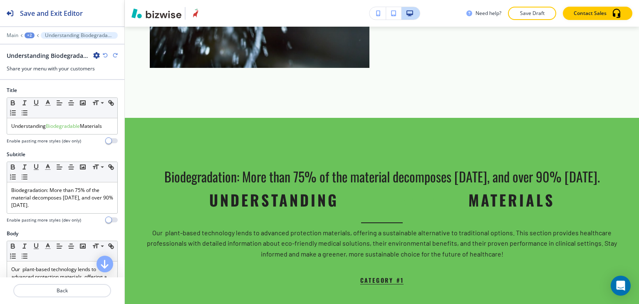
click at [106, 55] on icon "button" at bounding box center [105, 55] width 5 height 5
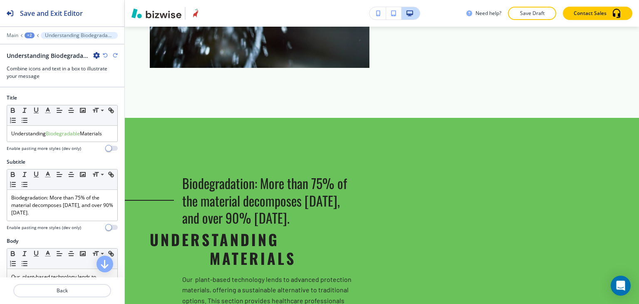
click at [106, 55] on icon "button" at bounding box center [105, 55] width 5 height 5
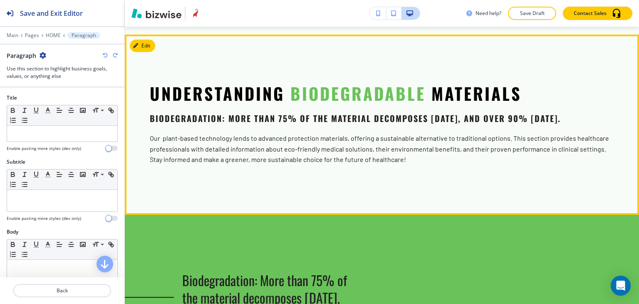
scroll to position [1440, 0]
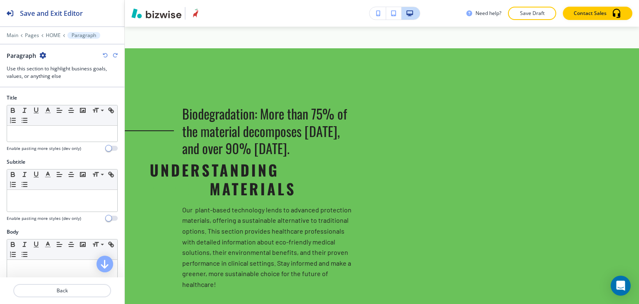
click at [115, 55] on icon "button" at bounding box center [115, 55] width 5 height 5
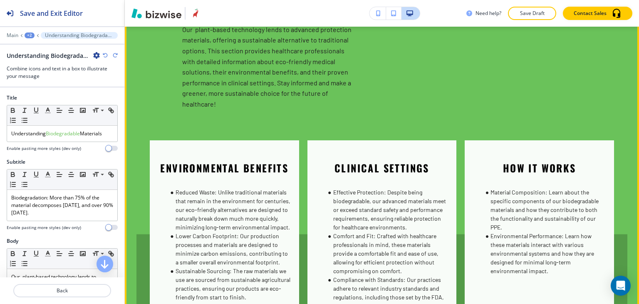
scroll to position [1340, 0]
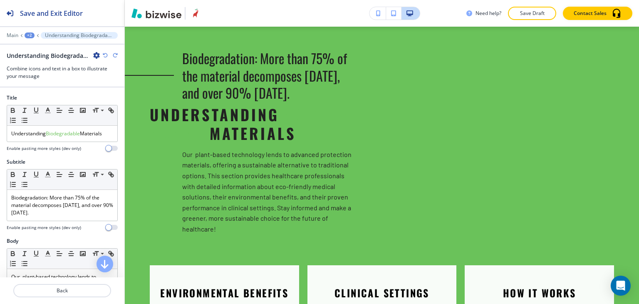
click at [103, 55] on icon "button" at bounding box center [105, 55] width 5 height 5
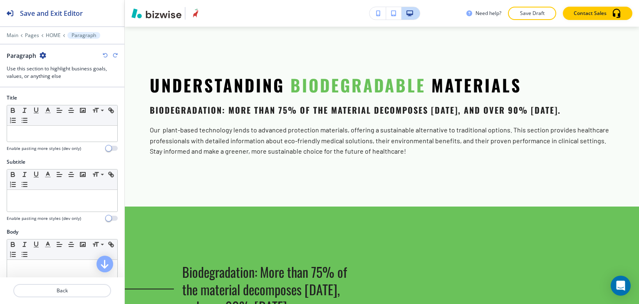
scroll to position [1274, 0]
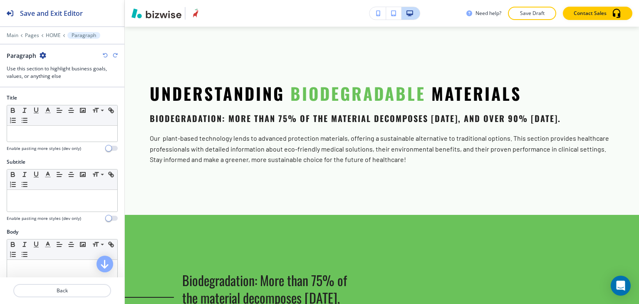
click at [103, 55] on icon "button" at bounding box center [105, 55] width 5 height 5
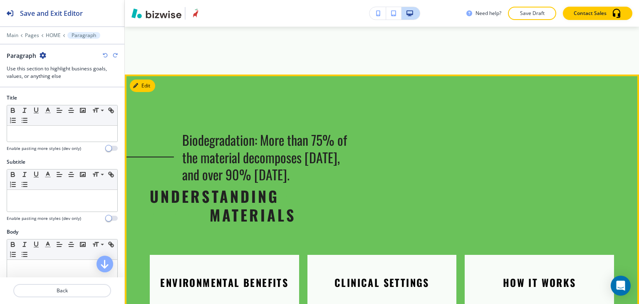
scroll to position [1440, 0]
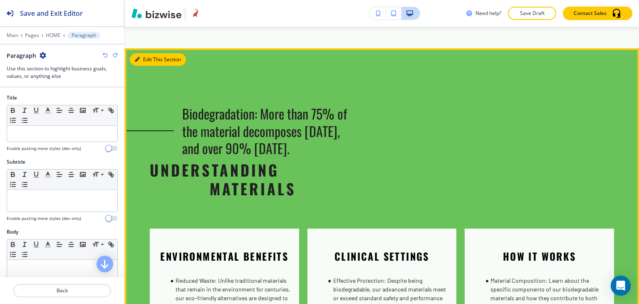
click at [144, 64] on button "Edit This Section" at bounding box center [158, 59] width 56 height 12
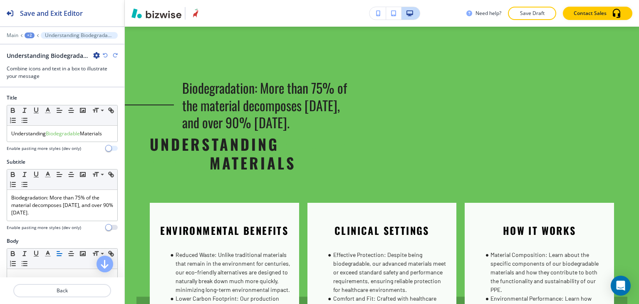
scroll to position [1466, 0]
click at [63, 127] on div "Understanding Biodegradable Materials" at bounding box center [62, 134] width 110 height 16
click at [67, 135] on span "Biodegradable" at bounding box center [63, 133] width 34 height 7
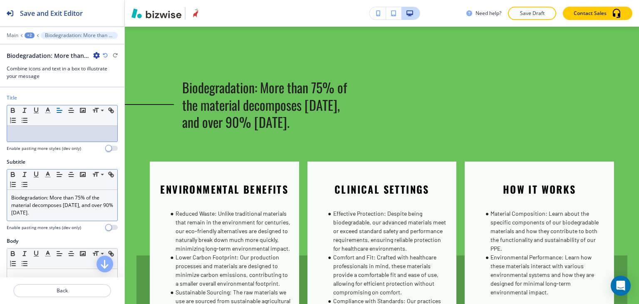
click at [58, 195] on p "Biodegradation: More than 75% of the material decomposes [DATE], and over 90% […" at bounding box center [62, 205] width 102 height 22
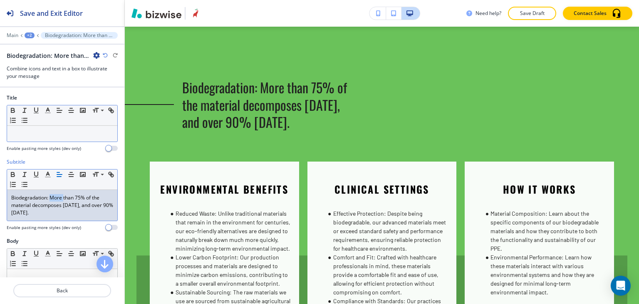
click at [58, 195] on p "Biodegradation: More than 75% of the material decomposes [DATE], and over 90% […" at bounding box center [62, 205] width 102 height 22
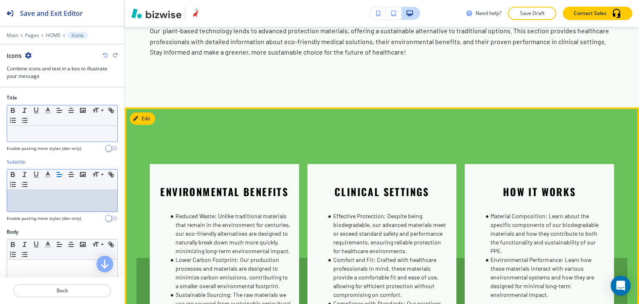
scroll to position [1300, 0]
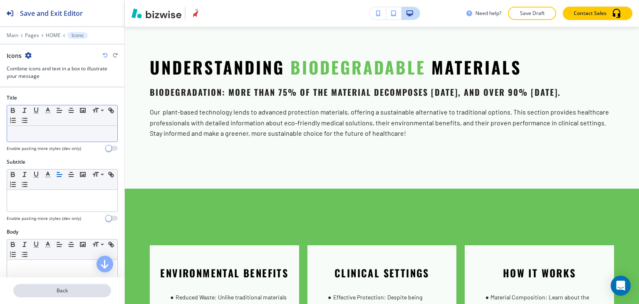
click at [90, 289] on p "Back" at bounding box center [62, 290] width 96 height 7
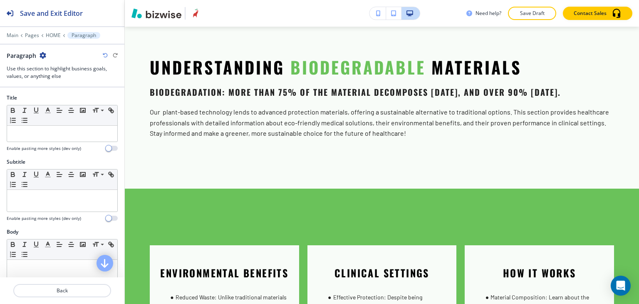
scroll to position [1274, 0]
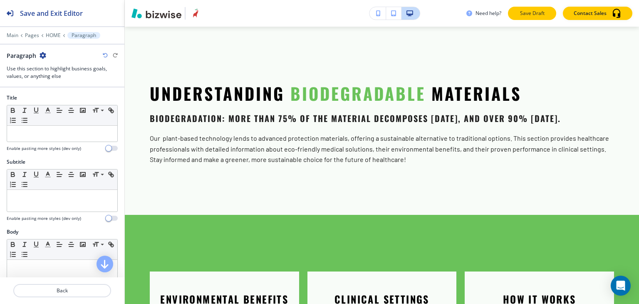
click at [542, 16] on p "Save Draft" at bounding box center [532, 13] width 27 height 7
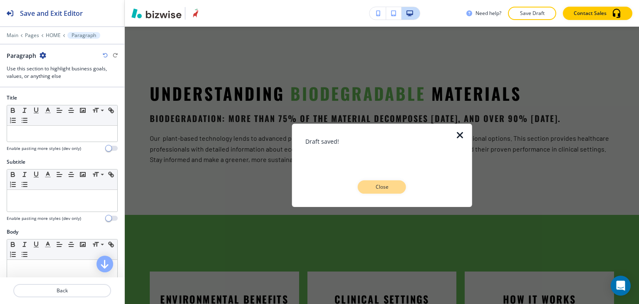
click at [373, 186] on p "Close" at bounding box center [382, 186] width 27 height 7
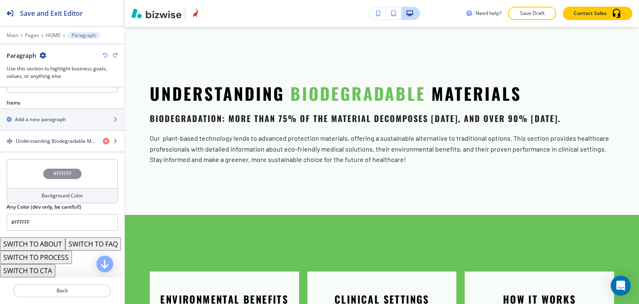
scroll to position [313, 0]
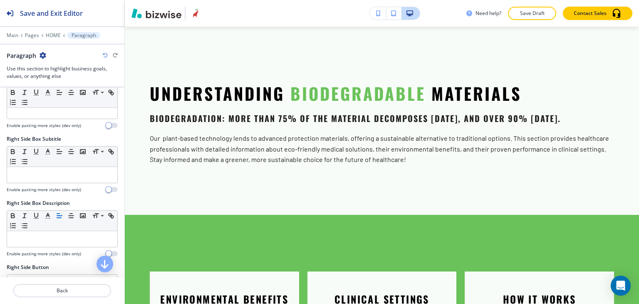
click at [52, 31] on div at bounding box center [62, 29] width 124 height 5
click at [52, 33] on p "HOME" at bounding box center [53, 35] width 15 height 6
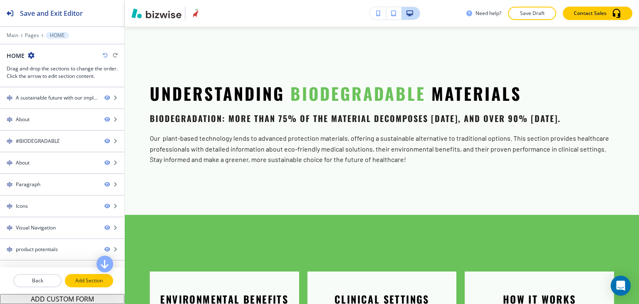
click at [84, 281] on p "Add Section" at bounding box center [89, 280] width 47 height 7
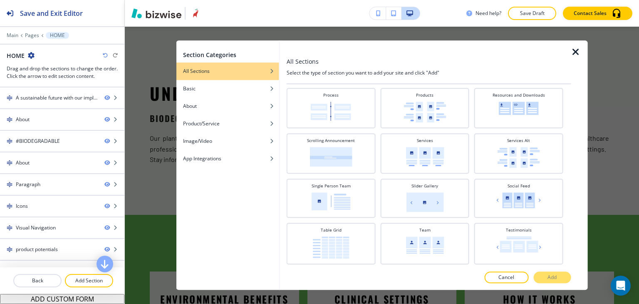
scroll to position [325, 0]
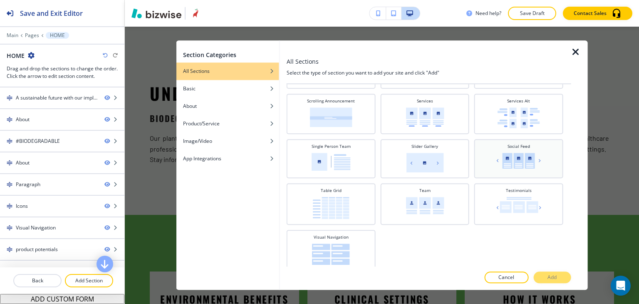
click at [524, 167] on div "Social Feed" at bounding box center [519, 157] width 81 height 29
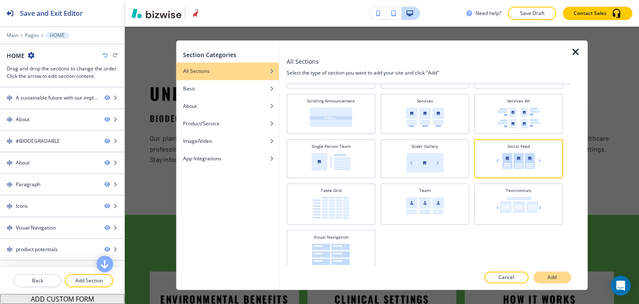
click at [554, 276] on p "Add" at bounding box center [552, 277] width 9 height 7
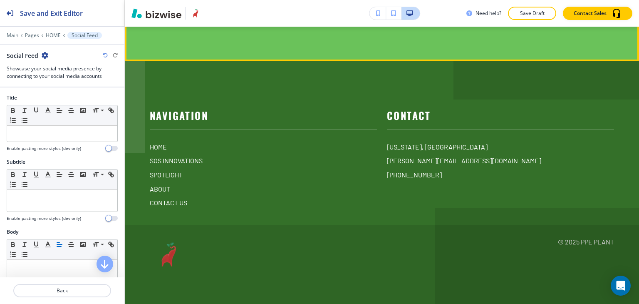
scroll to position [3854, 0]
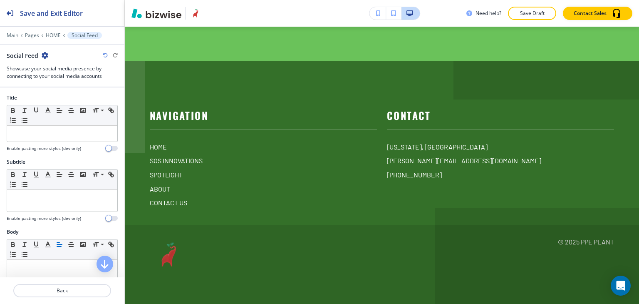
click at [46, 53] on icon "button" at bounding box center [45, 55] width 7 height 7
click at [65, 102] on p "Delete Section" at bounding box center [68, 98] width 42 height 7
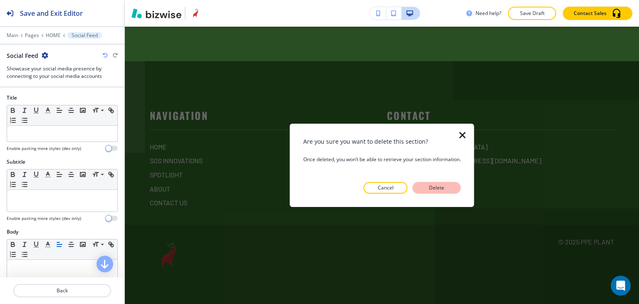
click at [424, 184] on button "Delete" at bounding box center [437, 188] width 48 height 12
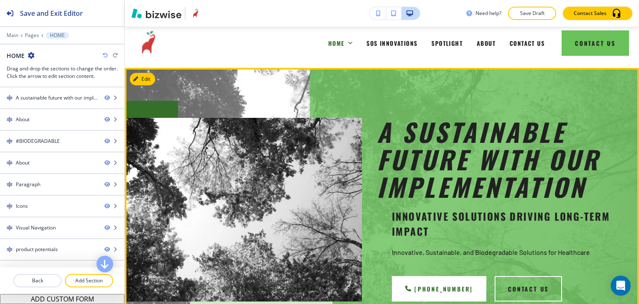
scroll to position [0, 0]
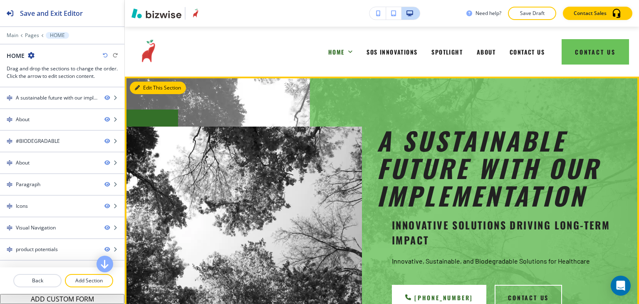
click at [142, 86] on button "Edit This Section" at bounding box center [158, 88] width 56 height 12
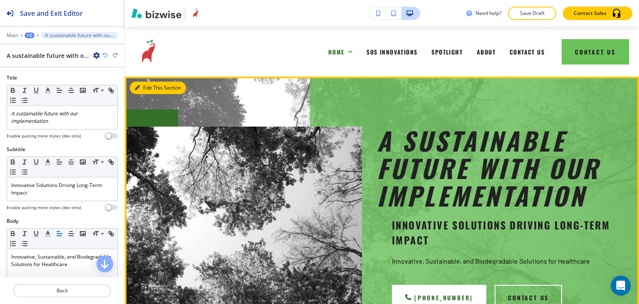
scroll to position [50, 0]
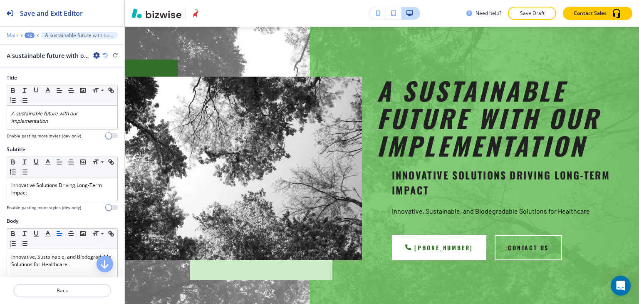
click at [12, 36] on p "Main" at bounding box center [13, 35] width 12 height 6
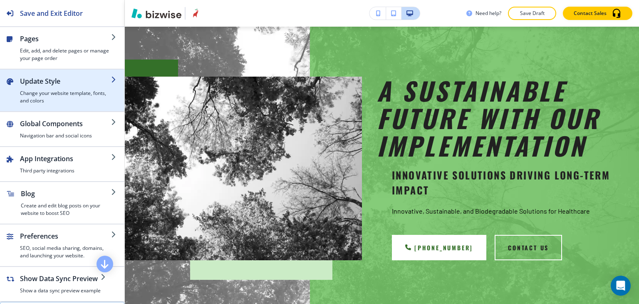
click at [63, 97] on h4 "Change your website template, fonts, and colors" at bounding box center [65, 96] width 91 height 15
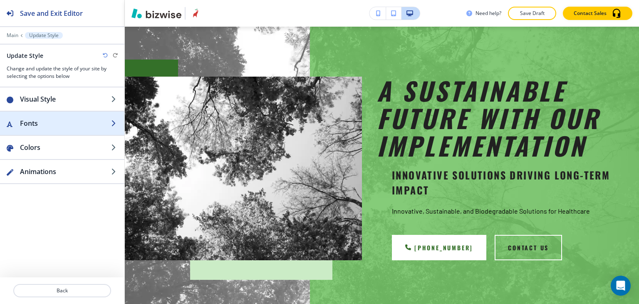
click at [69, 132] on div "button" at bounding box center [62, 131] width 124 height 7
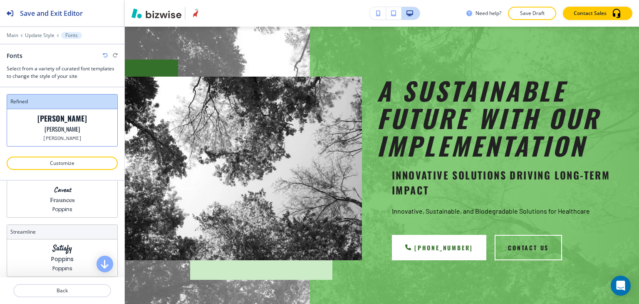
scroll to position [0, 0]
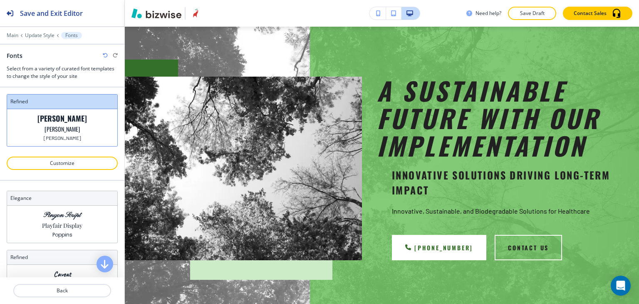
click at [80, 170] on div at bounding box center [62, 175] width 111 height 10
click at [84, 164] on p "Customize" at bounding box center [61, 162] width 89 height 7
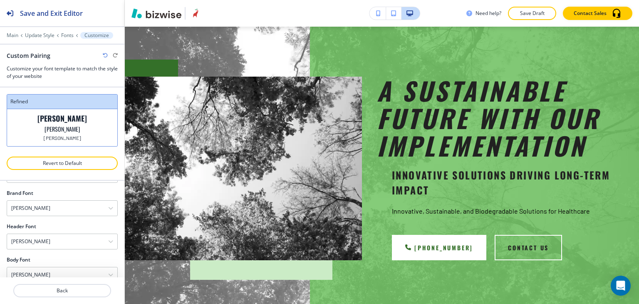
scroll to position [49, 0]
click at [78, 195] on div "[PERSON_NAME]" at bounding box center [62, 194] width 110 height 15
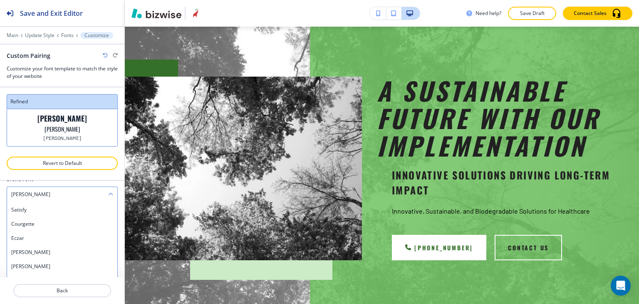
scroll to position [0, 0]
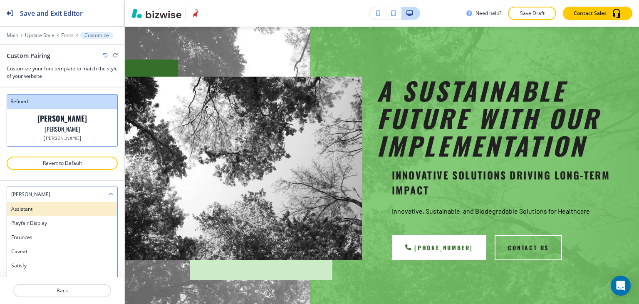
click at [77, 205] on h4 "Assistant" at bounding box center [62, 208] width 102 height 7
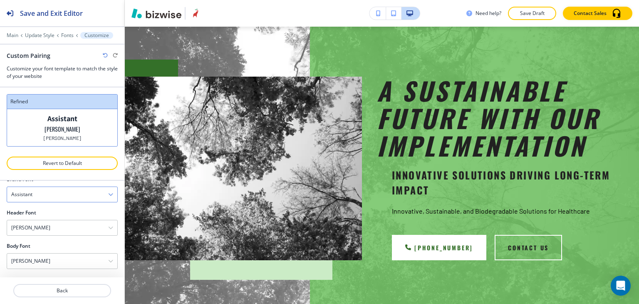
click at [78, 195] on div "Assistant" at bounding box center [62, 194] width 110 height 15
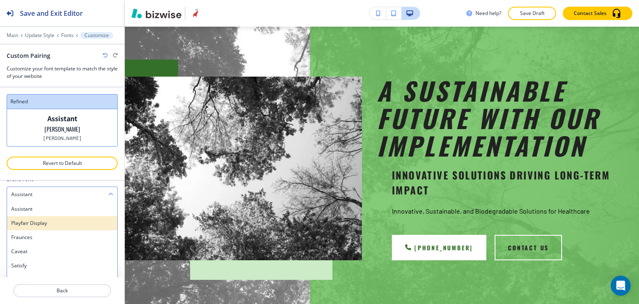
click at [69, 220] on h4 "Playfair Display" at bounding box center [62, 222] width 102 height 7
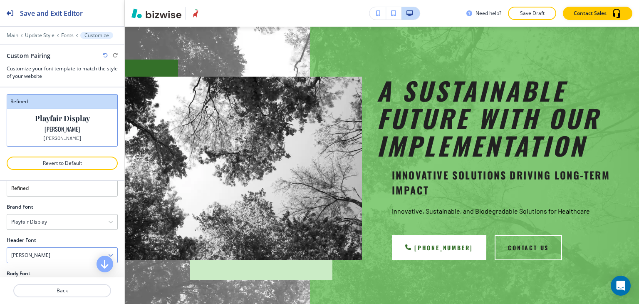
scroll to position [7, 0]
click at [67, 230] on div "Playfair Display" at bounding box center [62, 236] width 110 height 15
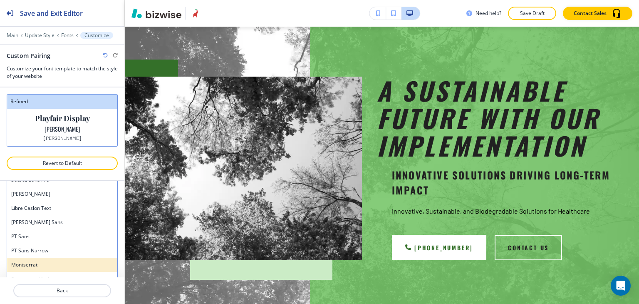
scroll to position [321, 0]
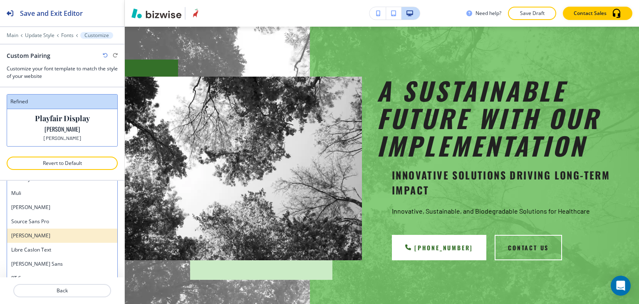
click at [60, 232] on h4 "[PERSON_NAME]" at bounding box center [62, 235] width 102 height 7
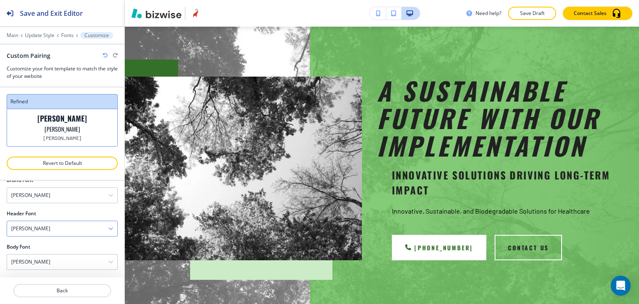
scroll to position [49, 0]
click at [62, 224] on div "[PERSON_NAME]" at bounding box center [62, 227] width 110 height 15
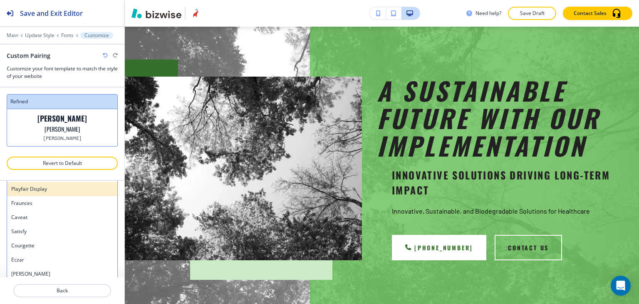
click at [63, 192] on div "Playfair Display" at bounding box center [62, 189] width 110 height 14
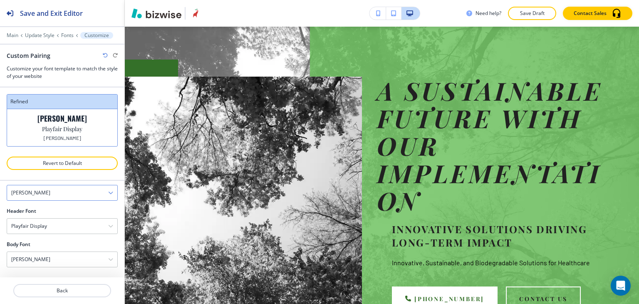
scroll to position [49, 0]
click at [66, 225] on div "Playfair Display" at bounding box center [62, 227] width 110 height 15
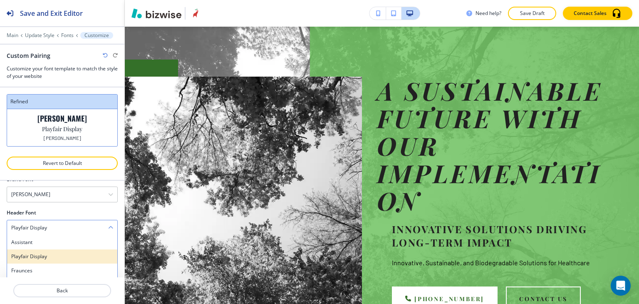
click at [57, 254] on h4 "Playfair Display" at bounding box center [62, 256] width 102 height 7
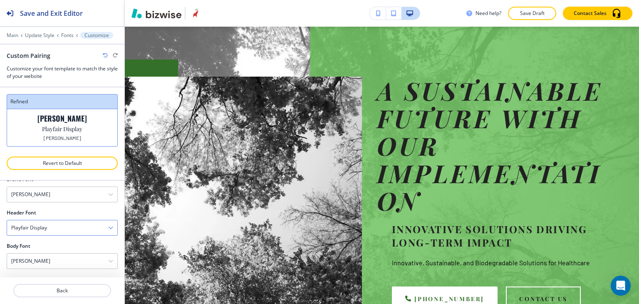
click at [72, 227] on div "Playfair Display" at bounding box center [62, 227] width 110 height 15
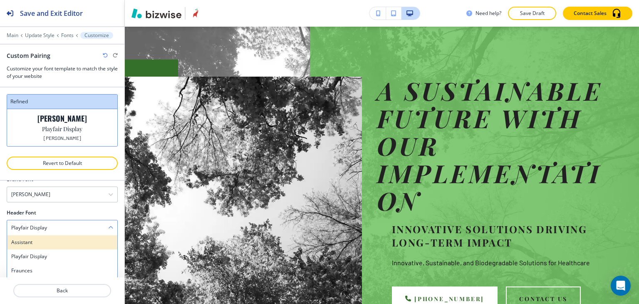
click at [59, 244] on h4 "Assistant" at bounding box center [62, 242] width 102 height 7
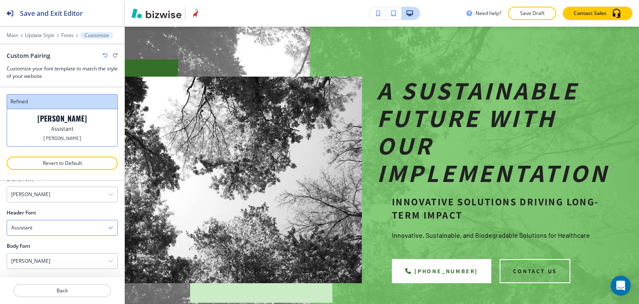
click at [67, 227] on div "Assistant" at bounding box center [62, 227] width 110 height 15
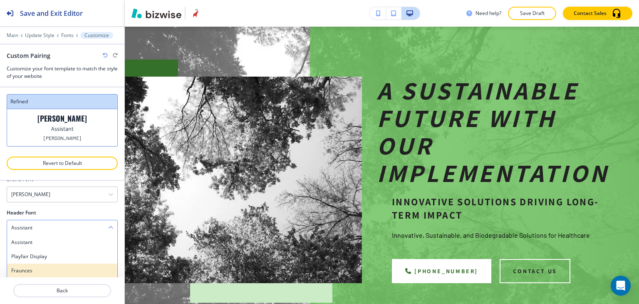
click at [56, 269] on h4 "Fraunces" at bounding box center [62, 270] width 102 height 7
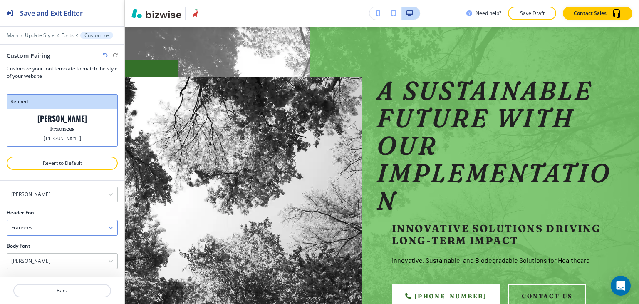
click at [65, 229] on div "Fraunces" at bounding box center [62, 227] width 110 height 15
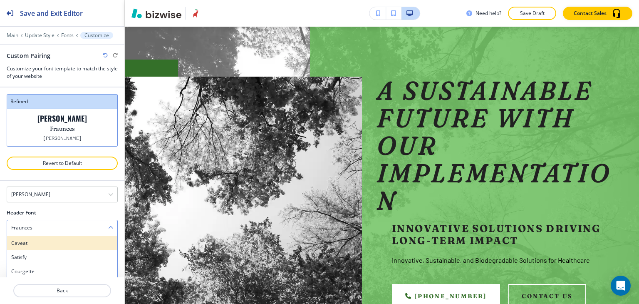
click at [60, 245] on h4 "Caveat" at bounding box center [62, 242] width 102 height 7
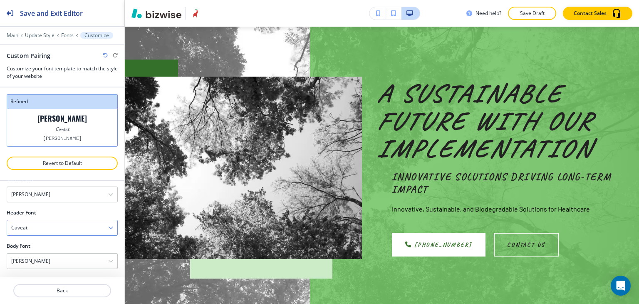
click at [61, 232] on div "Caveat" at bounding box center [62, 227] width 110 height 15
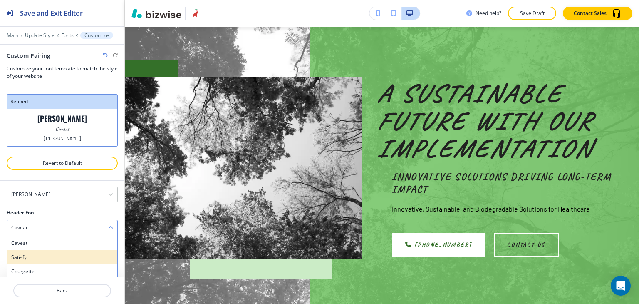
click at [48, 260] on div "Satisfy" at bounding box center [62, 257] width 110 height 14
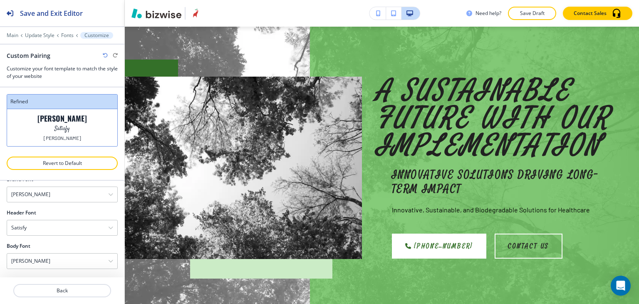
click at [60, 236] on div at bounding box center [62, 239] width 111 height 7
click at [63, 230] on div "Satisfy" at bounding box center [62, 227] width 110 height 15
click at [54, 269] on h4 "Courgette" at bounding box center [62, 271] width 102 height 7
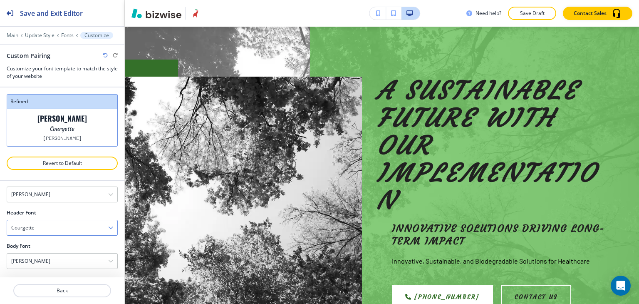
click at [61, 230] on div "Courgette" at bounding box center [62, 227] width 110 height 15
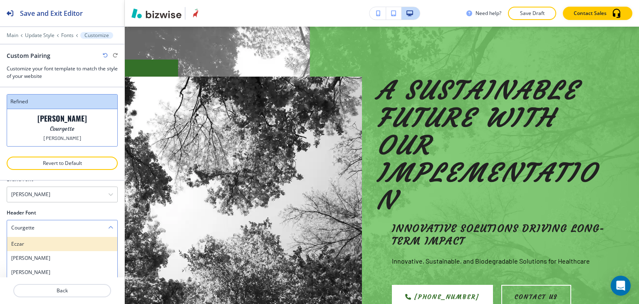
click at [53, 245] on h4 "Eczar" at bounding box center [62, 243] width 102 height 7
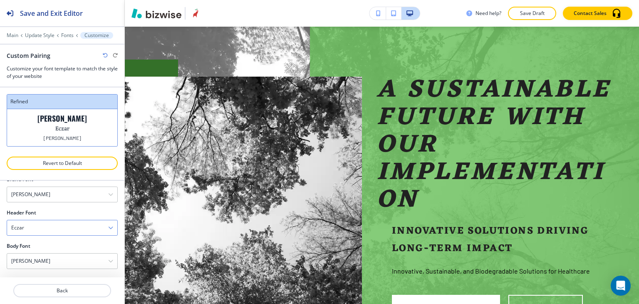
click at [69, 227] on div "Eczar" at bounding box center [62, 227] width 110 height 15
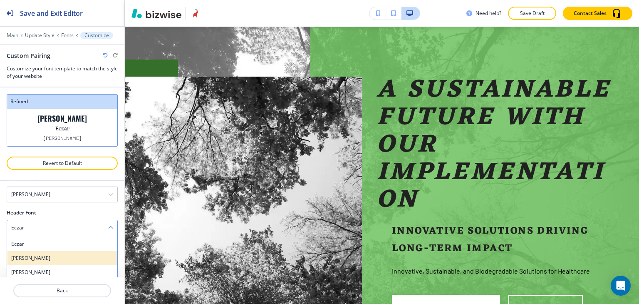
click at [60, 257] on h4 "[PERSON_NAME]" at bounding box center [62, 257] width 102 height 7
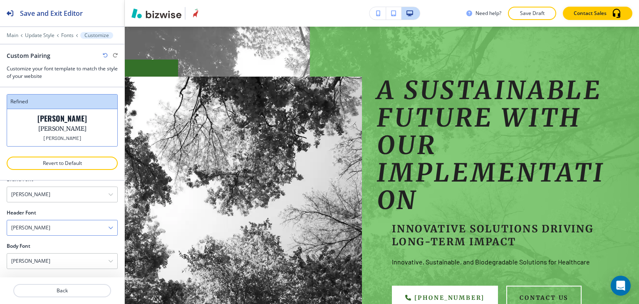
click at [62, 229] on div "[PERSON_NAME]" at bounding box center [62, 227] width 110 height 15
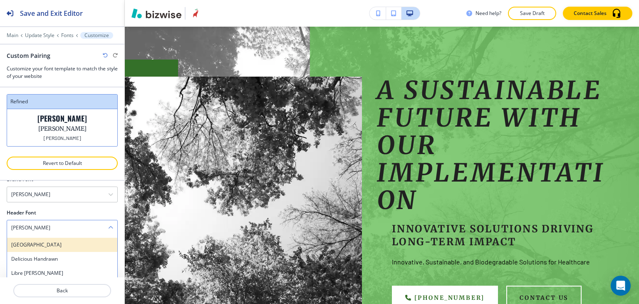
click at [61, 246] on h4 "[GEOGRAPHIC_DATA]" at bounding box center [62, 244] width 102 height 7
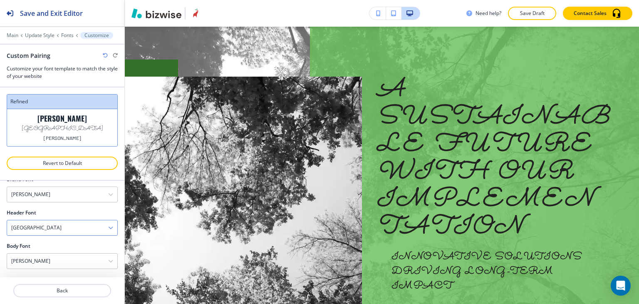
click at [68, 227] on div "[GEOGRAPHIC_DATA]" at bounding box center [62, 227] width 110 height 15
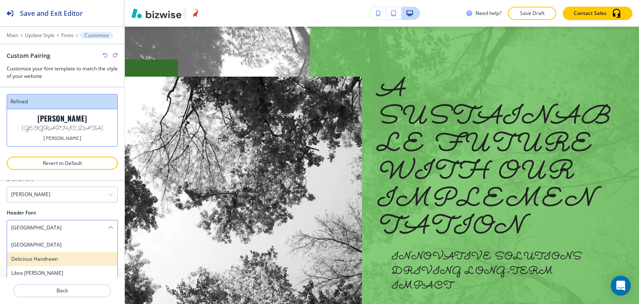
click at [60, 263] on div "Delicious Handrawn" at bounding box center [62, 259] width 110 height 14
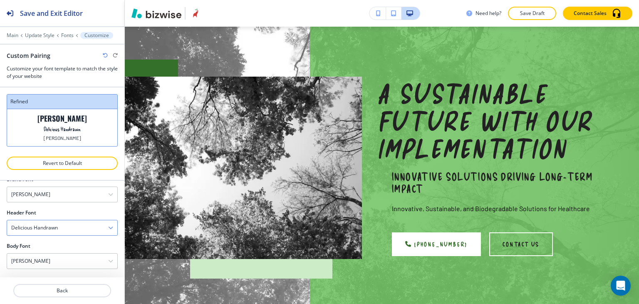
click at [72, 229] on div "Delicious Handrawn" at bounding box center [62, 227] width 110 height 15
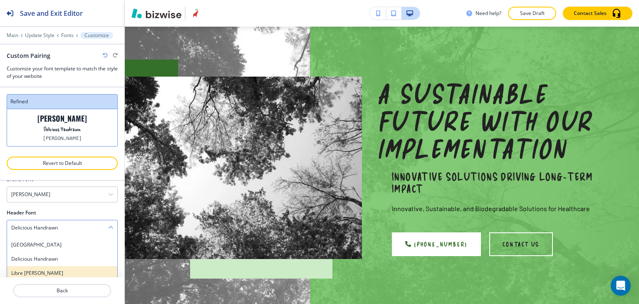
click at [63, 267] on div "Libre [PERSON_NAME]" at bounding box center [62, 273] width 110 height 14
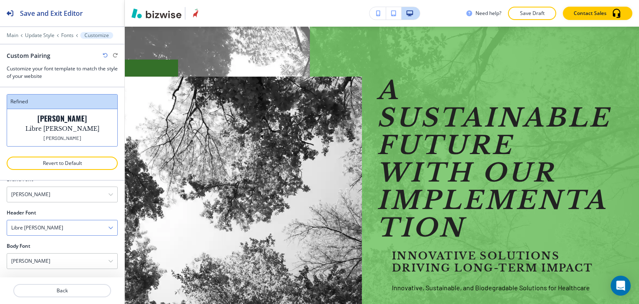
click at [78, 224] on div "Libre [PERSON_NAME]" at bounding box center [62, 227] width 110 height 15
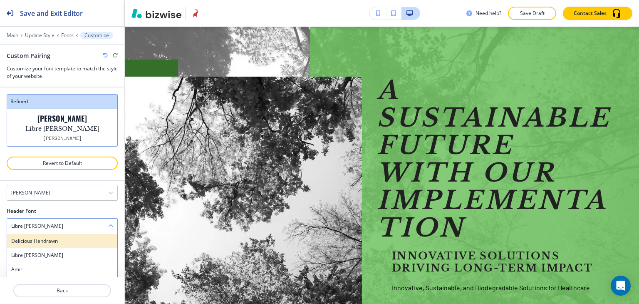
scroll to position [166, 0]
click at [64, 243] on h4 "Amiri" at bounding box center [62, 243] width 102 height 7
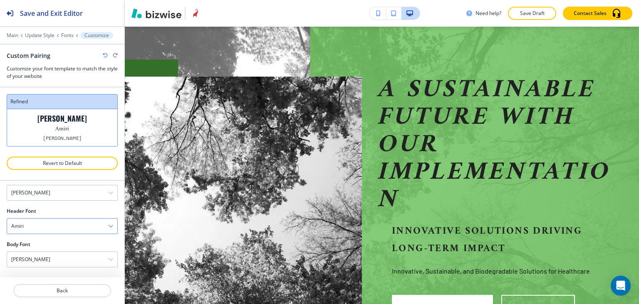
scroll to position [49, 0]
click at [71, 225] on div "Amiri" at bounding box center [62, 227] width 110 height 15
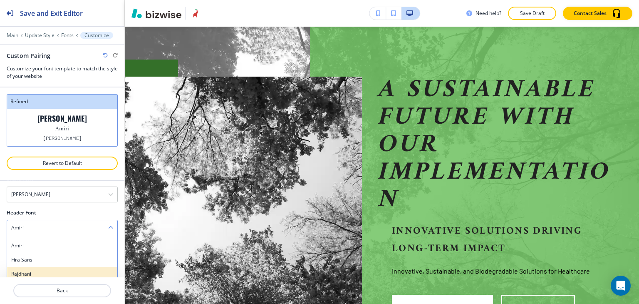
click at [57, 270] on h4 "Rajdhani" at bounding box center [62, 273] width 102 height 7
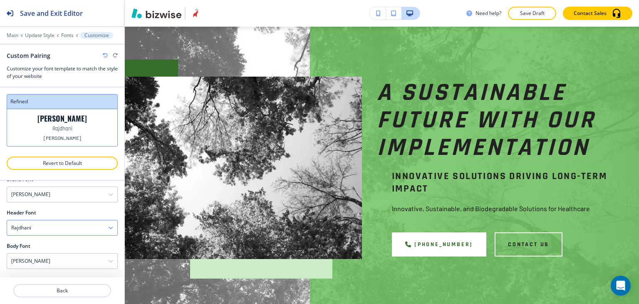
click at [71, 230] on div "Rajdhani" at bounding box center [62, 227] width 110 height 15
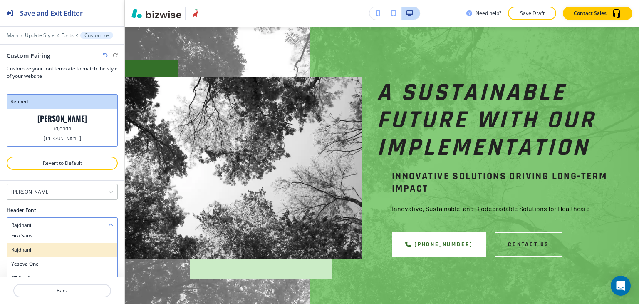
scroll to position [208, 0]
click at [62, 247] on div "Yeseva One" at bounding box center [62, 244] width 110 height 14
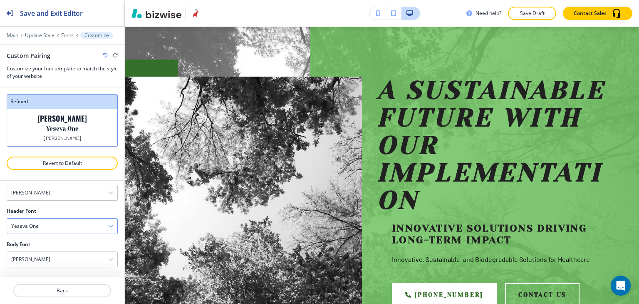
scroll to position [49, 0]
click at [73, 229] on div "Yeseva One" at bounding box center [62, 227] width 110 height 15
click at [55, 261] on h4 "[PERSON_NAME]" at bounding box center [62, 263] width 102 height 7
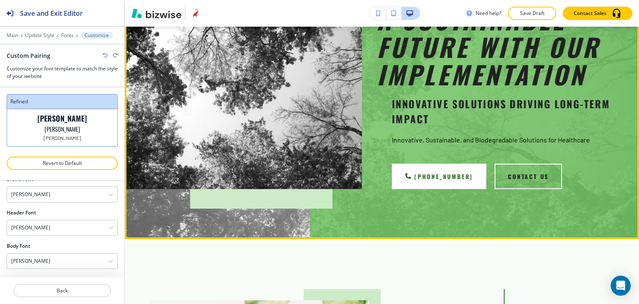
scroll to position [258, 0]
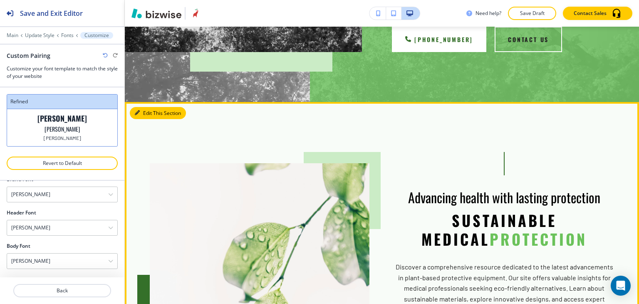
click at [152, 113] on button "Edit This Section" at bounding box center [158, 113] width 56 height 12
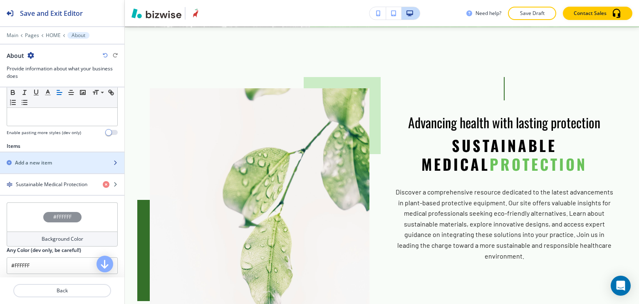
scroll to position [250, 0]
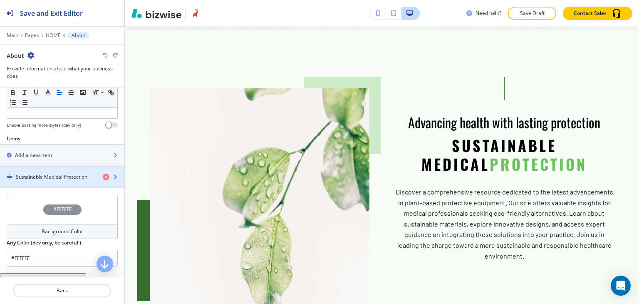
click at [55, 177] on h4 "Sustainable Medical Protection" at bounding box center [52, 176] width 72 height 7
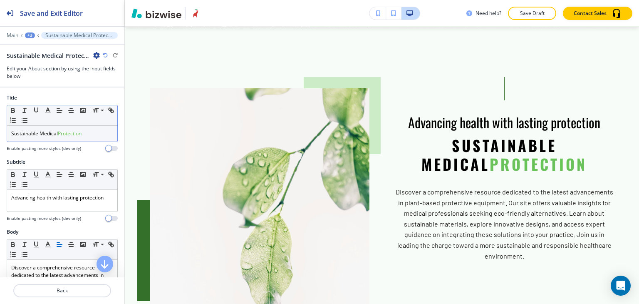
click at [89, 134] on p "Sustainable Medical Protection" at bounding box center [62, 133] width 102 height 7
click at [24, 110] on icon "button" at bounding box center [24, 110] width 7 height 7
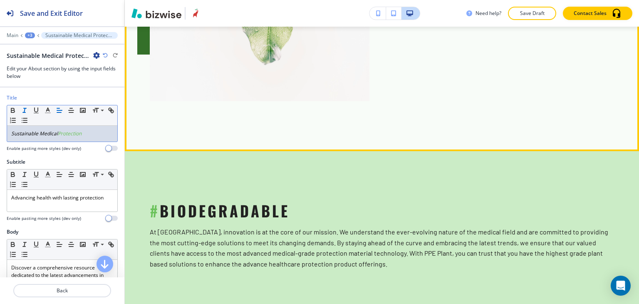
scroll to position [624, 0]
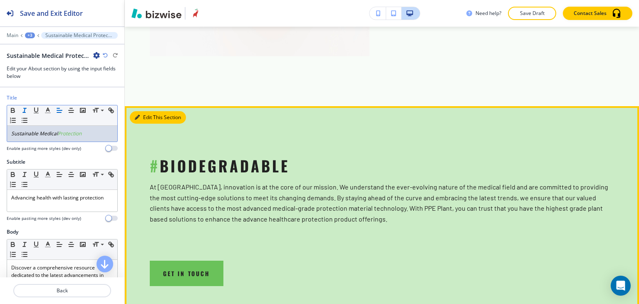
drag, startPoint x: 147, startPoint y: 114, endPoint x: 159, endPoint y: 87, distance: 29.6
click at [147, 114] on button "Edit This Section" at bounding box center [158, 117] width 56 height 12
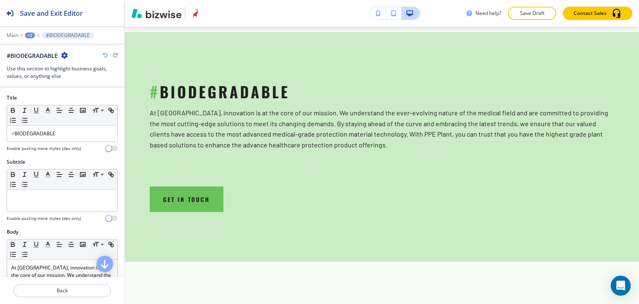
scroll to position [700, 0]
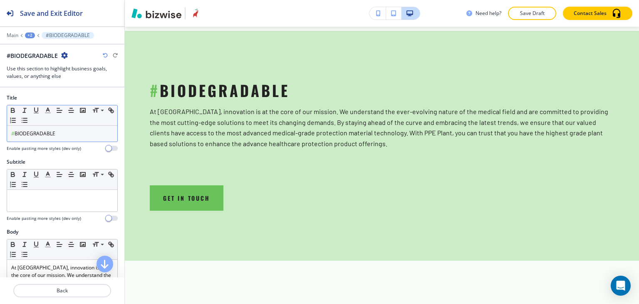
click at [71, 133] on p "# BIODEGRADABLE" at bounding box center [62, 133] width 102 height 7
click at [70, 133] on p "# BIODEGRADABLE" at bounding box center [62, 133] width 102 height 7
click at [24, 109] on line "button" at bounding box center [24, 110] width 1 height 4
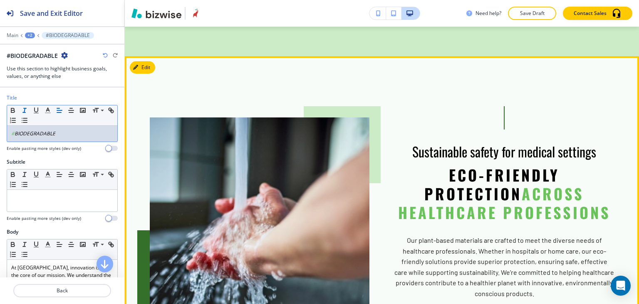
scroll to position [908, 0]
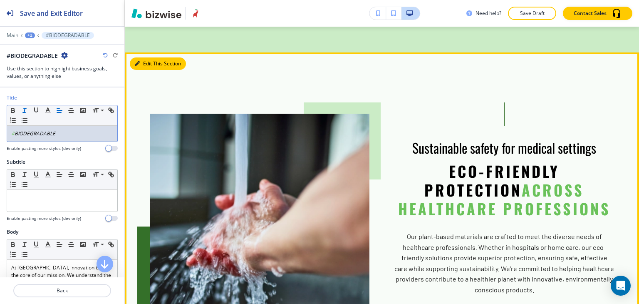
click at [137, 61] on icon "button" at bounding box center [137, 63] width 5 height 5
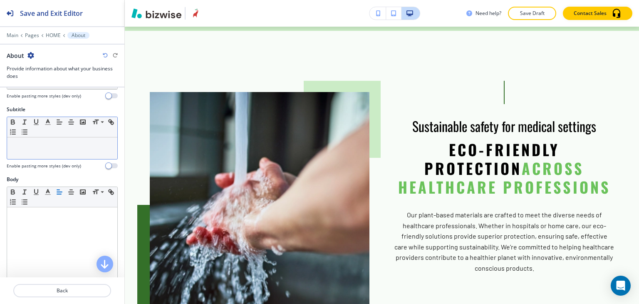
scroll to position [166, 0]
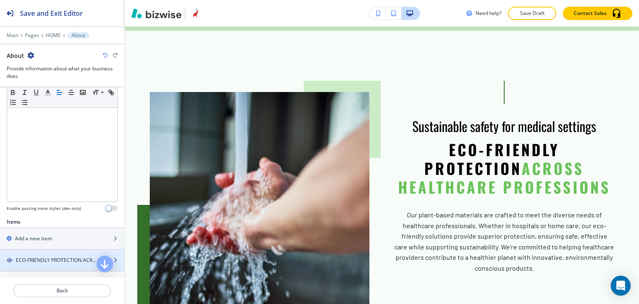
click at [52, 262] on h4 "ECO-FRIENDLY PROTECTION ACROSS HEALTHCARE PROFESSIONS" at bounding box center [56, 259] width 80 height 7
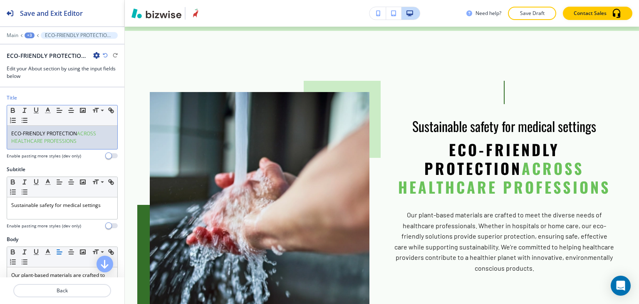
click at [71, 137] on span "ACROSS HEALTHCARE PROFESSIONS" at bounding box center [54, 137] width 86 height 15
click at [26, 109] on icon "button" at bounding box center [24, 110] width 7 height 7
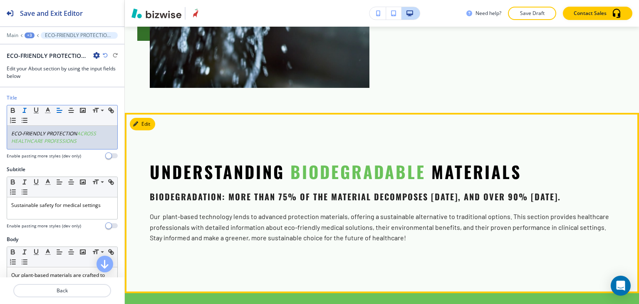
scroll to position [1221, 0]
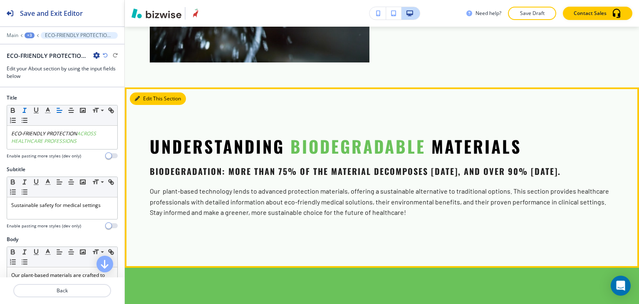
click at [141, 95] on button "Edit This Section" at bounding box center [158, 98] width 56 height 12
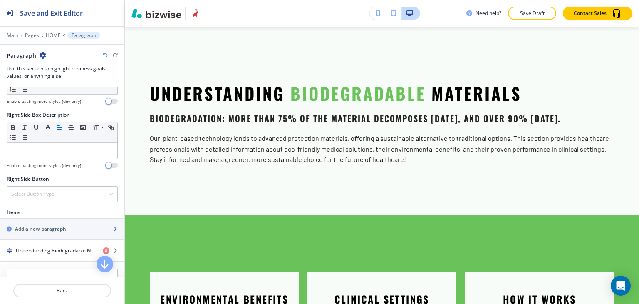
scroll to position [458, 0]
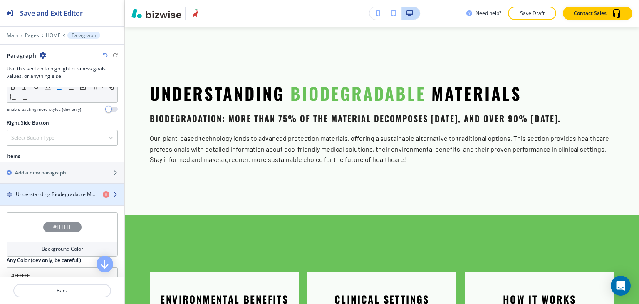
click at [67, 199] on div "button" at bounding box center [62, 201] width 124 height 7
click at [67, 198] on div "button" at bounding box center [62, 201] width 124 height 7
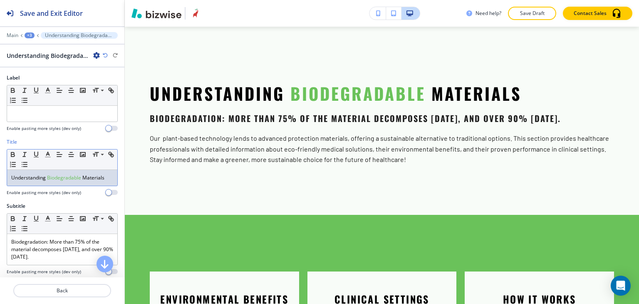
click at [73, 177] on span "Biodegradable" at bounding box center [64, 177] width 34 height 7
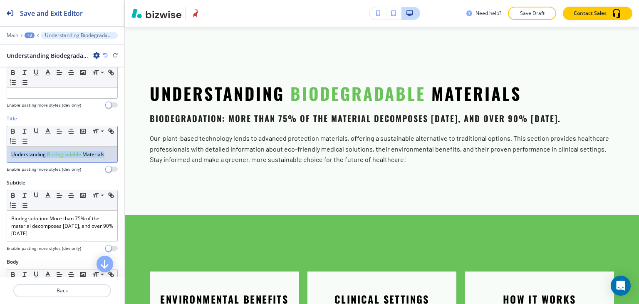
scroll to position [42, 0]
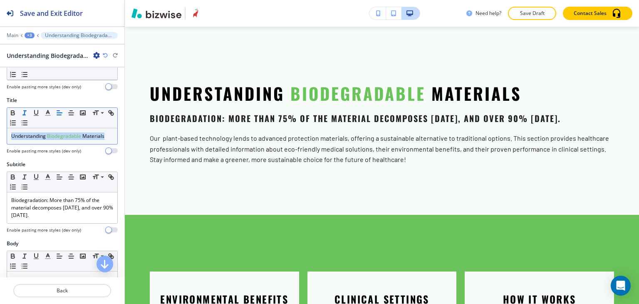
click at [26, 112] on icon "button" at bounding box center [24, 112] width 7 height 7
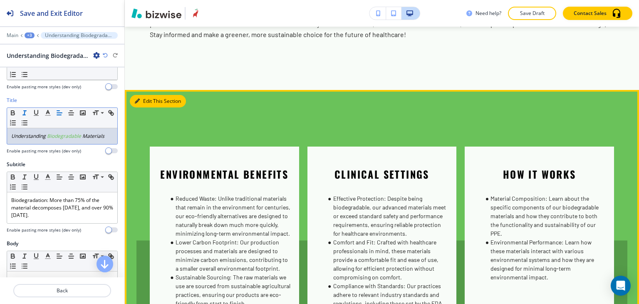
click at [135, 107] on button "Edit This Section" at bounding box center [158, 101] width 56 height 12
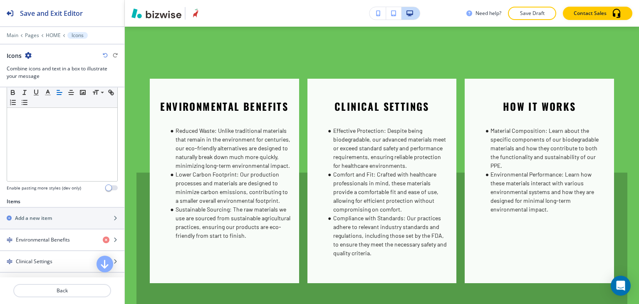
scroll to position [208, 0]
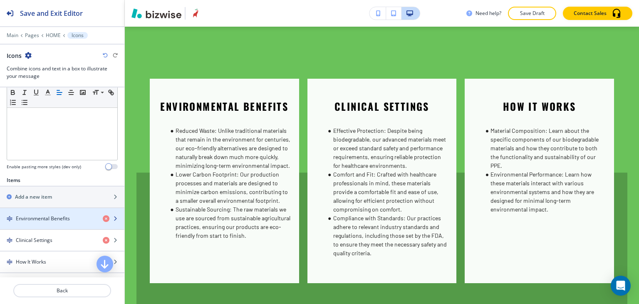
click at [57, 215] on h4 "Environmental Benefits" at bounding box center [43, 218] width 54 height 7
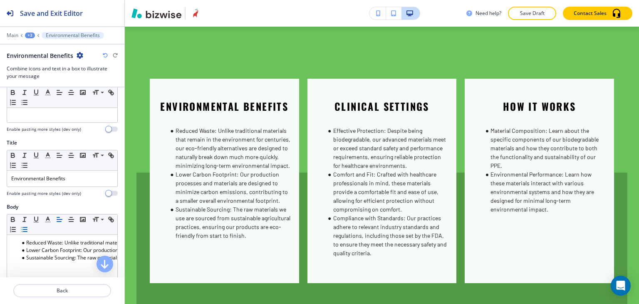
scroll to position [125, 0]
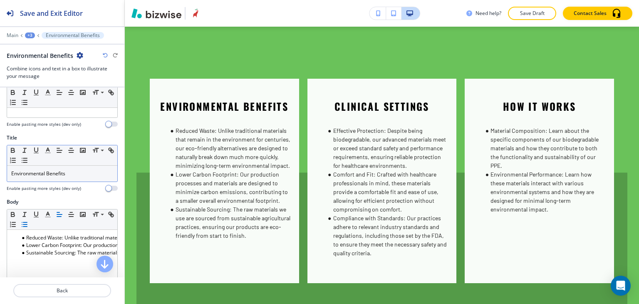
click at [82, 171] on p "Environmental Benefits" at bounding box center [62, 173] width 102 height 7
click at [25, 147] on icon "button" at bounding box center [24, 150] width 7 height 7
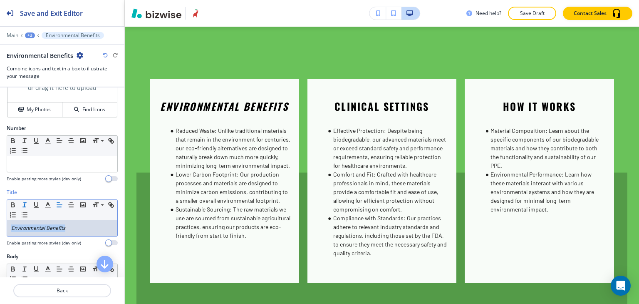
scroll to position [67, 0]
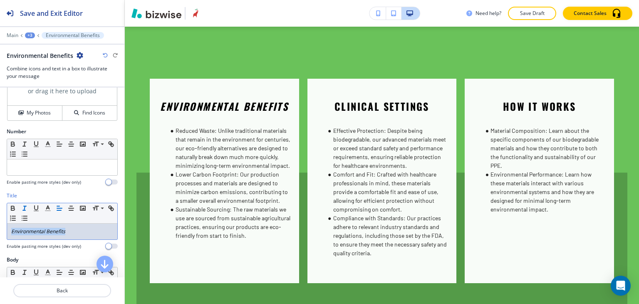
click at [32, 37] on div "+3" at bounding box center [30, 35] width 10 height 6
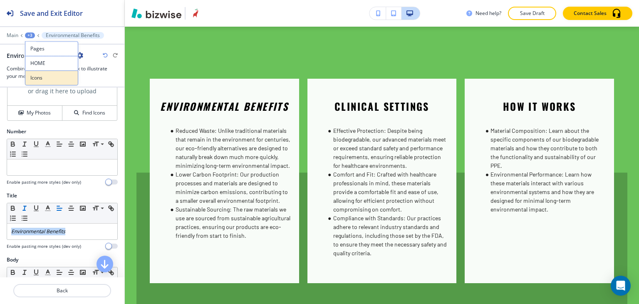
click at [46, 80] on p "Icons" at bounding box center [51, 77] width 42 height 7
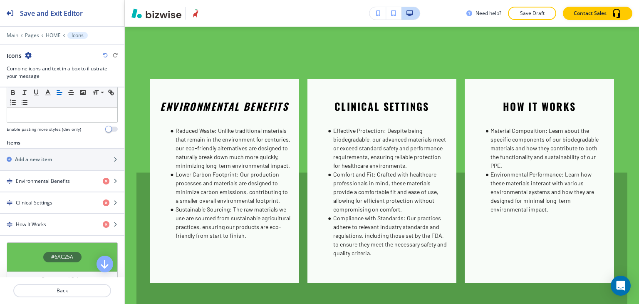
scroll to position [250, 0]
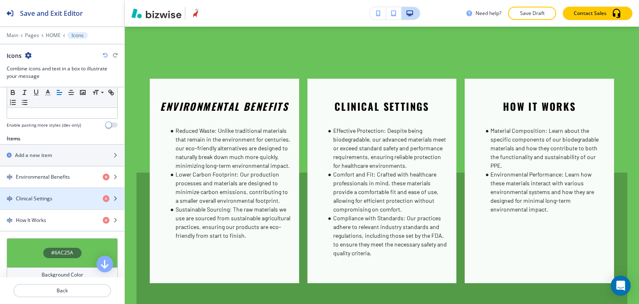
click at [55, 195] on div "Clinical Settings" at bounding box center [48, 198] width 96 height 7
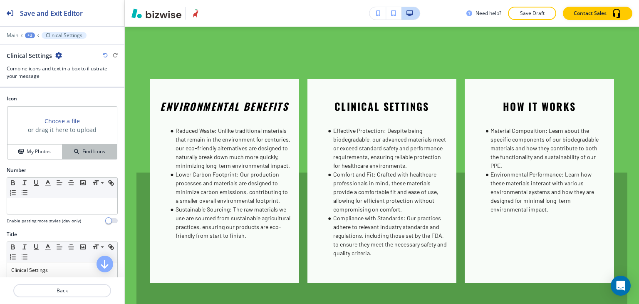
scroll to position [125, 0]
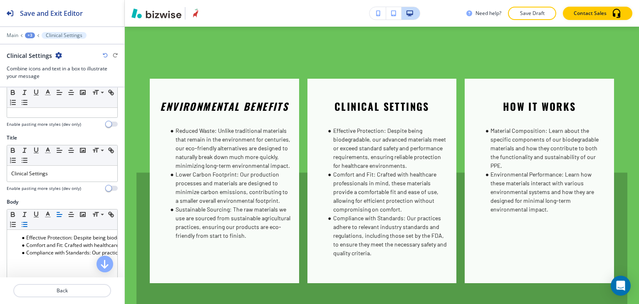
click at [68, 182] on div at bounding box center [62, 183] width 111 height 3
click at [68, 172] on p "Clinical Settings" at bounding box center [62, 173] width 102 height 7
click at [25, 150] on icon "button" at bounding box center [24, 150] width 7 height 7
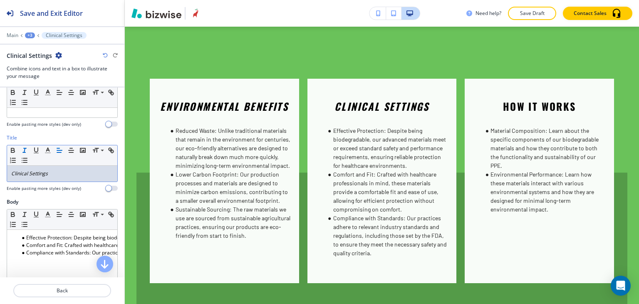
click at [31, 35] on div "+3" at bounding box center [30, 35] width 10 height 6
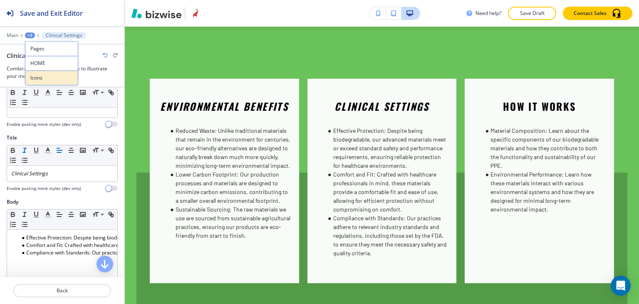
click at [43, 75] on p "Icons" at bounding box center [51, 77] width 42 height 7
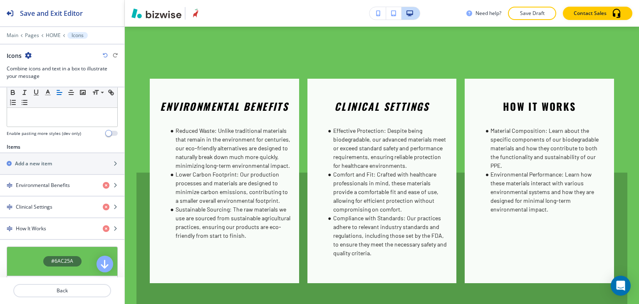
scroll to position [291, 0]
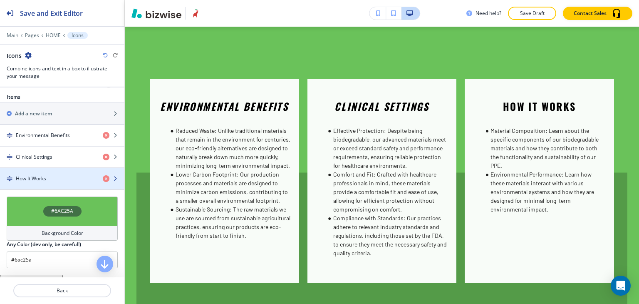
click at [62, 172] on div "button" at bounding box center [62, 171] width 124 height 7
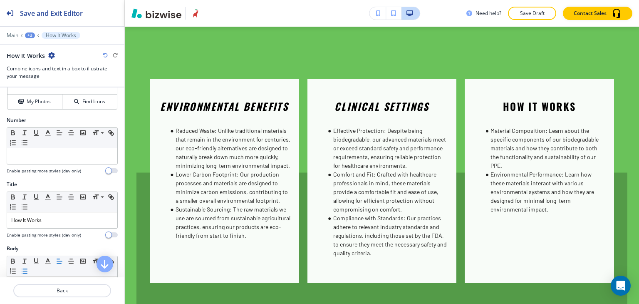
scroll to position [125, 0]
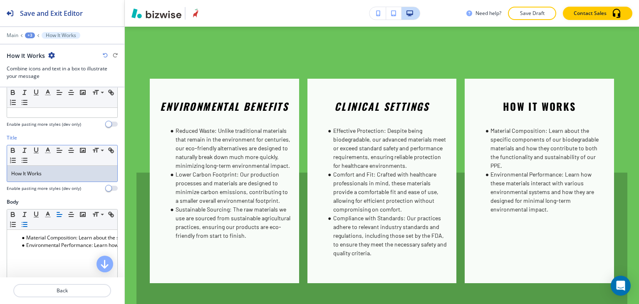
click at [62, 172] on p "How It Works" at bounding box center [62, 173] width 102 height 7
click at [27, 149] on icon "button" at bounding box center [24, 150] width 7 height 7
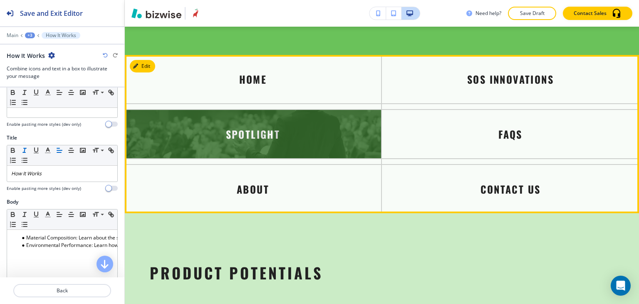
scroll to position [1758, 0]
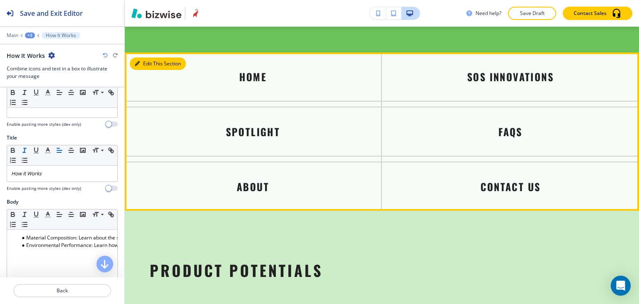
click at [149, 70] on button "Edit This Section" at bounding box center [158, 63] width 56 height 12
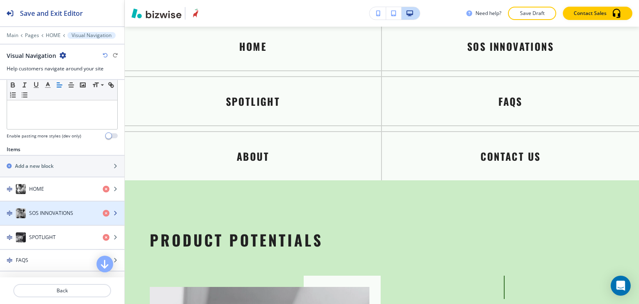
scroll to position [356, 0]
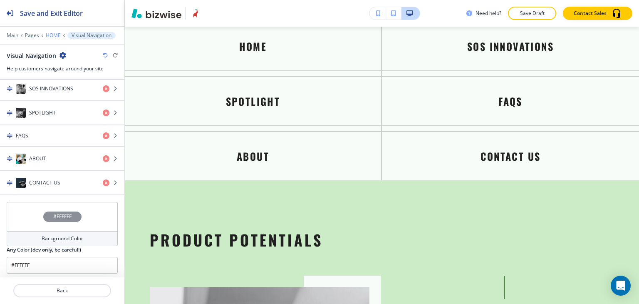
click at [48, 37] on p "HOME" at bounding box center [53, 35] width 15 height 6
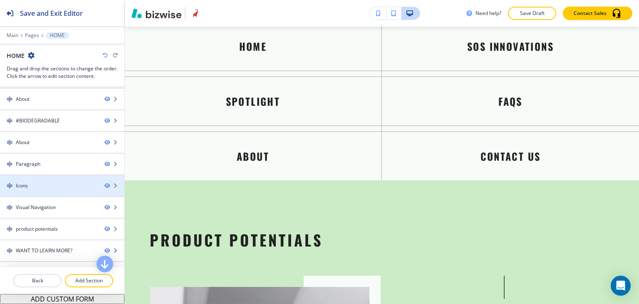
scroll to position [77, 0]
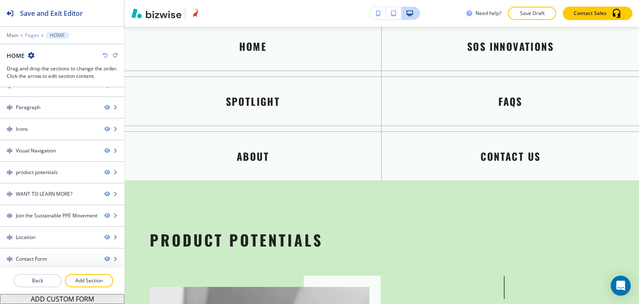
click at [29, 35] on p "Pages" at bounding box center [32, 35] width 14 height 6
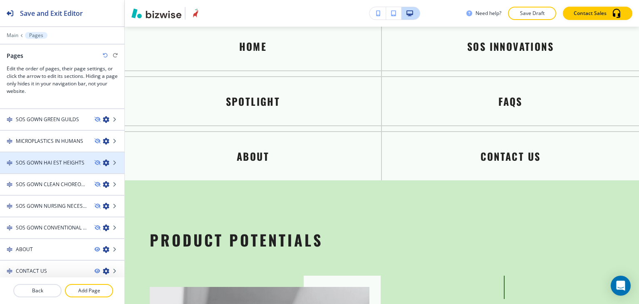
scroll to position [318, 0]
click at [17, 35] on p "Main" at bounding box center [13, 35] width 12 height 6
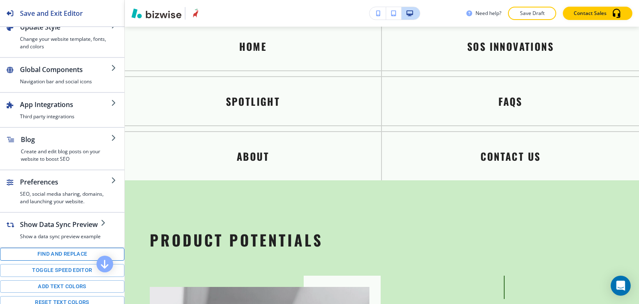
scroll to position [137, 0]
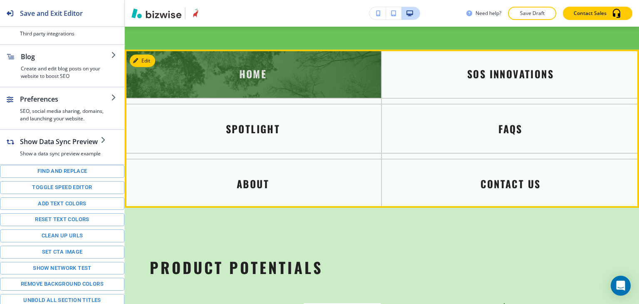
scroll to position [1747, 0]
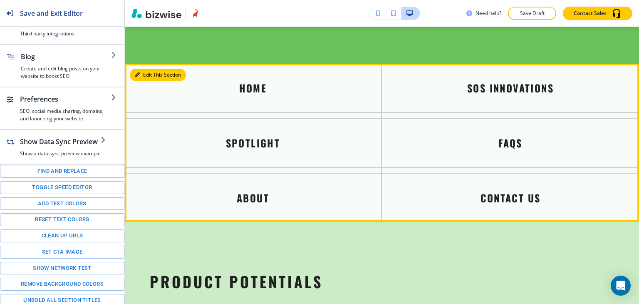
click at [142, 79] on button "Edit This Section" at bounding box center [158, 75] width 56 height 12
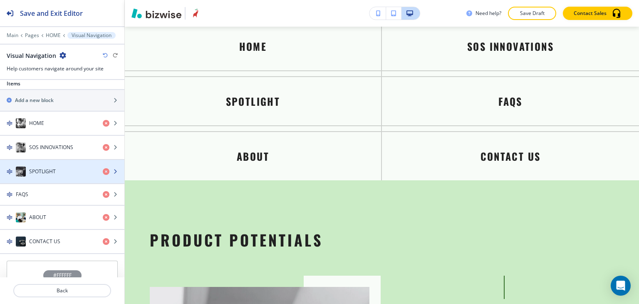
scroll to position [356, 0]
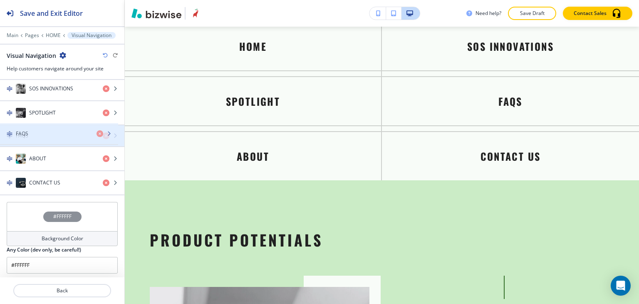
click at [60, 129] on div "button" at bounding box center [62, 128] width 124 height 7
click at [48, 139] on div "button" at bounding box center [62, 142] width 124 height 7
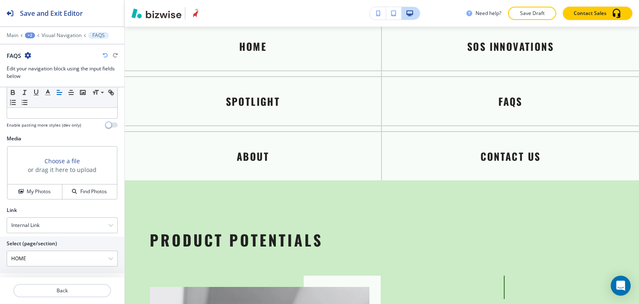
scroll to position [254, 0]
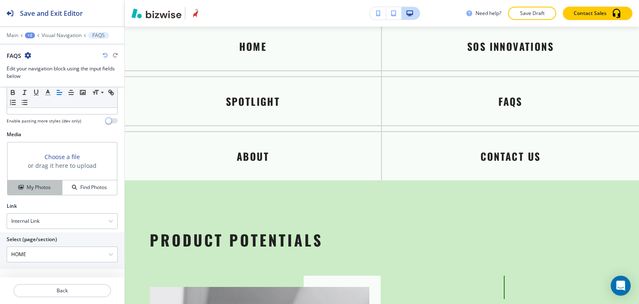
click at [45, 182] on button "My Photos" at bounding box center [34, 187] width 55 height 15
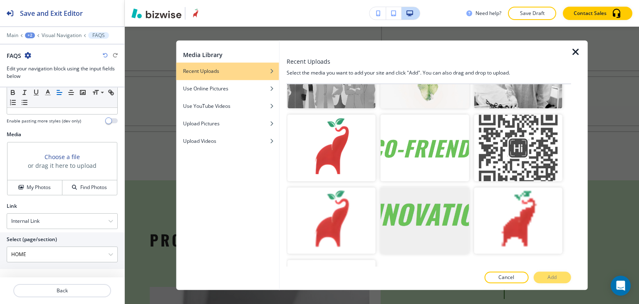
scroll to position [2444, 0]
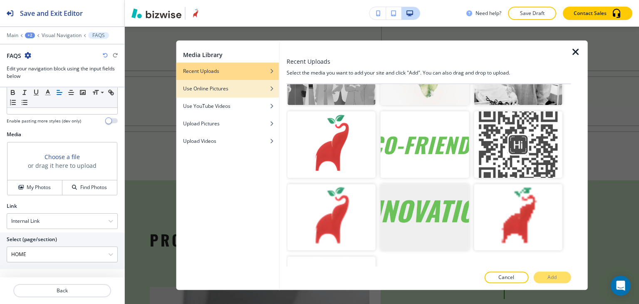
click at [224, 92] on h4 "Use Online Pictures" at bounding box center [205, 88] width 45 height 7
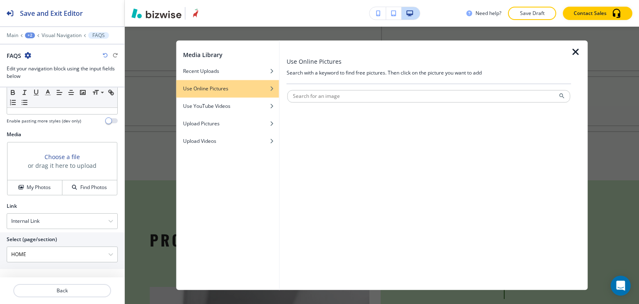
scroll to position [0, 0]
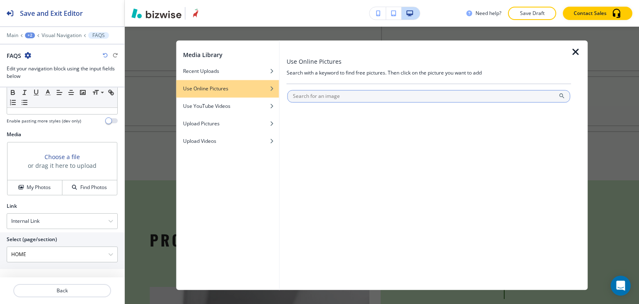
click at [340, 98] on input "text" at bounding box center [429, 96] width 283 height 12
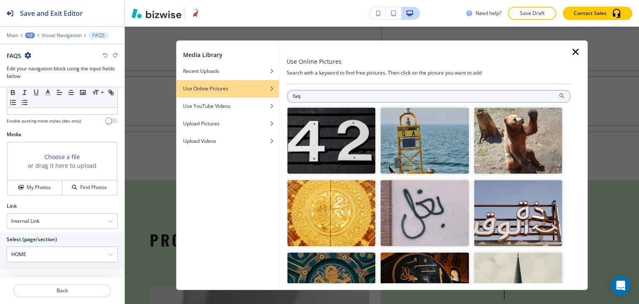
click at [340, 97] on input "faq" at bounding box center [429, 96] width 283 height 12
type input "FAQ"
click at [363, 93] on input "FAQ" at bounding box center [429, 96] width 283 height 12
click at [362, 94] on input "FAQ" at bounding box center [429, 96] width 283 height 12
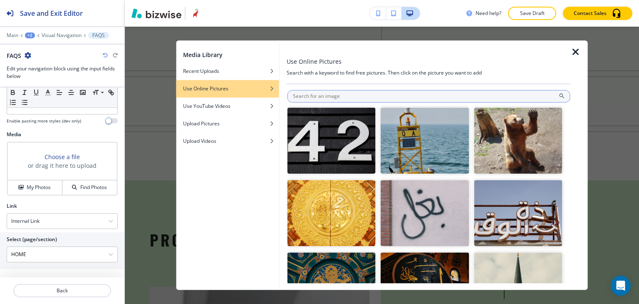
type input "S"
type input "QUESTION"
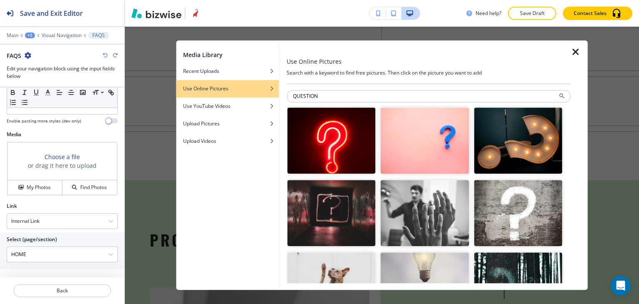
click at [515, 136] on img "button" at bounding box center [518, 140] width 88 height 66
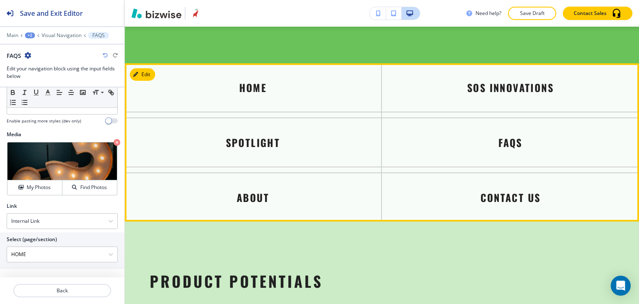
scroll to position [1705, 0]
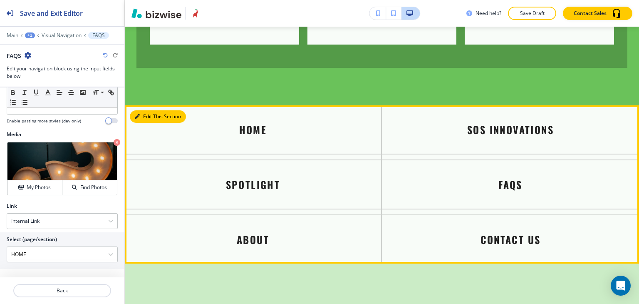
click at [144, 121] on button "Edit This Section" at bounding box center [158, 116] width 56 height 12
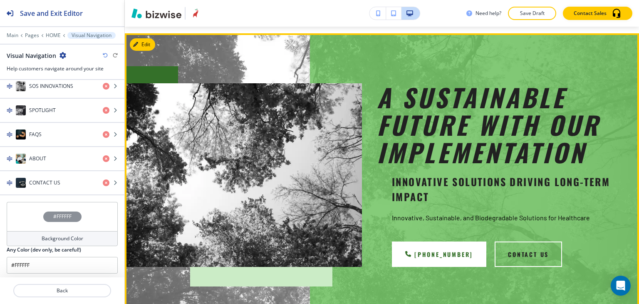
scroll to position [0, 0]
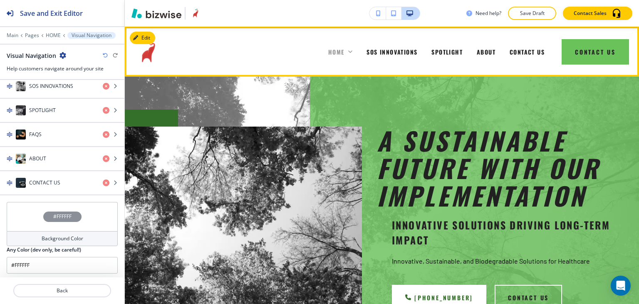
click at [348, 51] on icon at bounding box center [350, 51] width 4 height 2
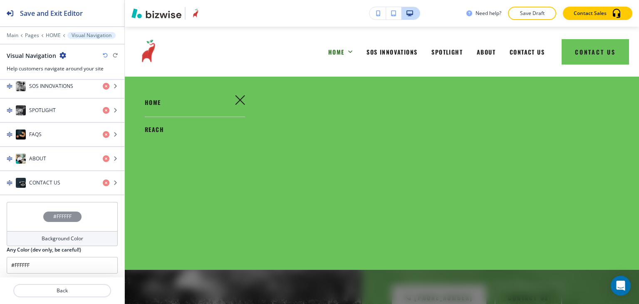
click at [242, 99] on icon "button" at bounding box center [240, 100] width 10 height 10
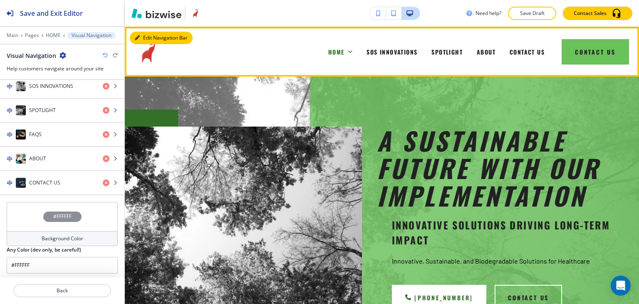
click at [146, 35] on button "Edit Navigation Bar" at bounding box center [161, 38] width 63 height 12
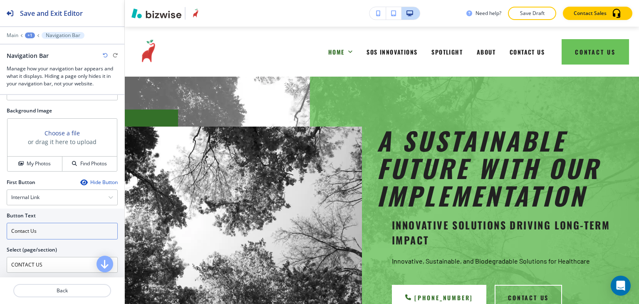
scroll to position [250, 0]
click at [44, 162] on h4 "My Photos" at bounding box center [39, 163] width 24 height 7
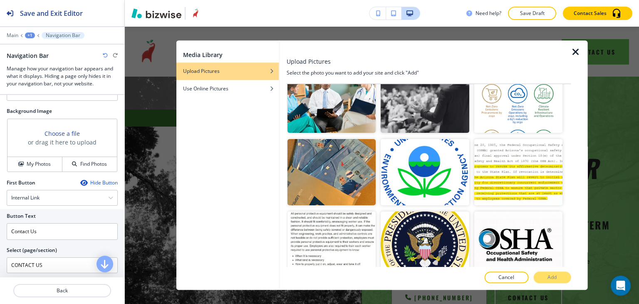
scroll to position [1249, 0]
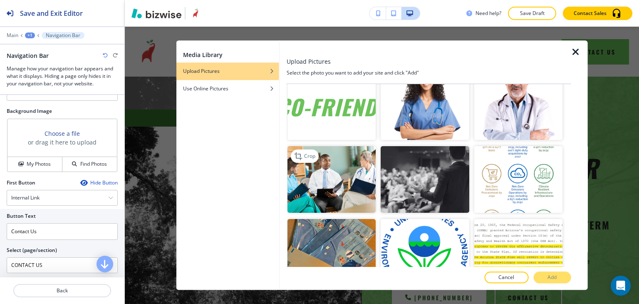
click at [341, 151] on img "button" at bounding box center [332, 180] width 88 height 66
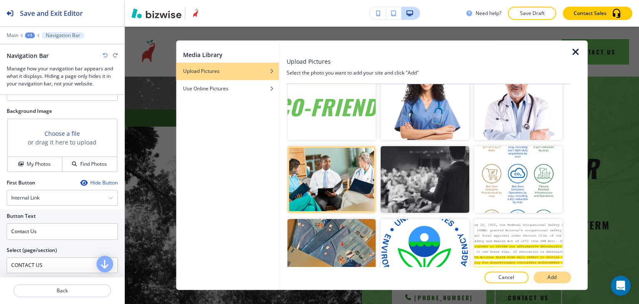
click at [550, 276] on p "Add" at bounding box center [552, 277] width 9 height 7
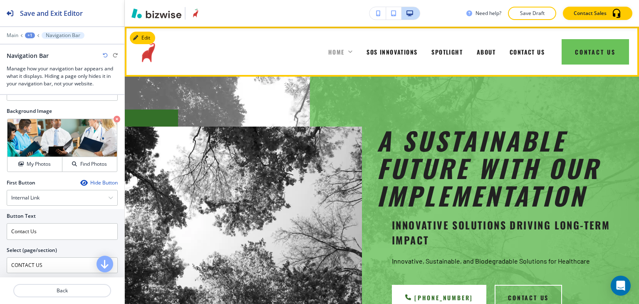
click at [346, 53] on icon at bounding box center [350, 51] width 8 height 8
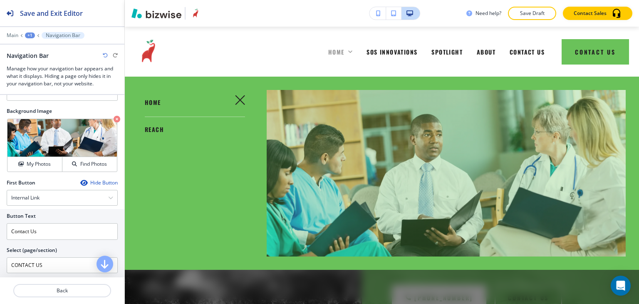
click at [346, 53] on icon at bounding box center [350, 51] width 8 height 8
click at [151, 127] on span "REACH" at bounding box center [154, 129] width 19 height 9
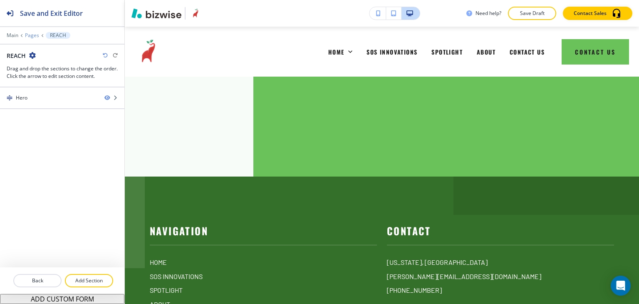
click at [28, 36] on p "Pages" at bounding box center [32, 35] width 14 height 6
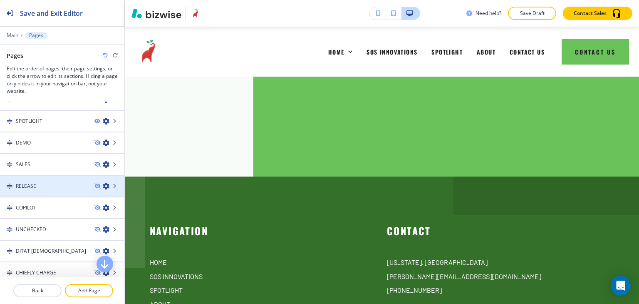
scroll to position [0, 0]
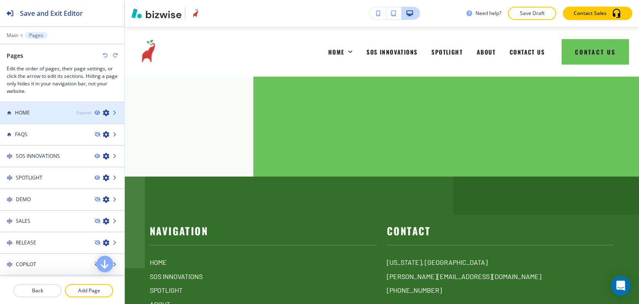
click at [77, 112] on div "Expand" at bounding box center [84, 112] width 15 height 6
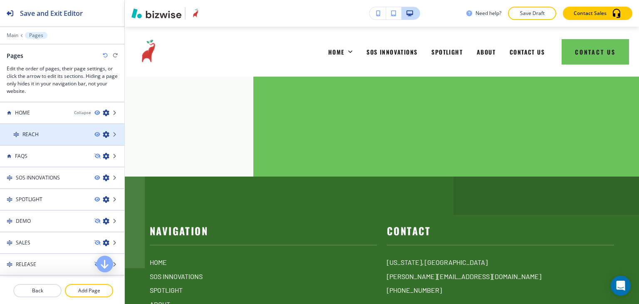
click at [103, 135] on icon "button" at bounding box center [106, 134] width 7 height 7
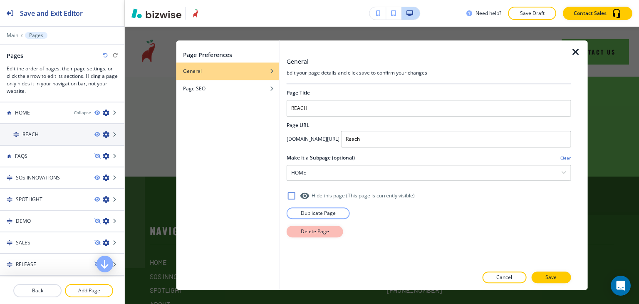
click at [330, 229] on button "Delete Page" at bounding box center [315, 232] width 57 height 12
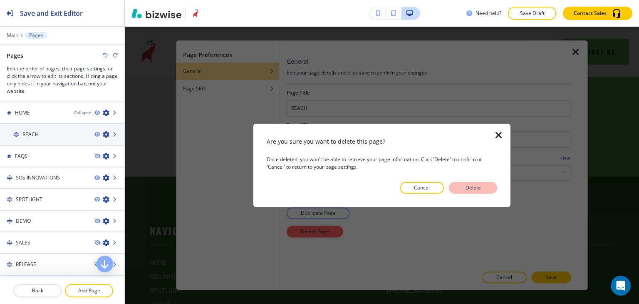
click at [487, 190] on button "Delete" at bounding box center [473, 188] width 48 height 12
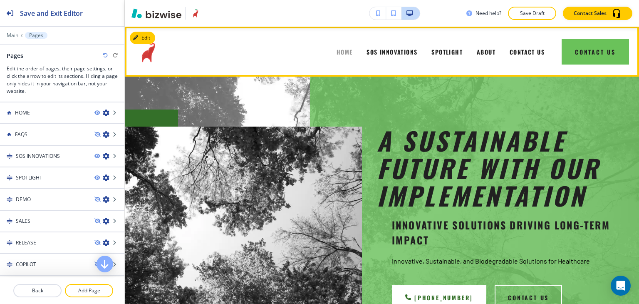
click at [340, 52] on span "HOME" at bounding box center [345, 51] width 16 height 9
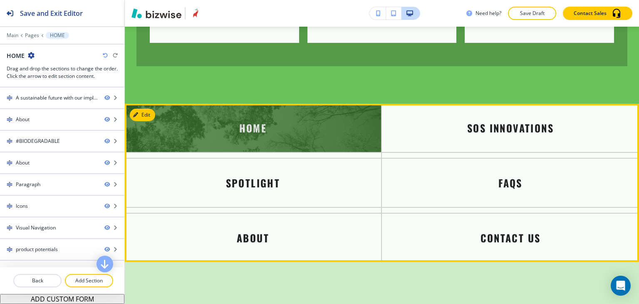
scroll to position [1707, 0]
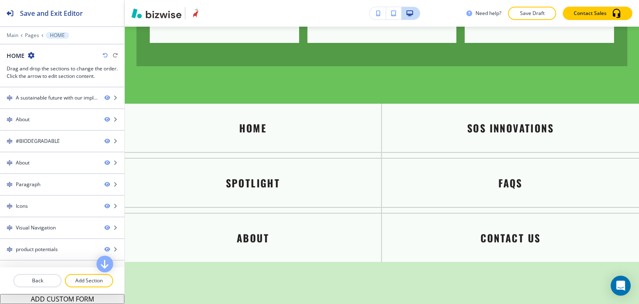
click at [26, 38] on div "Main Pages HOME" at bounding box center [62, 35] width 111 height 7
click at [34, 39] on div at bounding box center [62, 41] width 124 height 5
click at [34, 35] on p "Pages" at bounding box center [32, 35] width 14 height 6
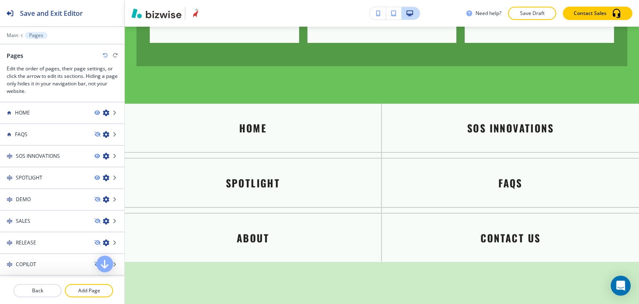
click at [94, 132] on icon "button" at bounding box center [96, 134] width 5 height 5
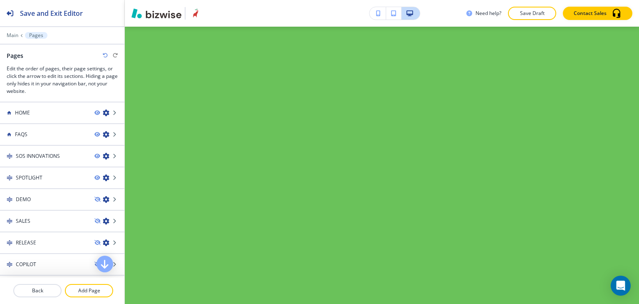
scroll to position [0, 0]
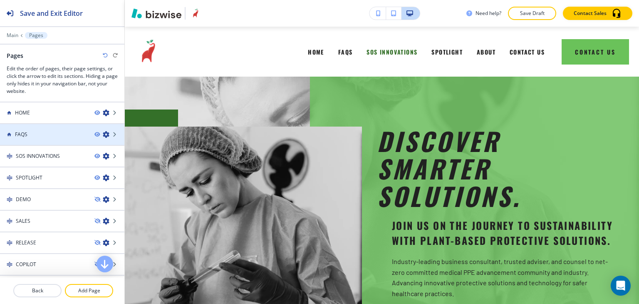
click at [68, 132] on div "FAQS" at bounding box center [44, 134] width 88 height 7
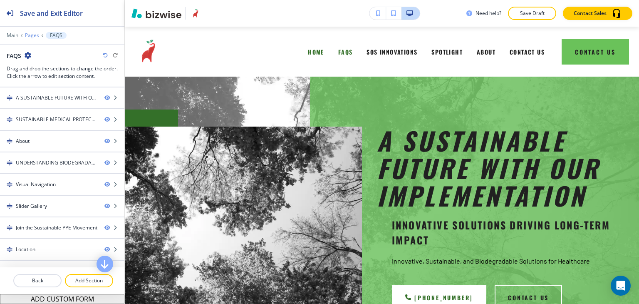
click at [35, 34] on p "Pages" at bounding box center [32, 35] width 14 height 6
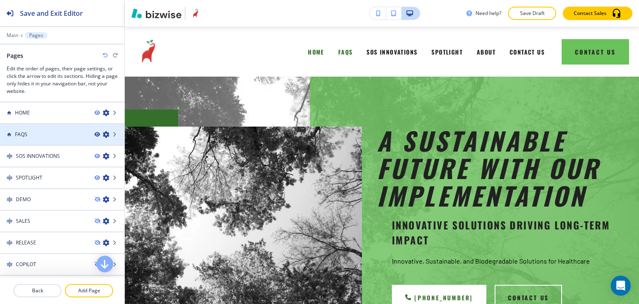
click at [94, 133] on icon "button" at bounding box center [96, 134] width 5 height 5
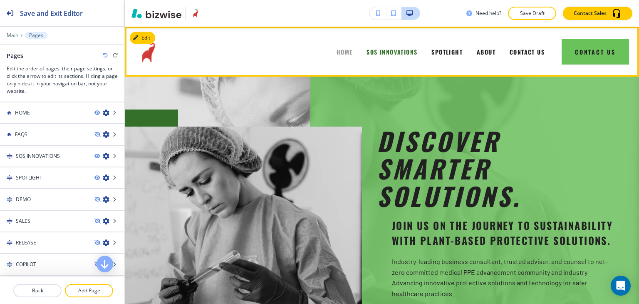
click at [337, 54] on span "HOME" at bounding box center [345, 51] width 16 height 9
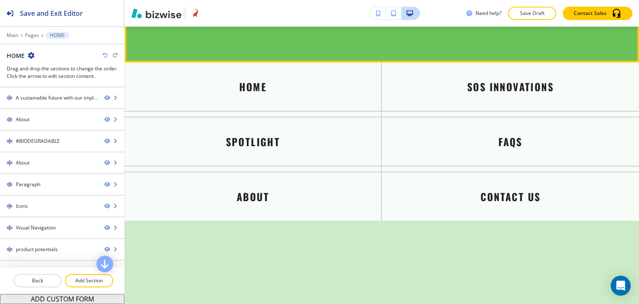
scroll to position [1748, 0]
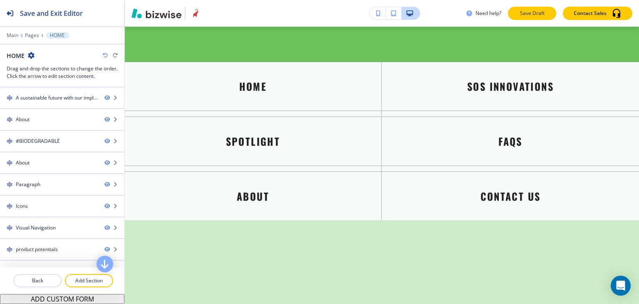
click at [529, 14] on p "Save Draft" at bounding box center [532, 13] width 27 height 7
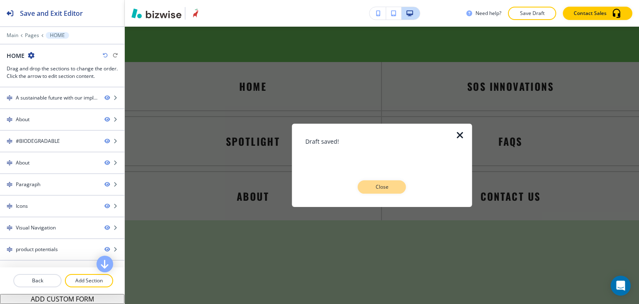
click at [380, 187] on p "Close" at bounding box center [382, 186] width 27 height 7
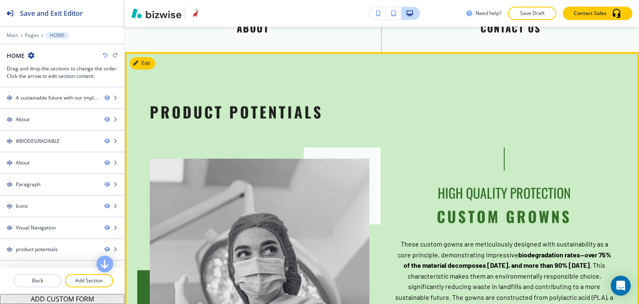
scroll to position [1915, 0]
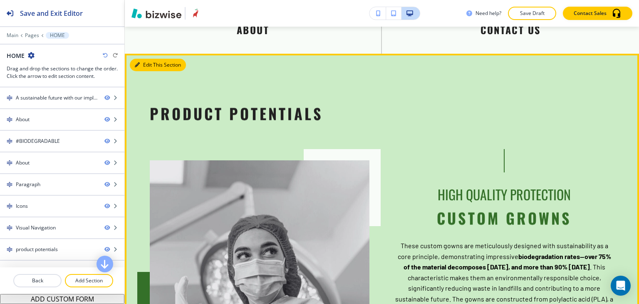
click at [143, 65] on button "Edit This Section" at bounding box center [158, 65] width 56 height 12
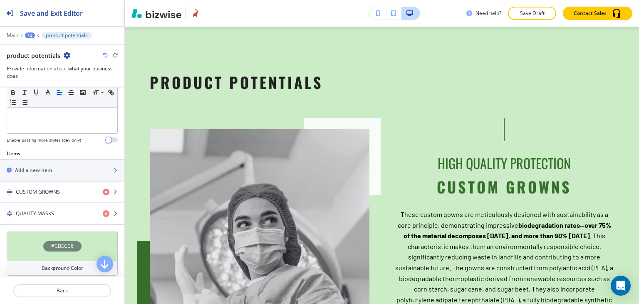
scroll to position [291, 0]
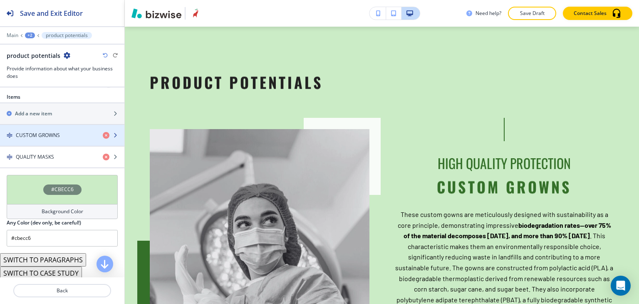
click at [73, 134] on div "CUSTOM GROWNS" at bounding box center [48, 135] width 96 height 7
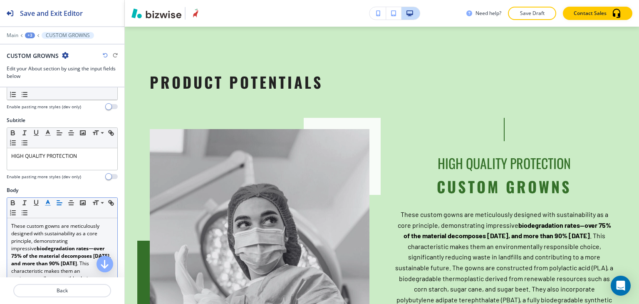
scroll to position [0, 0]
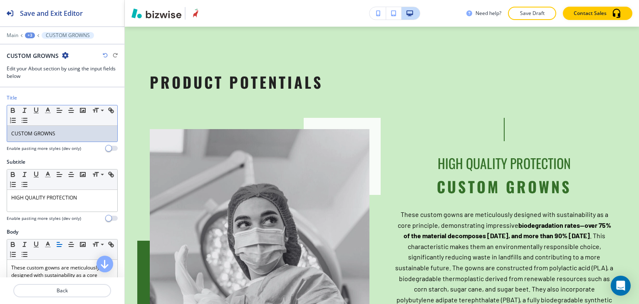
click at [68, 133] on p "CUSTOM GROWNS" at bounding box center [62, 133] width 102 height 7
click at [47, 113] on icon "button" at bounding box center [47, 110] width 7 height 7
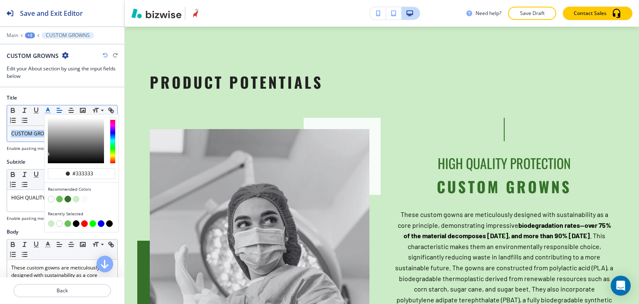
click at [77, 221] on button "button" at bounding box center [76, 223] width 7 height 7
type input "#000000"
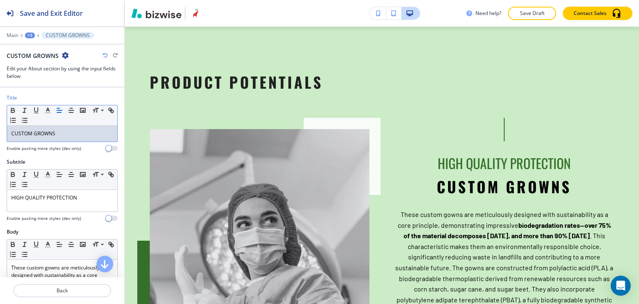
click at [27, 139] on div "CUSTOM GROWNS" at bounding box center [62, 134] width 110 height 16
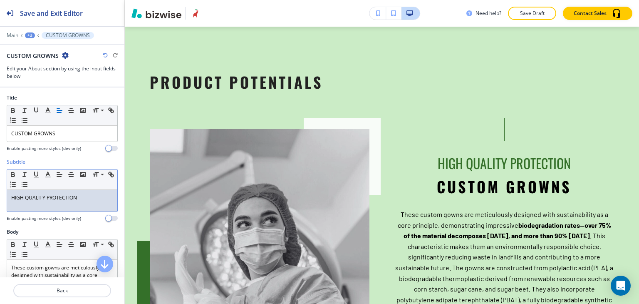
click at [87, 199] on p "HIGH QUALITY PROTECTION" at bounding box center [62, 197] width 102 height 7
click at [47, 177] on line "button" at bounding box center [47, 177] width 5 height 0
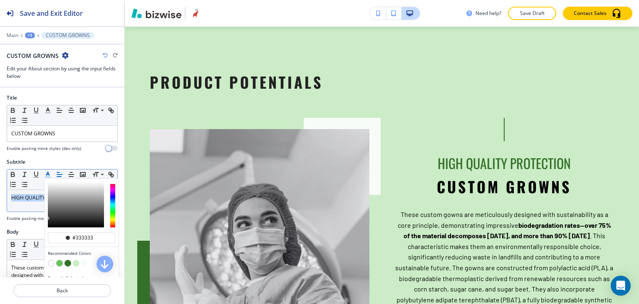
click at [60, 262] on button "button" at bounding box center [59, 263] width 7 height 7
type input "#6ac25a"
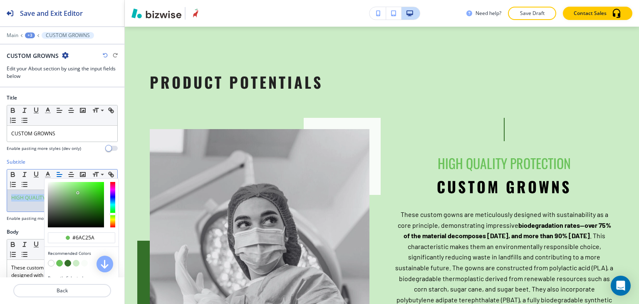
click at [31, 212] on div at bounding box center [62, 213] width 111 height 3
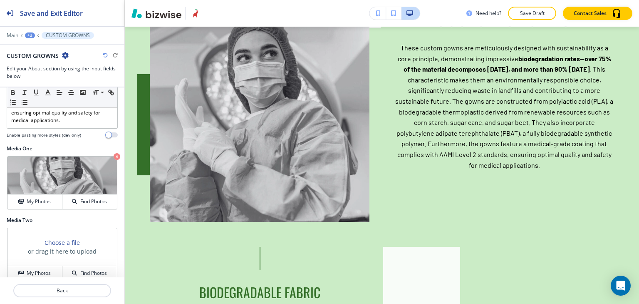
scroll to position [388, 0]
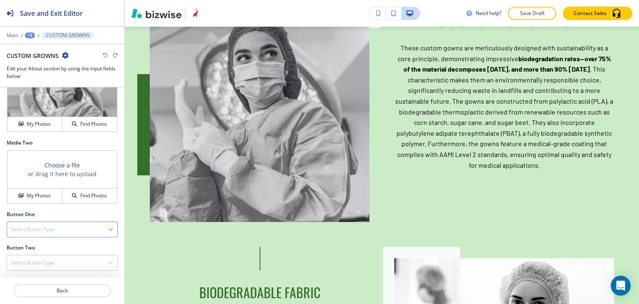
click at [55, 225] on div "Select Button Type" at bounding box center [62, 229] width 110 height 15
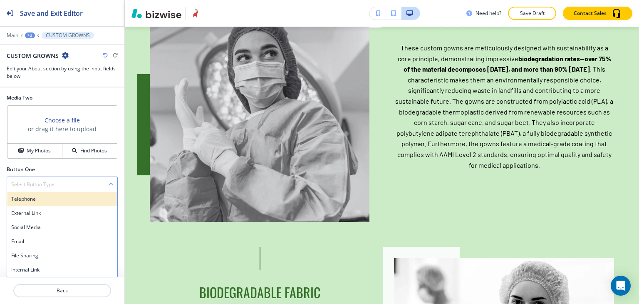
scroll to position [433, 0]
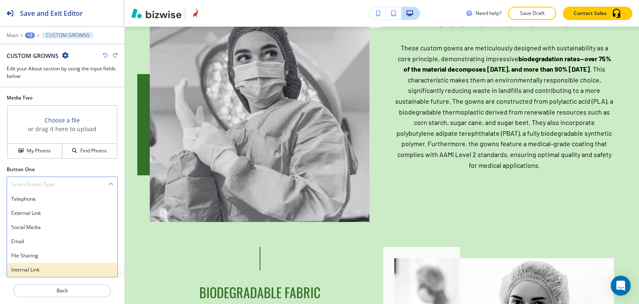
click at [60, 267] on h4 "Internal Link" at bounding box center [62, 269] width 102 height 7
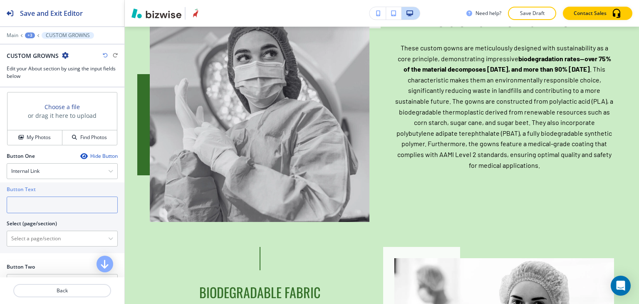
click at [53, 213] on input "text" at bounding box center [62, 204] width 111 height 17
type input "contact us"
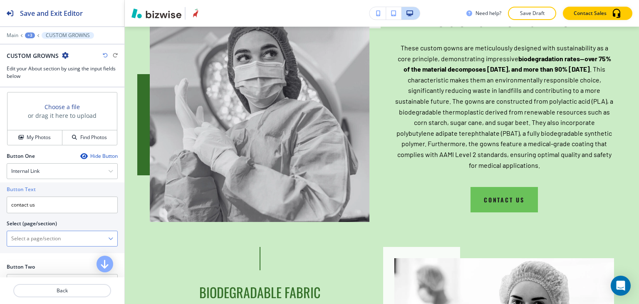
click at [65, 246] on \(page\/section\) "Manual Input" at bounding box center [57, 238] width 101 height 14
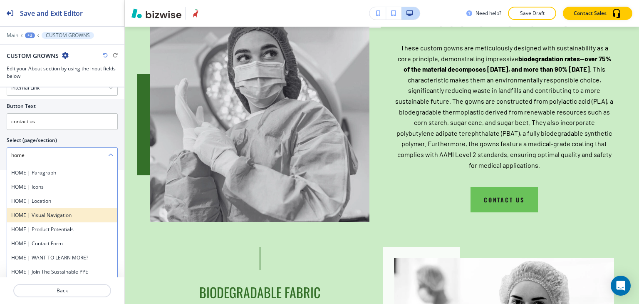
scroll to position [42, 0]
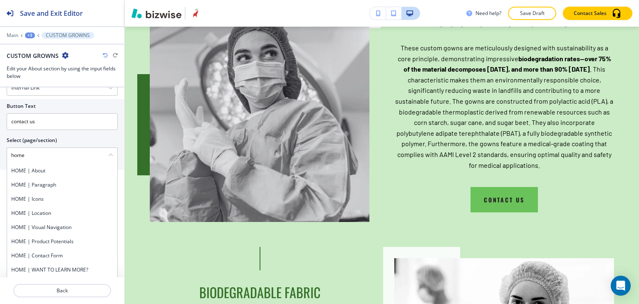
click at [47, 259] on h4 "HOME | Contact Form" at bounding box center [62, 255] width 102 height 7
type \(page\/section\) "HOME | Contact Form"
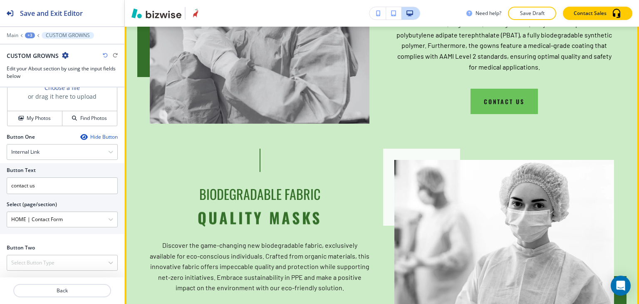
scroll to position [2237, 0]
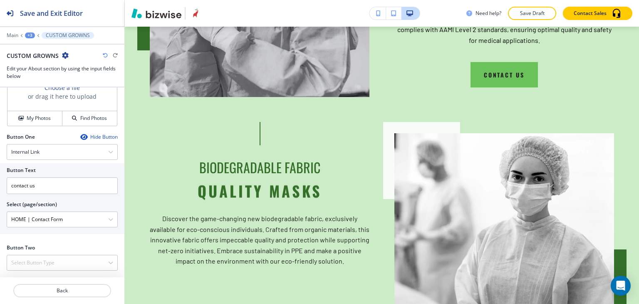
click at [35, 32] on div "Main +3 CUSTOM GROWNS" at bounding box center [62, 35] width 111 height 7
click at [33, 37] on button "+3" at bounding box center [30, 35] width 10 height 6
click at [55, 77] on p "product potentials" at bounding box center [51, 77] width 42 height 7
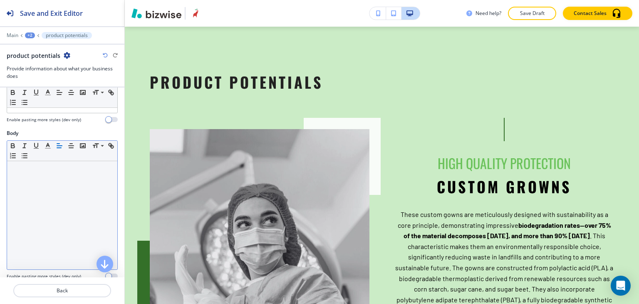
scroll to position [250, 0]
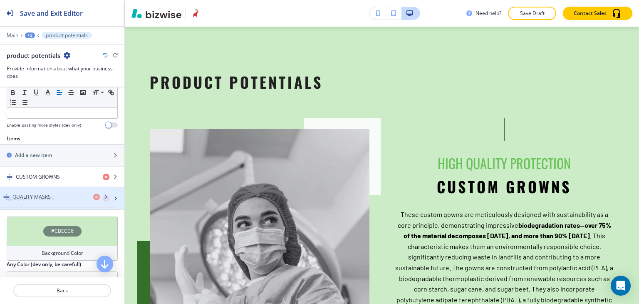
click at [60, 198] on div "QUALITY MASKS" at bounding box center [48, 198] width 96 height 7
click at [57, 196] on div "QUALITY MASKS" at bounding box center [48, 198] width 96 height 7
click at [54, 196] on div "QUALITY MASKS" at bounding box center [48, 198] width 96 height 7
click at [53, 195] on div "QUALITY MASKS" at bounding box center [48, 198] width 96 height 7
click at [92, 200] on div "QUALITY MASKS" at bounding box center [62, 198] width 124 height 21
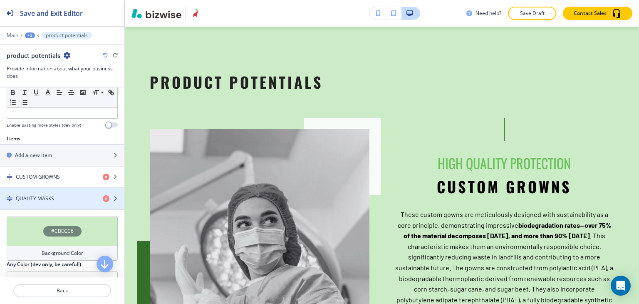
click at [113, 196] on icon "button" at bounding box center [115, 198] width 5 height 5
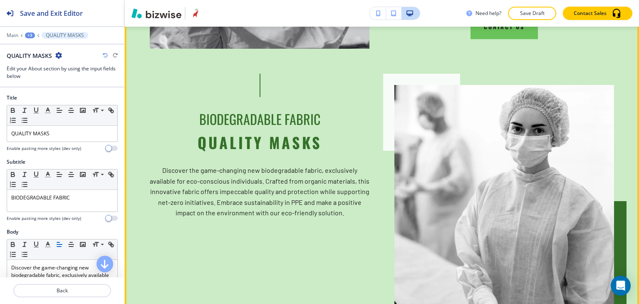
scroll to position [2321, 0]
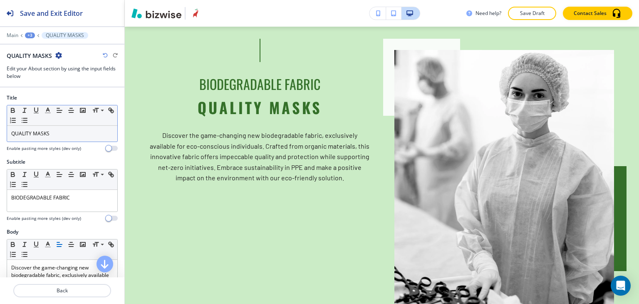
click at [62, 130] on p "QUALITY MASKS" at bounding box center [62, 133] width 102 height 7
click at [63, 130] on p "QUALITY MASKS" at bounding box center [62, 133] width 102 height 7
click at [57, 134] on p "QUALITY MASKS" at bounding box center [62, 133] width 102 height 7
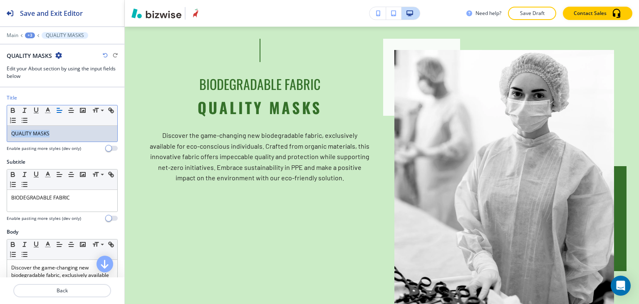
click at [57, 133] on p "QUALITY MASKS" at bounding box center [62, 133] width 102 height 7
click at [49, 112] on icon "button" at bounding box center [47, 110] width 7 height 7
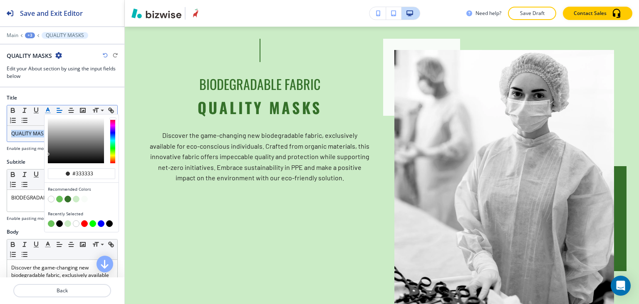
click at [59, 222] on button "button" at bounding box center [59, 223] width 7 height 7
type input "#000000"
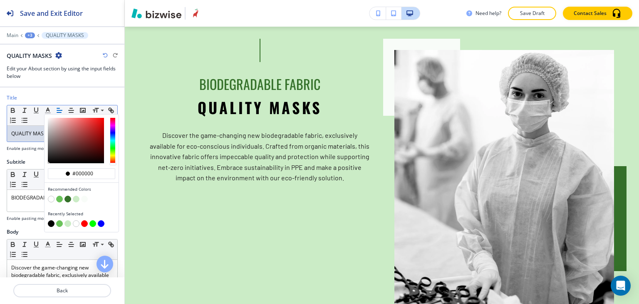
click at [24, 135] on span "QUALITY MASKS" at bounding box center [30, 133] width 38 height 7
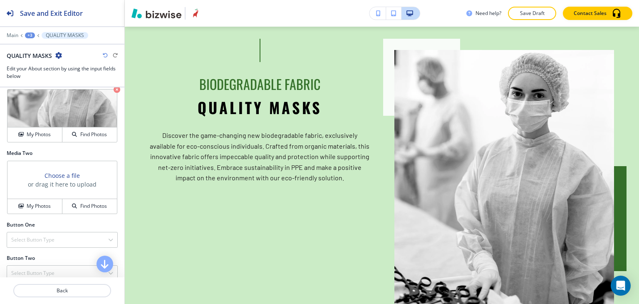
scroll to position [315, 0]
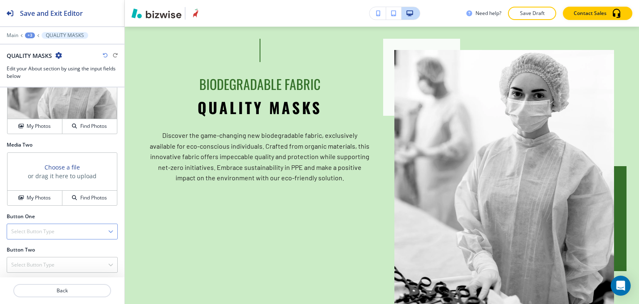
click at [50, 234] on div "Select Button Type" at bounding box center [62, 231] width 110 height 15
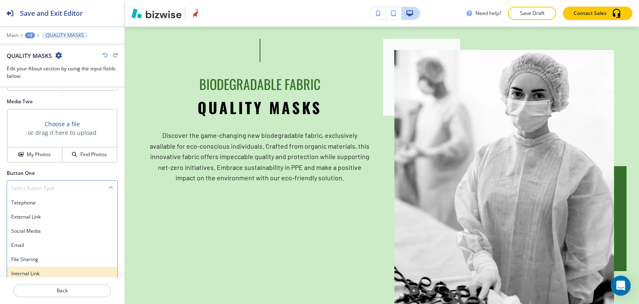
scroll to position [360, 0]
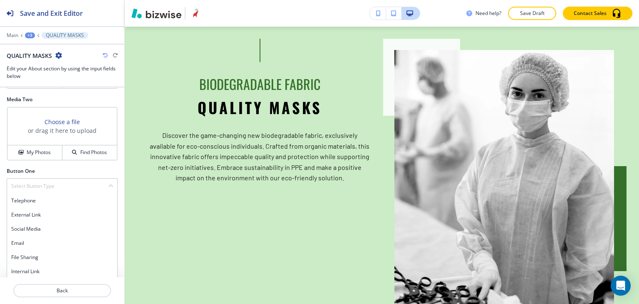
click at [50, 268] on h4 "Internal Link" at bounding box center [62, 271] width 102 height 7
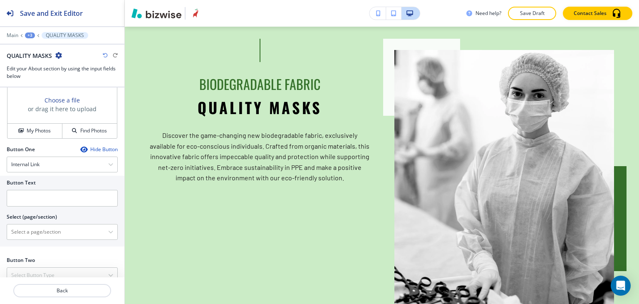
scroll to position [393, 0]
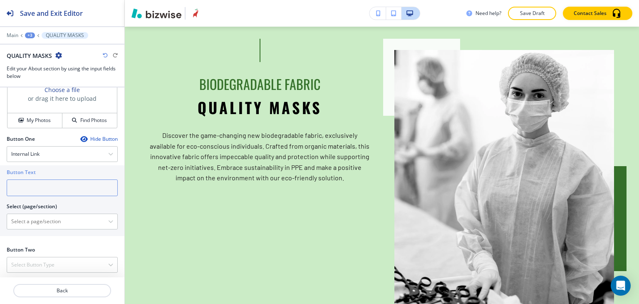
click at [62, 189] on input "text" at bounding box center [62, 187] width 111 height 17
type input "contact"
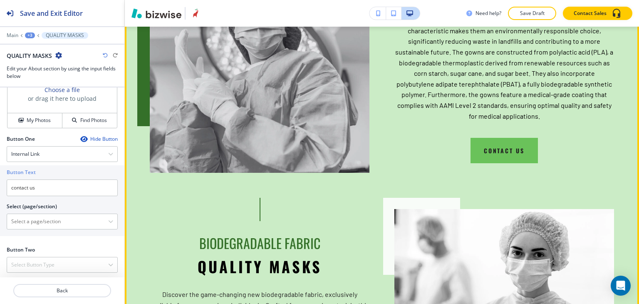
scroll to position [2279, 0]
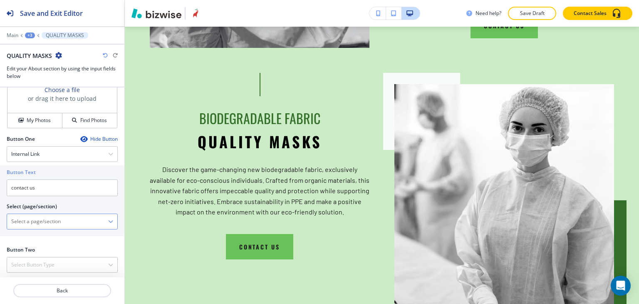
type input "contact us"
click at [67, 216] on \(page\/section\) "Manual Input" at bounding box center [57, 221] width 101 height 14
click at [50, 229] on div "HOME" at bounding box center [62, 236] width 110 height 14
click at [61, 217] on \(page\/section\) "home" at bounding box center [57, 221] width 101 height 14
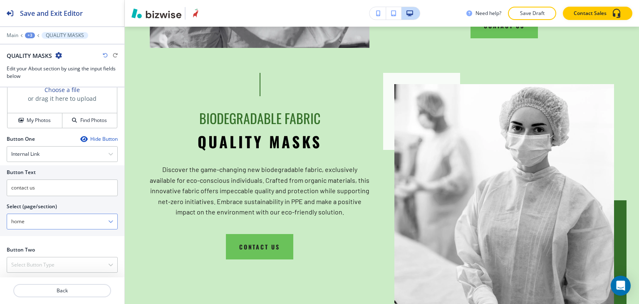
click at [61, 217] on \(page\/section\) "home" at bounding box center [57, 221] width 101 height 14
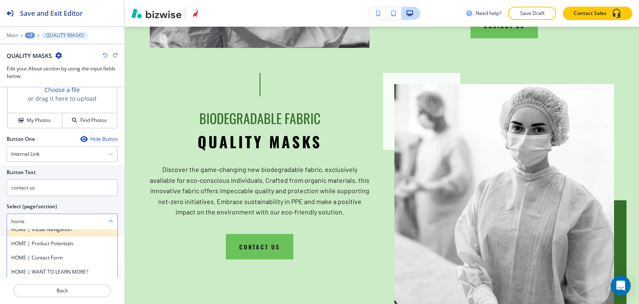
scroll to position [125, 0]
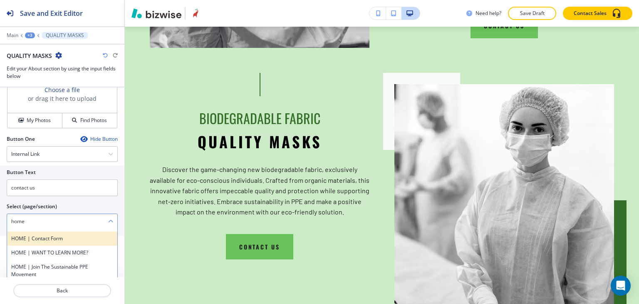
type \(page\/section\) "home"
click at [69, 237] on h4 "HOME | Contact Form" at bounding box center [62, 238] width 102 height 7
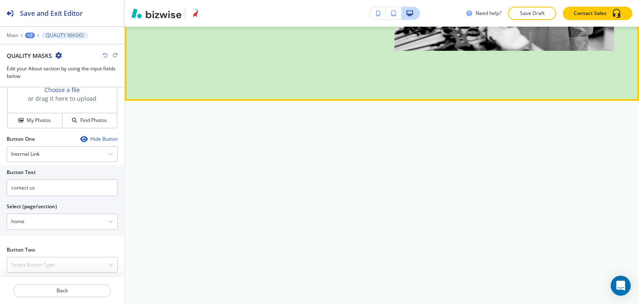
scroll to position [2654, 0]
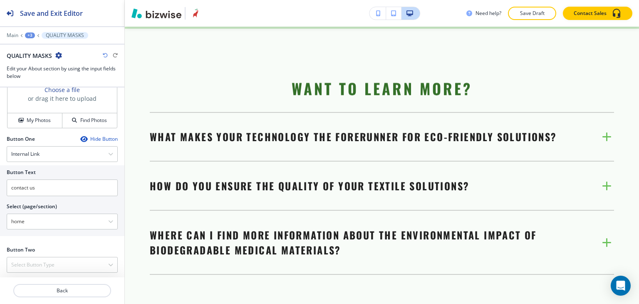
drag, startPoint x: 534, startPoint y: 13, endPoint x: 541, endPoint y: 15, distance: 7.8
click at [534, 13] on p "Save Draft" at bounding box center [532, 13] width 27 height 7
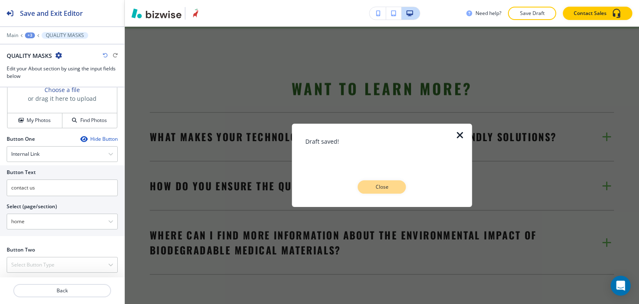
click at [383, 192] on button "Close" at bounding box center [382, 186] width 48 height 13
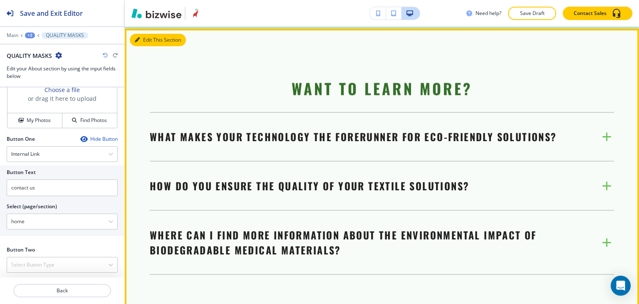
click at [149, 46] on button "Edit This Section" at bounding box center [158, 40] width 56 height 12
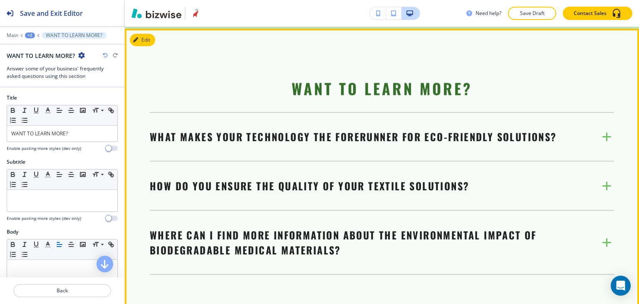
scroll to position [2660, 0]
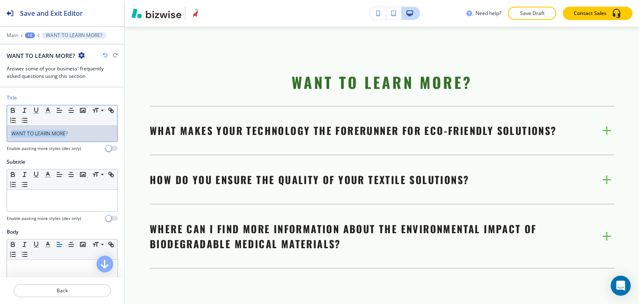
drag, startPoint x: 66, startPoint y: 132, endPoint x: 7, endPoint y: 128, distance: 58.8
click at [7, 128] on div "WANT TO LEARN MORE?" at bounding box center [62, 134] width 110 height 16
click at [45, 107] on icon "button" at bounding box center [47, 110] width 7 height 7
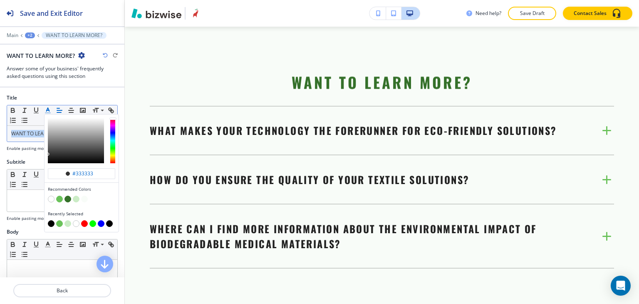
click at [52, 222] on button "button" at bounding box center [51, 223] width 7 height 7
type input "#000000"
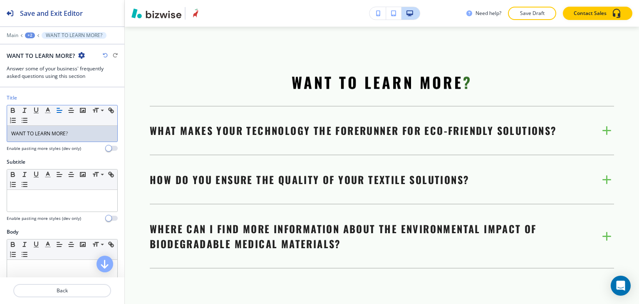
click at [22, 136] on span "WANT TO LEARN MORE" at bounding box center [38, 133] width 55 height 7
drag, startPoint x: 72, startPoint y: 132, endPoint x: 65, endPoint y: 133, distance: 6.7
click at [65, 133] on p "WANT TO LEARN MORE ?" at bounding box center [62, 133] width 102 height 7
click at [47, 109] on polyline "button" at bounding box center [48, 109] width 3 height 3
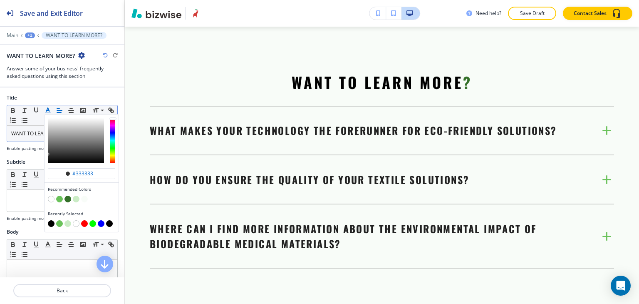
click at [59, 197] on button "button" at bounding box center [59, 199] width 7 height 7
type input "#6ac25a"
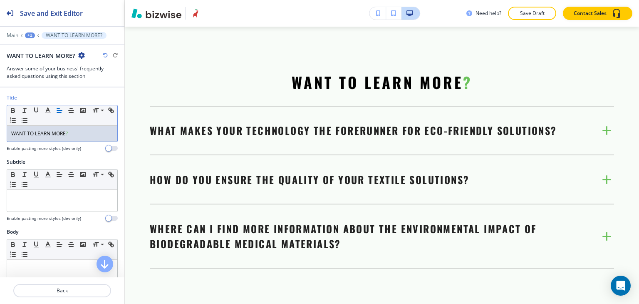
click at [27, 137] on div "WANT TO LEARN MORE ?" at bounding box center [62, 134] width 110 height 16
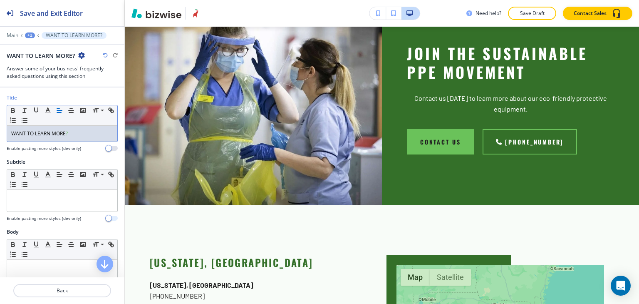
scroll to position [2993, 0]
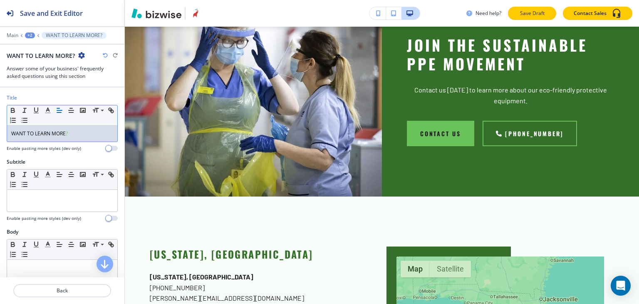
click at [549, 15] on button "Save Draft" at bounding box center [532, 13] width 48 height 13
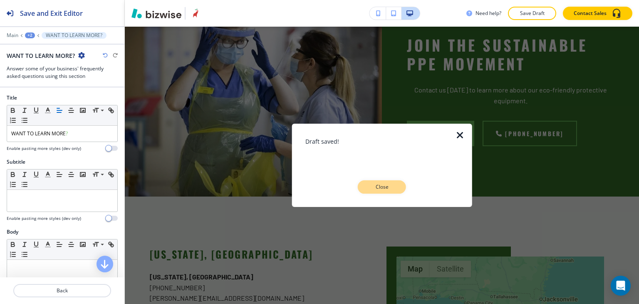
click at [374, 184] on p "Close" at bounding box center [382, 186] width 27 height 7
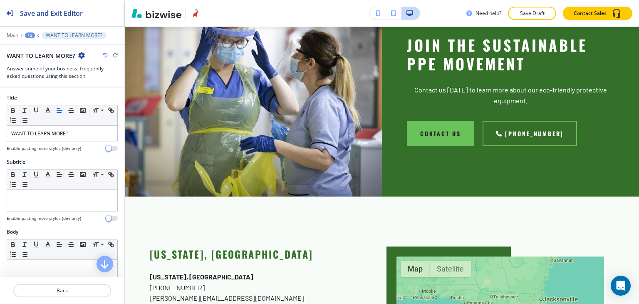
click at [30, 34] on div "+2" at bounding box center [30, 35] width 10 height 6
click at [49, 62] on p "HOME" at bounding box center [51, 63] width 42 height 7
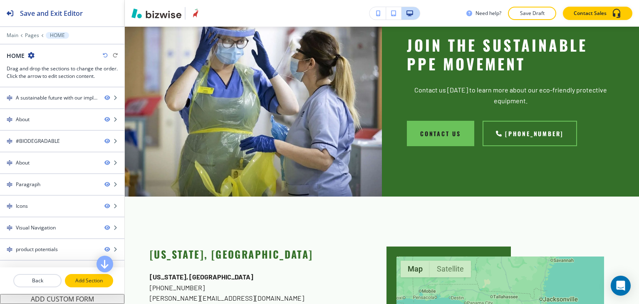
click at [82, 280] on p "Add Section" at bounding box center [89, 280] width 47 height 7
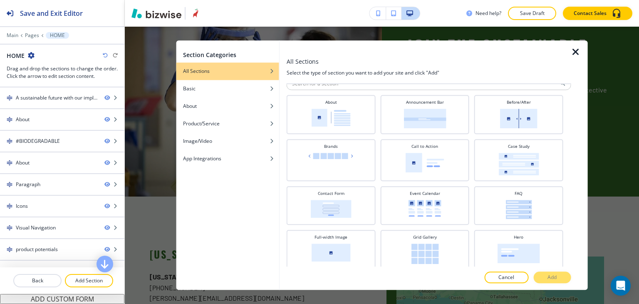
scroll to position [0, 0]
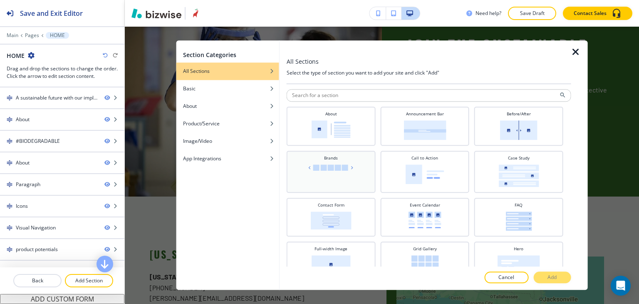
click at [331, 168] on img at bounding box center [331, 167] width 49 height 6
click at [546, 273] on button "Add" at bounding box center [552, 278] width 37 height 12
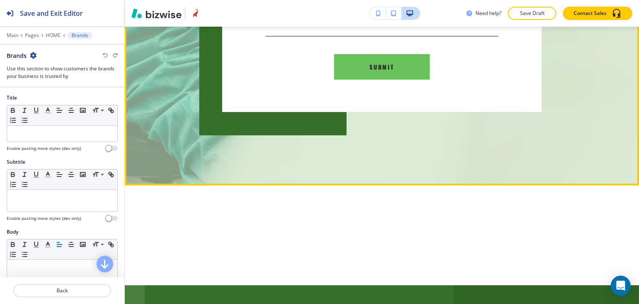
scroll to position [3896, 0]
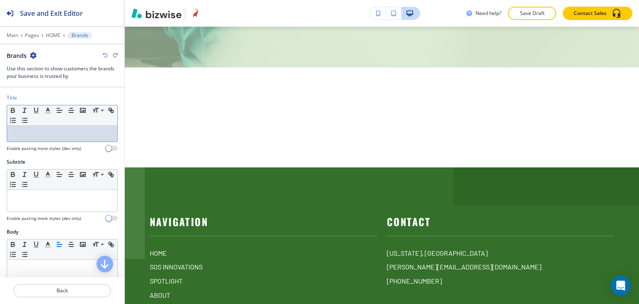
click at [60, 126] on div at bounding box center [62, 134] width 110 height 16
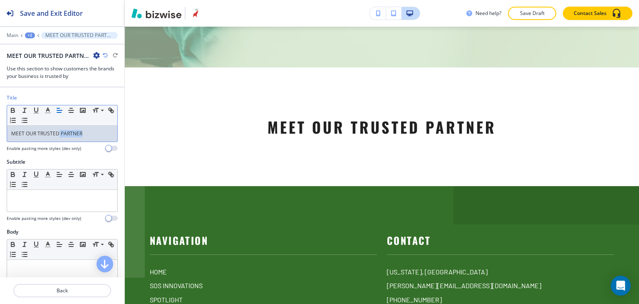
drag, startPoint x: 59, startPoint y: 131, endPoint x: 83, endPoint y: 132, distance: 24.6
click at [83, 132] on p "MEET OUR TRUSTED PARTNER" at bounding box center [62, 133] width 102 height 7
click at [48, 110] on line "button" at bounding box center [48, 110] width 2 height 0
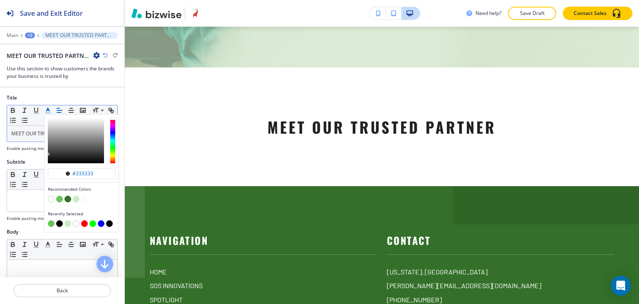
click at [59, 197] on button "button" at bounding box center [59, 199] width 7 height 7
type input "#6ac25a"
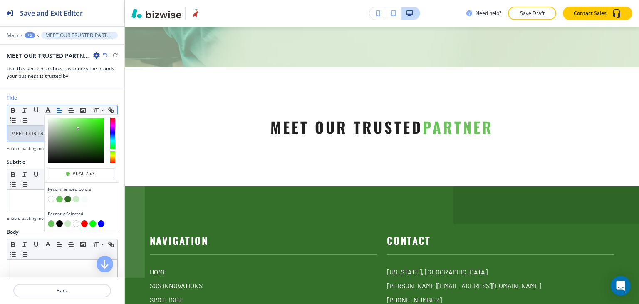
click at [36, 142] on div at bounding box center [62, 143] width 111 height 3
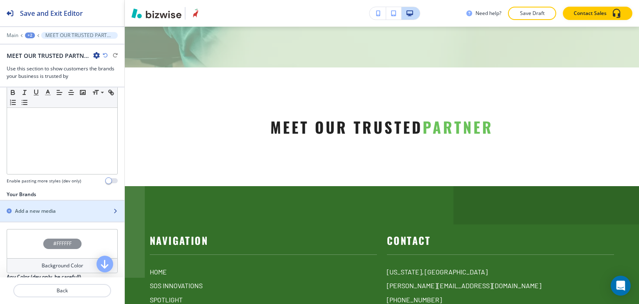
scroll to position [208, 0]
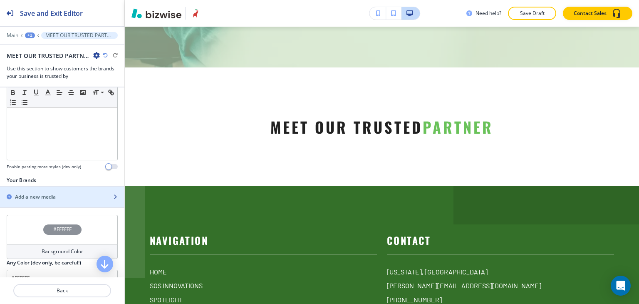
click at [55, 201] on div "button" at bounding box center [62, 204] width 124 height 7
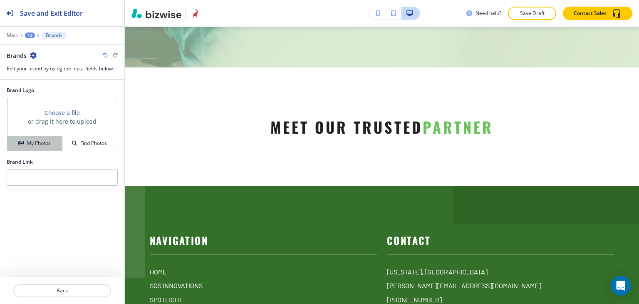
click at [43, 145] on h4 "My Photos" at bounding box center [39, 142] width 24 height 7
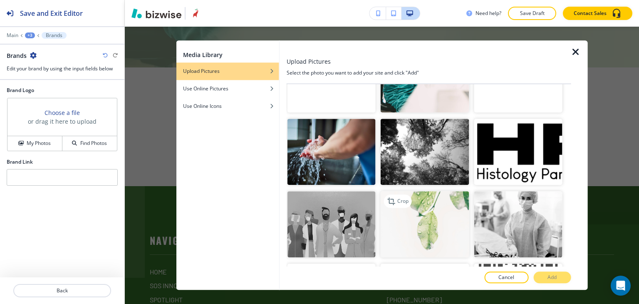
scroll to position [2194, 0]
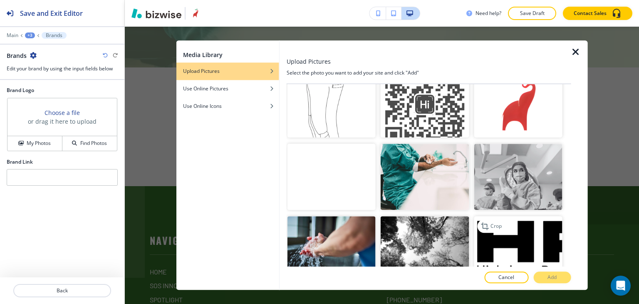
click at [537, 216] on img "button" at bounding box center [518, 249] width 88 height 66
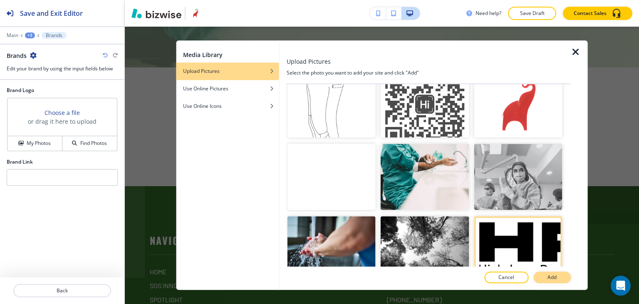
click at [557, 275] on p "Add" at bounding box center [552, 277] width 9 height 7
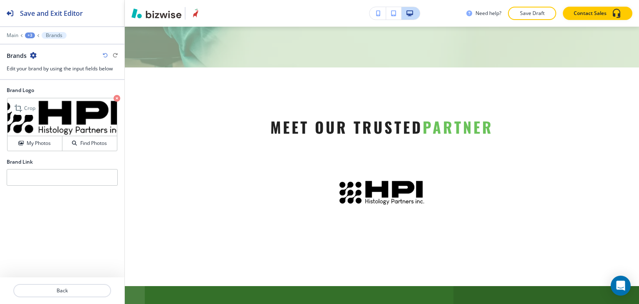
drag, startPoint x: 29, startPoint y: 98, endPoint x: 31, endPoint y: 94, distance: 5.0
click at [30, 98] on div "Crop My Photos Find Photos" at bounding box center [62, 124] width 110 height 53
click at [25, 107] on p "Crop" at bounding box center [29, 107] width 11 height 7
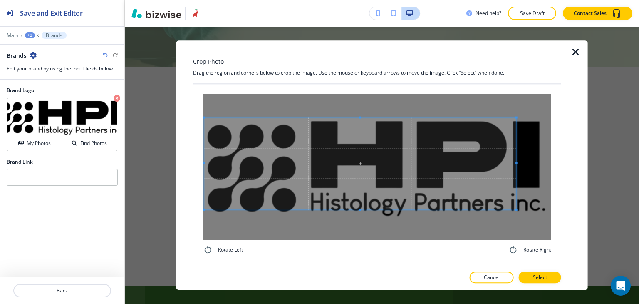
click at [196, 114] on div "Rotate Left Rotate Right" at bounding box center [377, 174] width 368 height 161
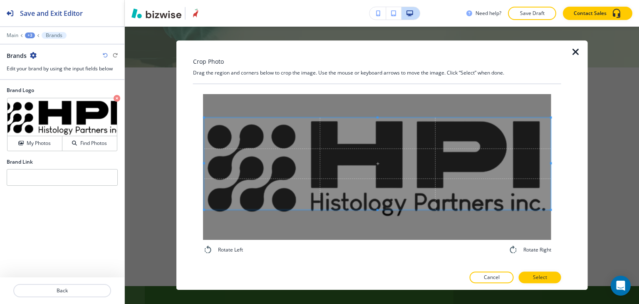
click at [550, 159] on div at bounding box center [377, 164] width 347 height 92
click at [377, 216] on span at bounding box center [377, 217] width 2 height 2
click at [200, 167] on div "Rotate Left Rotate Right" at bounding box center [377, 174] width 368 height 161
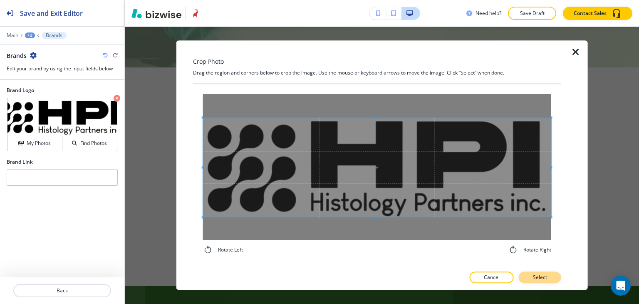
click at [530, 273] on button "Select" at bounding box center [540, 278] width 42 height 12
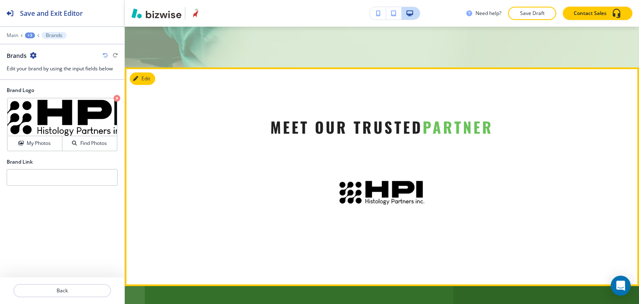
click at [241, 256] on section "MEET OUR TRUSTED PARTNER" at bounding box center [382, 176] width 514 height 219
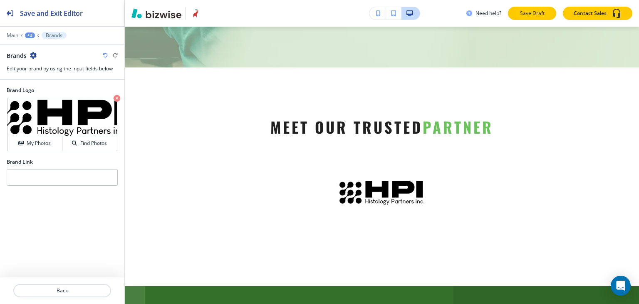
click at [524, 14] on p "Save Draft" at bounding box center [532, 13] width 27 height 7
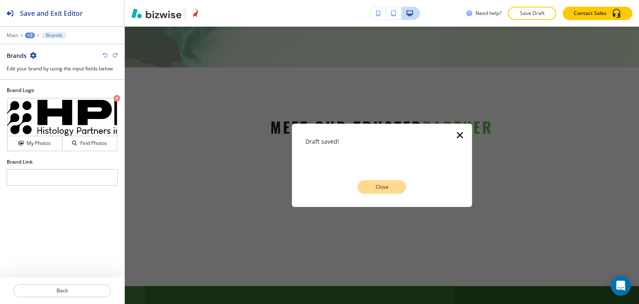
click at [388, 184] on p "Close" at bounding box center [382, 186] width 27 height 7
